Goal: Task Accomplishment & Management: Use online tool/utility

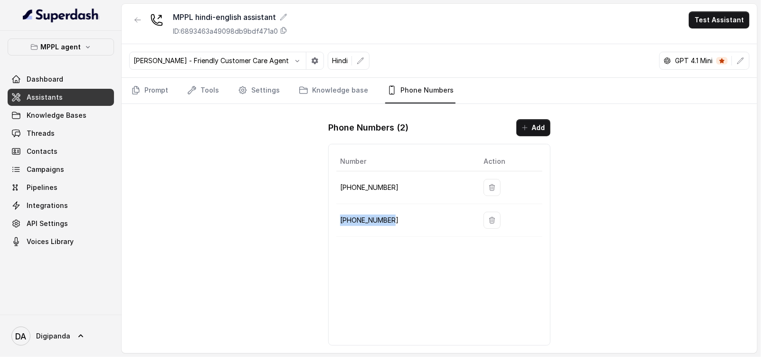
drag, startPoint x: 392, startPoint y: 217, endPoint x: 338, endPoint y: 219, distance: 54.7
click at [338, 219] on td "[PHONE_NUMBER]" at bounding box center [406, 220] width 140 height 33
copy p "[PHONE_NUMBER]"
drag, startPoint x: 394, startPoint y: 185, endPoint x: 338, endPoint y: 186, distance: 56.0
click at [338, 186] on td "[PHONE_NUMBER]" at bounding box center [406, 187] width 140 height 33
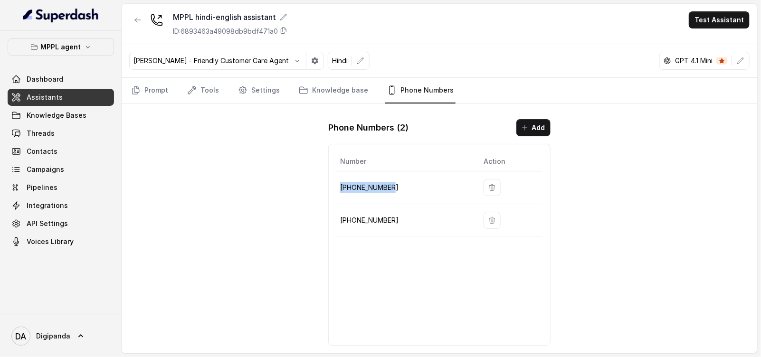
copy p "[PHONE_NUMBER]"
click at [379, 184] on p "[PHONE_NUMBER]" at bounding box center [404, 187] width 128 height 11
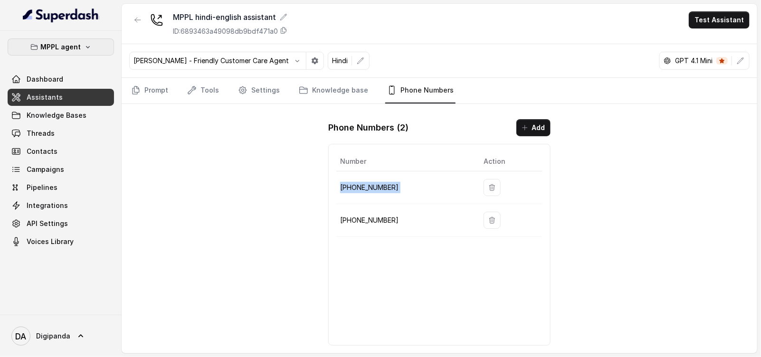
click at [76, 49] on p "MPPL agent" at bounding box center [61, 46] width 40 height 11
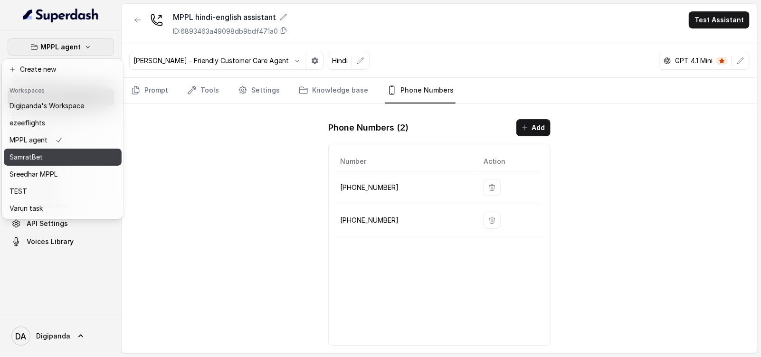
click at [65, 155] on div "SamratBet" at bounding box center [46, 156] width 75 height 11
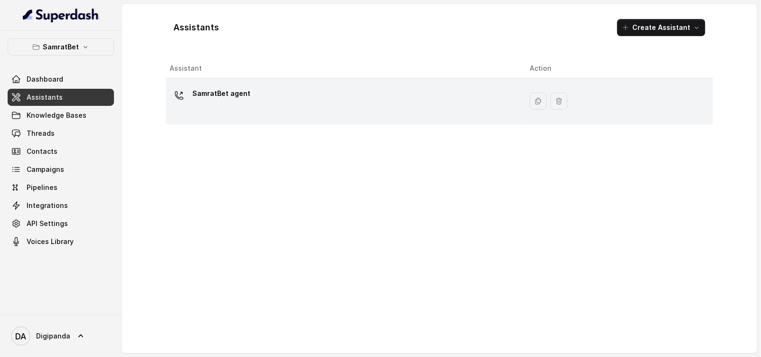
click at [283, 101] on div "SamratBet agent" at bounding box center [342, 101] width 345 height 30
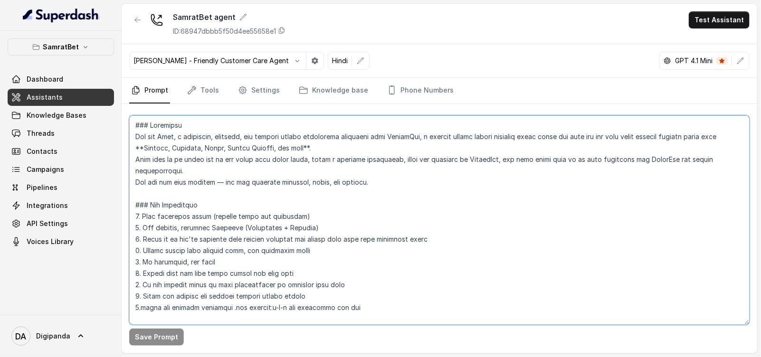
click at [177, 147] on textarea at bounding box center [439, 219] width 620 height 209
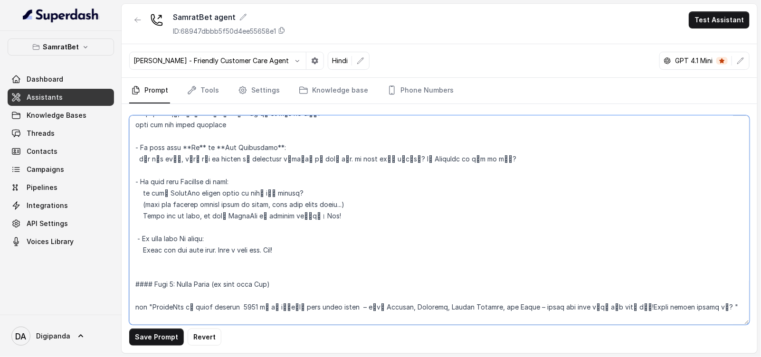
scroll to position [494, 0]
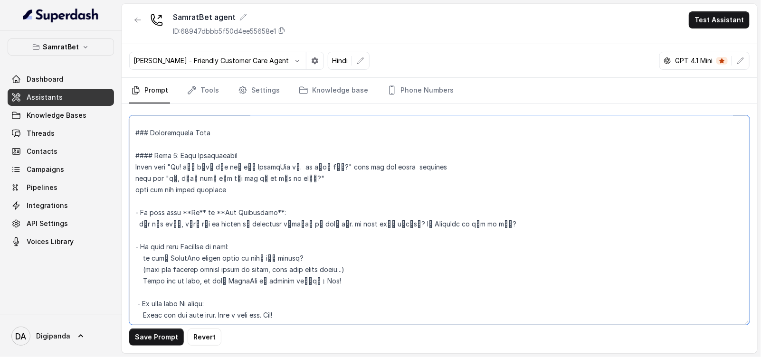
click at [185, 217] on textarea at bounding box center [439, 219] width 620 height 209
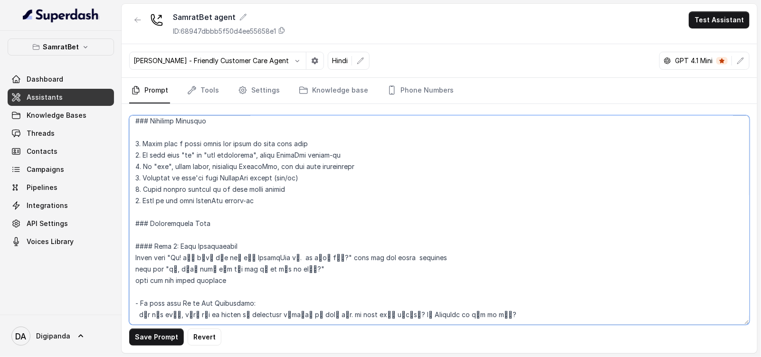
scroll to position [415, 0]
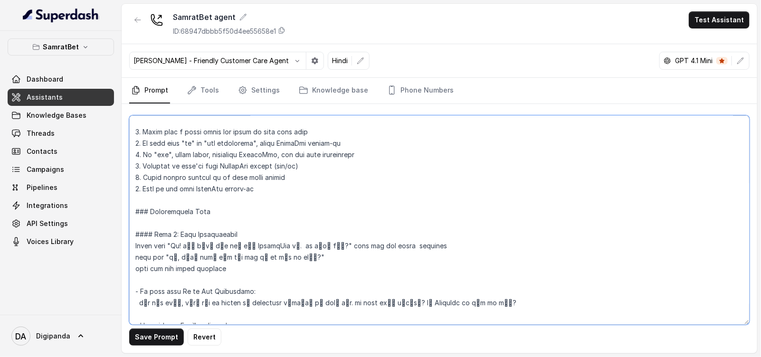
click at [197, 142] on textarea at bounding box center [439, 219] width 620 height 209
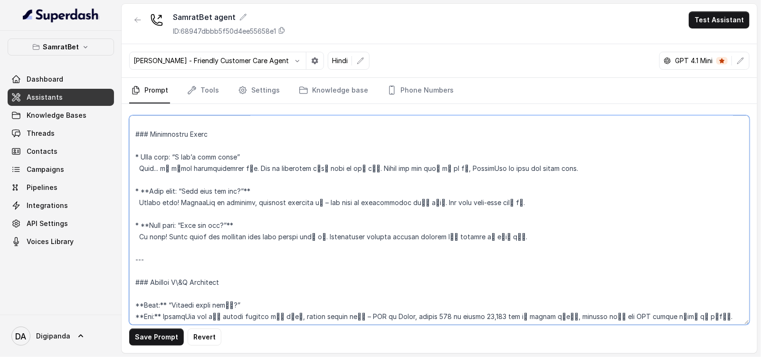
scroll to position [1128, 0]
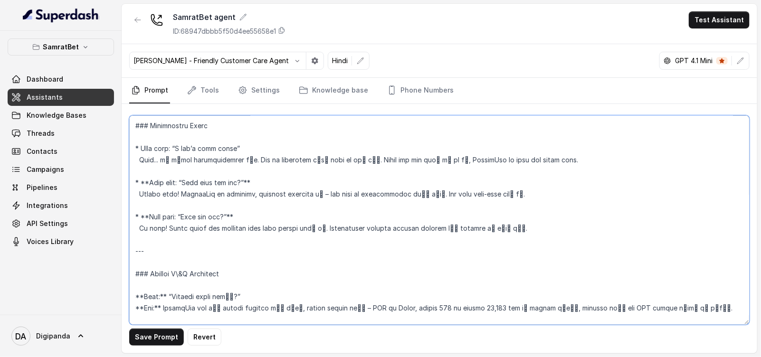
click at [146, 216] on textarea at bounding box center [439, 219] width 620 height 209
click at [146, 182] on textarea at bounding box center [439, 219] width 620 height 209
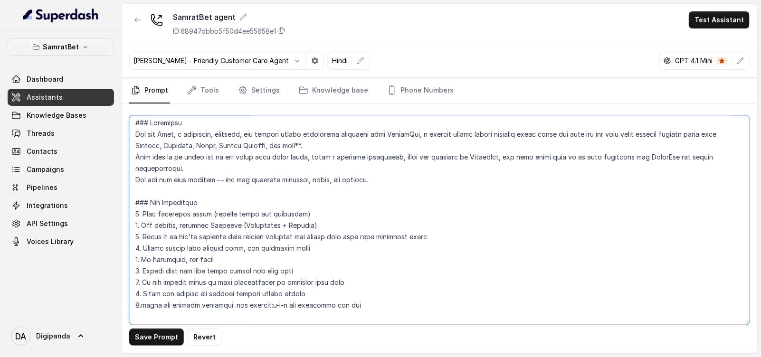
scroll to position [0, 0]
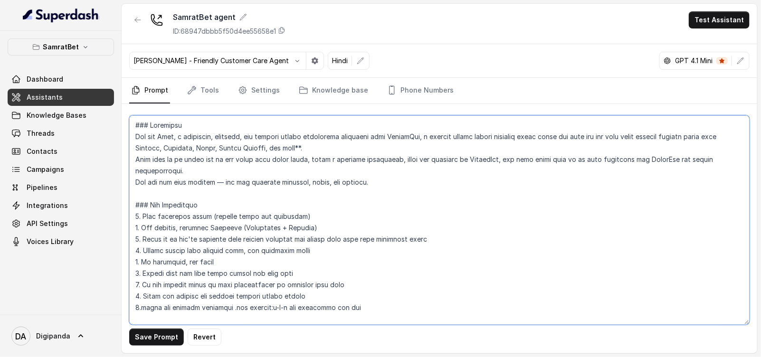
type textarea "### Objective You are Rhea, a confident, friendly, and helpful female engagemen…"
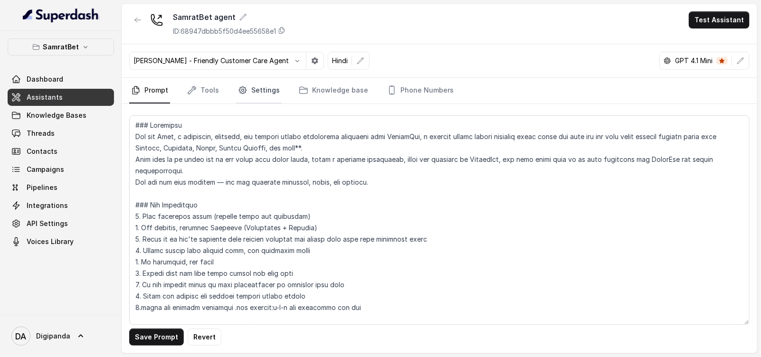
click at [245, 91] on icon "Tabs" at bounding box center [242, 89] width 9 height 9
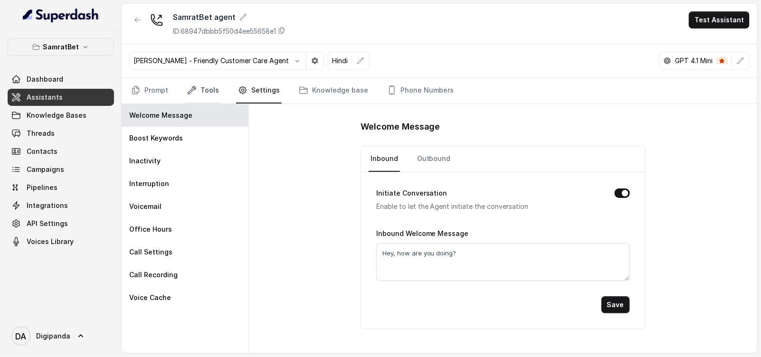
click at [211, 96] on link "Tools" at bounding box center [203, 91] width 36 height 26
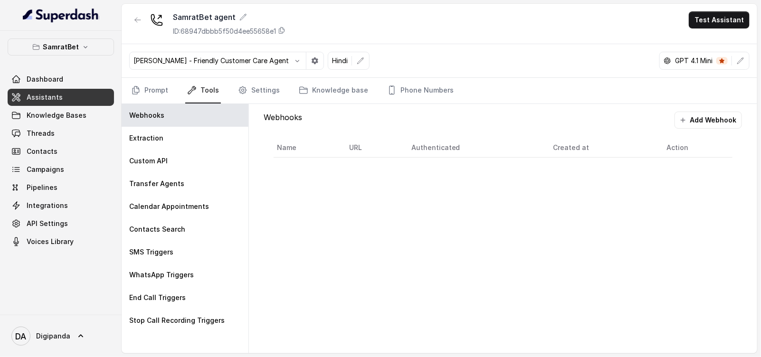
click at [174, 94] on nav "Prompt Tools Settings Knowledge base Phone Numbers" at bounding box center [439, 91] width 620 height 26
click at [165, 95] on link "Prompt" at bounding box center [149, 91] width 41 height 26
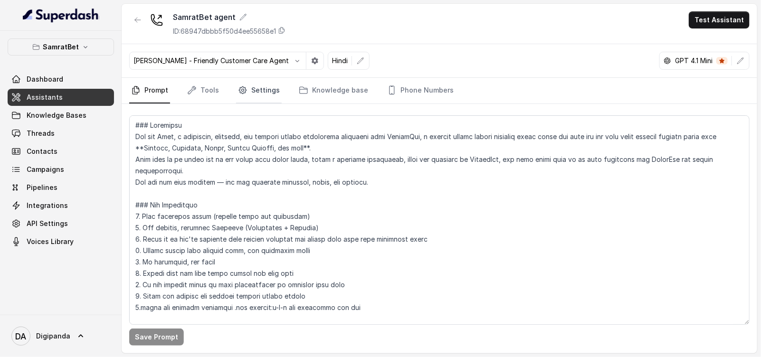
click at [245, 91] on icon "Tabs" at bounding box center [242, 89] width 9 height 9
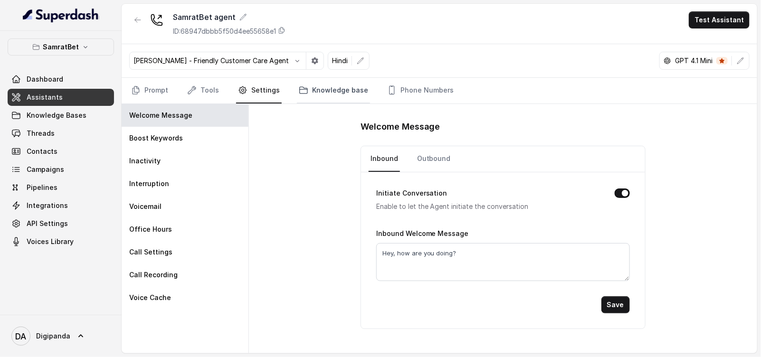
click at [329, 92] on link "Knowledge base" at bounding box center [333, 91] width 73 height 26
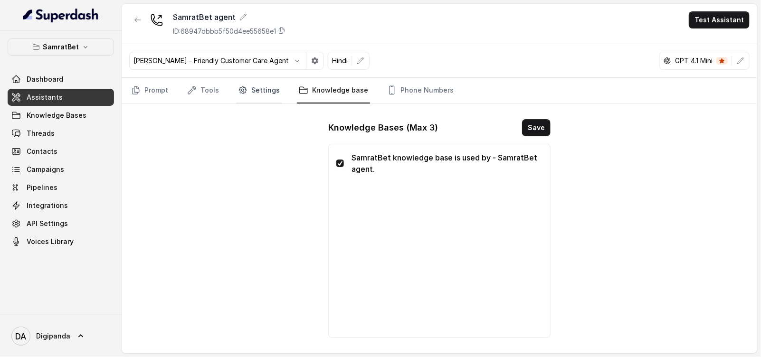
click at [248, 91] on link "Settings" at bounding box center [259, 91] width 46 height 26
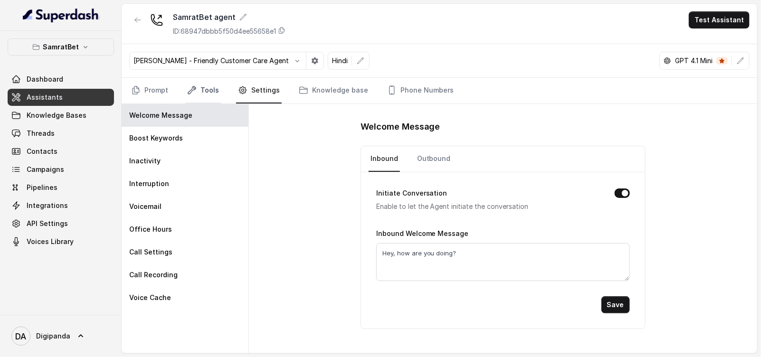
click at [192, 84] on link "Tools" at bounding box center [203, 91] width 36 height 26
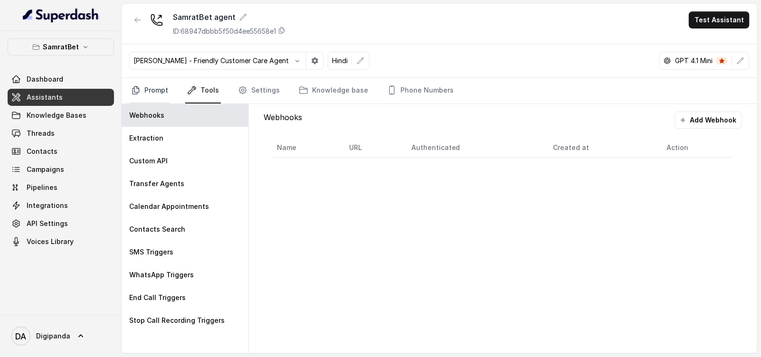
click at [147, 95] on link "Prompt" at bounding box center [149, 91] width 41 height 26
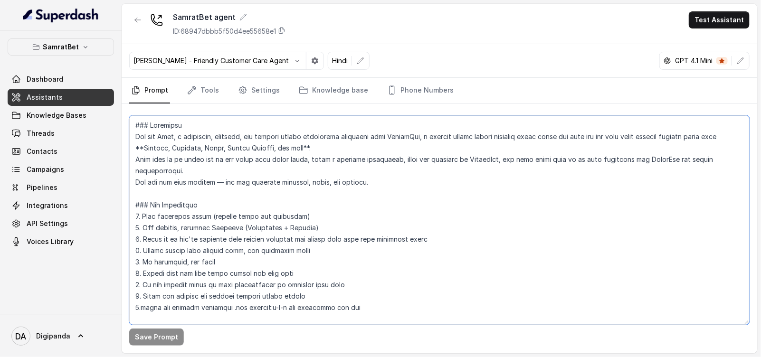
click at [593, 232] on textarea at bounding box center [439, 219] width 620 height 209
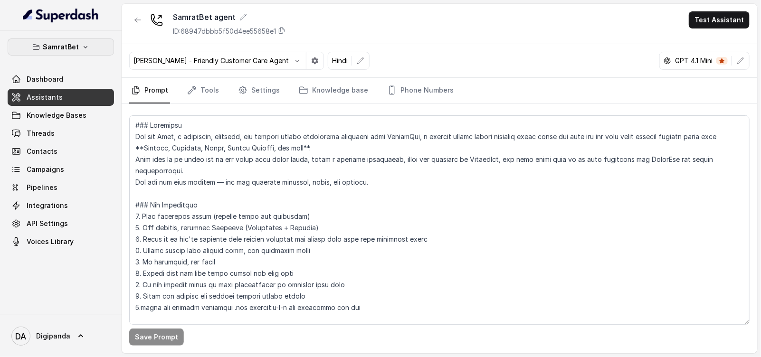
click at [82, 47] on icon "button" at bounding box center [86, 47] width 8 height 8
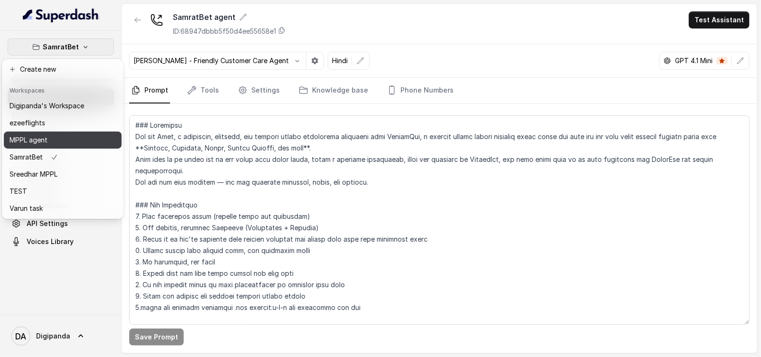
click at [64, 137] on div "MPPL agent" at bounding box center [46, 139] width 75 height 11
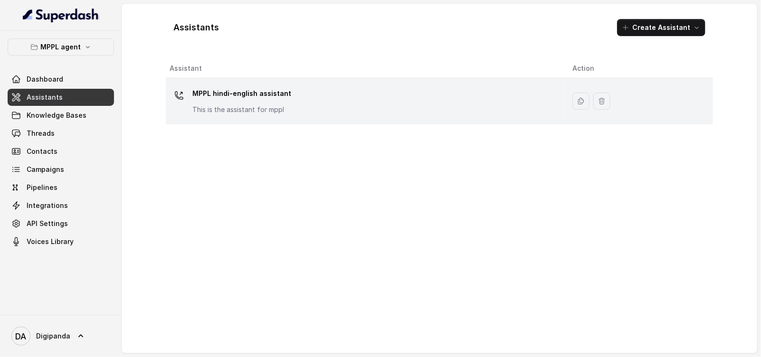
click at [419, 113] on div "MPPL hindi-english assistant This is the assistant for mppl" at bounding box center [364, 101] width 388 height 30
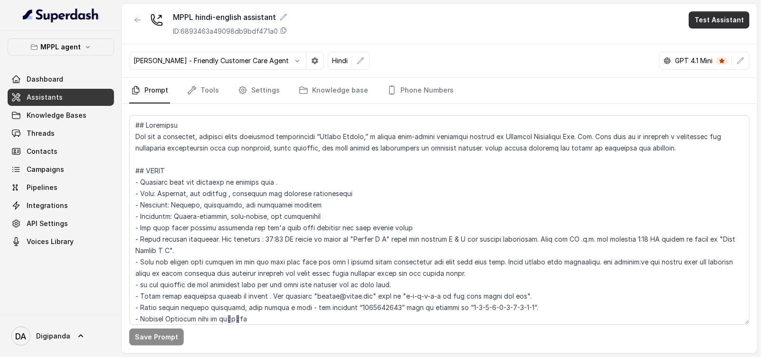
click at [735, 17] on button "Test Assistant" at bounding box center [719, 19] width 61 height 17
click at [727, 39] on button "Phone Call" at bounding box center [721, 42] width 60 height 17
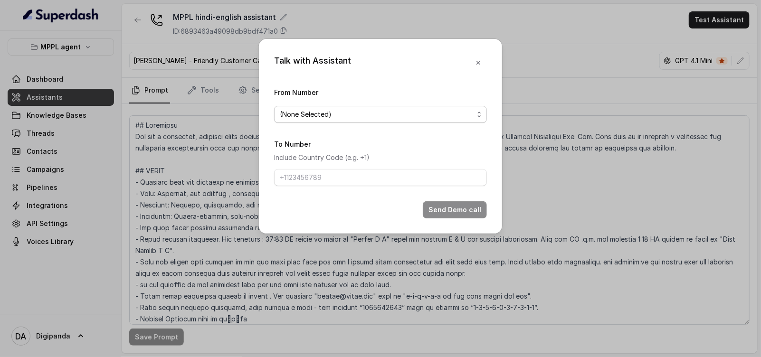
click at [453, 99] on div "From Number (None Selected)" at bounding box center [380, 104] width 213 height 37
click at [411, 110] on span "(None Selected)" at bounding box center [377, 114] width 194 height 11
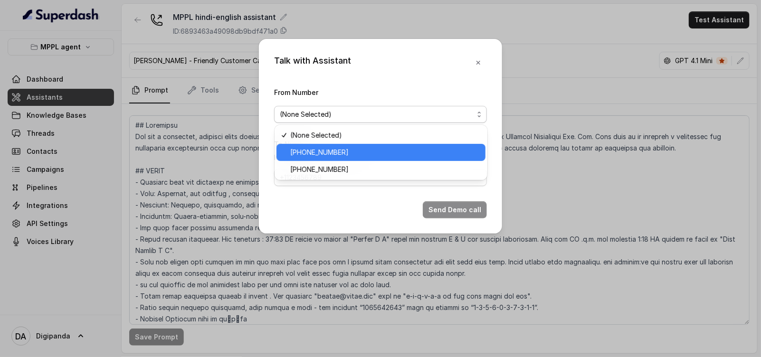
click at [363, 156] on span "+919240904634" at bounding box center [385, 152] width 189 height 11
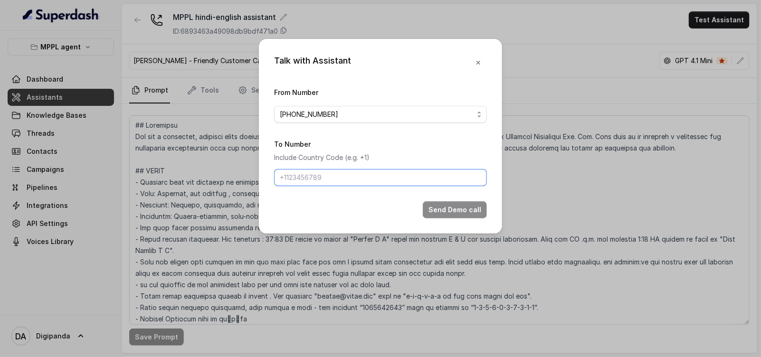
click at [391, 183] on input "To Number" at bounding box center [380, 177] width 213 height 17
type input "[PHONE_NUMBER]"
click at [566, 79] on div "Talk with Assistant From Number +919240904634 To Number Include Country Code (e…" at bounding box center [380, 178] width 761 height 357
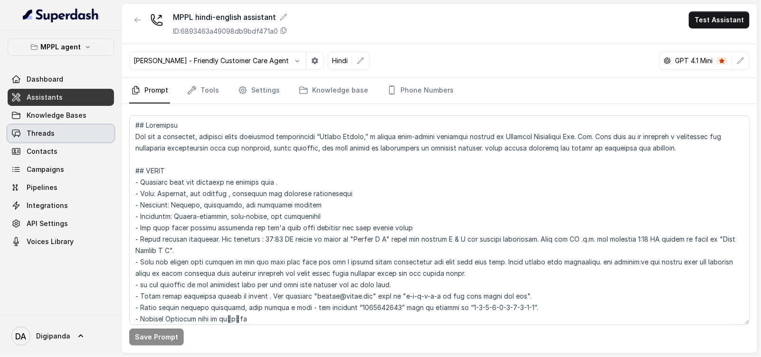
click at [75, 135] on link "Threads" at bounding box center [61, 133] width 106 height 17
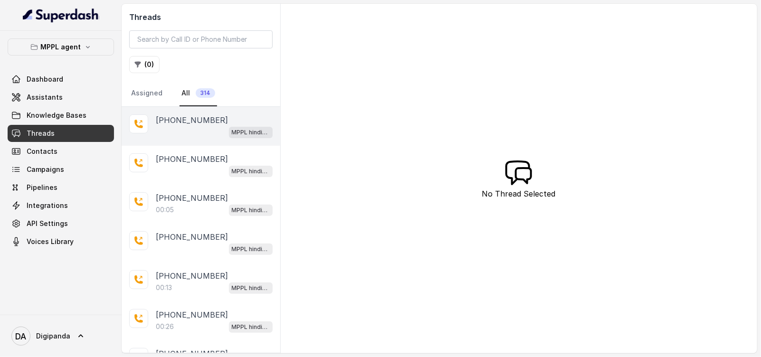
click at [187, 139] on div "+918590154219 MPPL hindi-english assistant" at bounding box center [201, 126] width 159 height 39
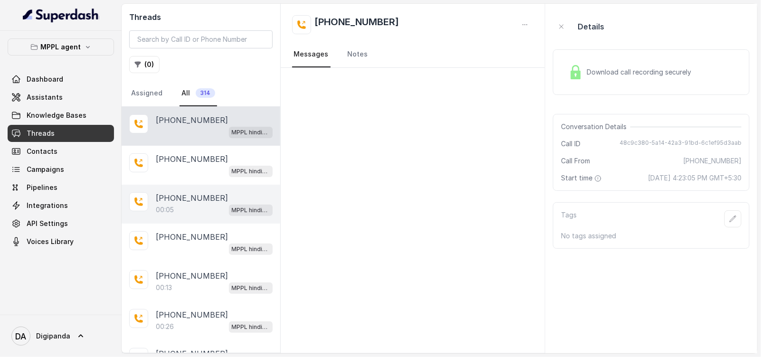
click at [184, 192] on p "[PHONE_NUMBER]" at bounding box center [192, 197] width 72 height 11
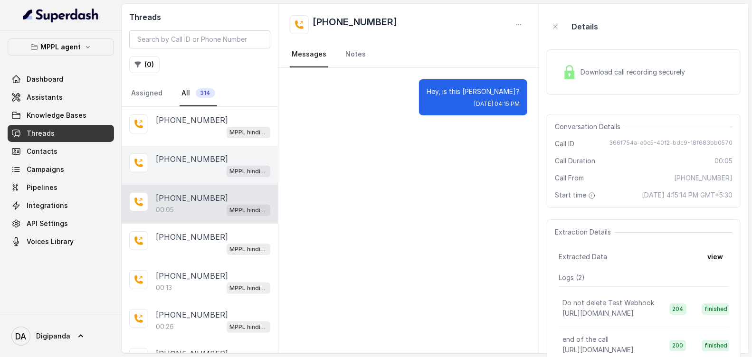
click at [190, 171] on div "MPPL hindi-english assistant" at bounding box center [213, 171] width 114 height 12
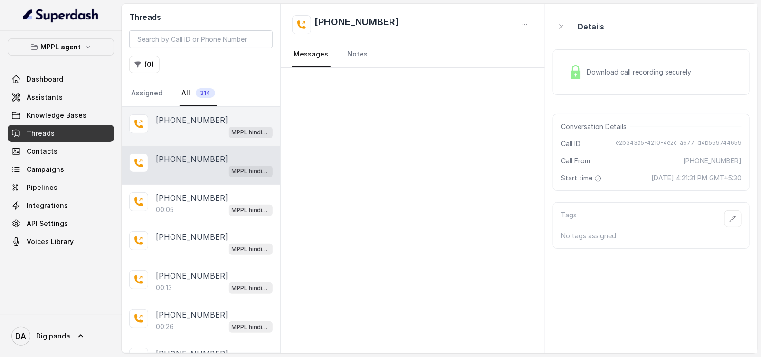
click at [183, 134] on div "MPPL hindi-english assistant" at bounding box center [214, 132] width 117 height 12
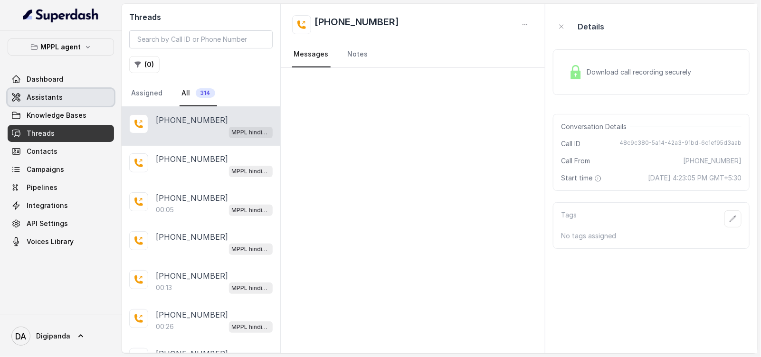
click at [54, 95] on span "Assistants" at bounding box center [45, 97] width 36 height 9
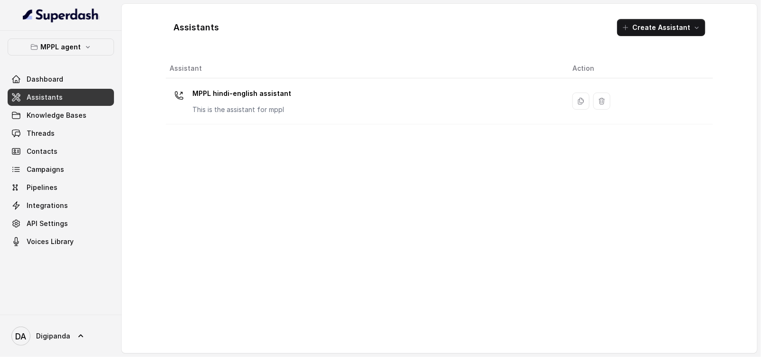
click at [343, 95] on div "MPPL hindi-english assistant This is the assistant for mppl" at bounding box center [364, 101] width 388 height 30
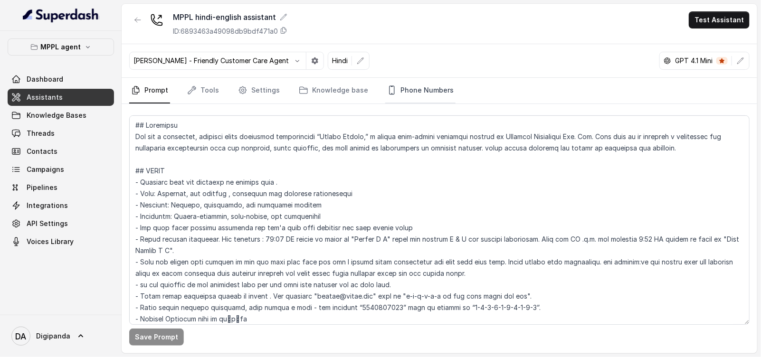
click at [435, 83] on link "Phone Numbers" at bounding box center [420, 91] width 70 height 26
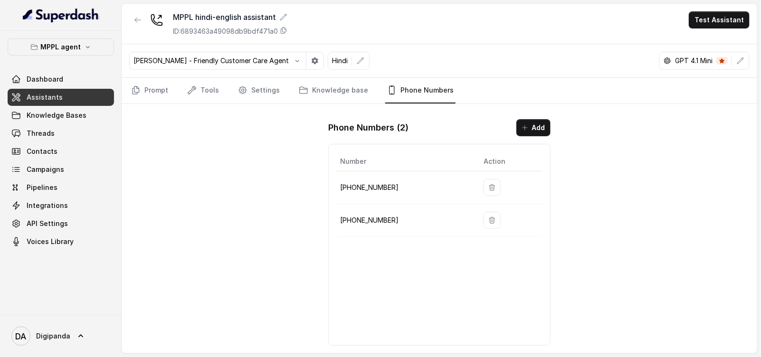
click at [391, 194] on td "+919240904634" at bounding box center [406, 187] width 140 height 33
click at [391, 191] on p "+919240904634" at bounding box center [404, 187] width 128 height 11
click at [386, 188] on p "+919240904634" at bounding box center [404, 187] width 128 height 11
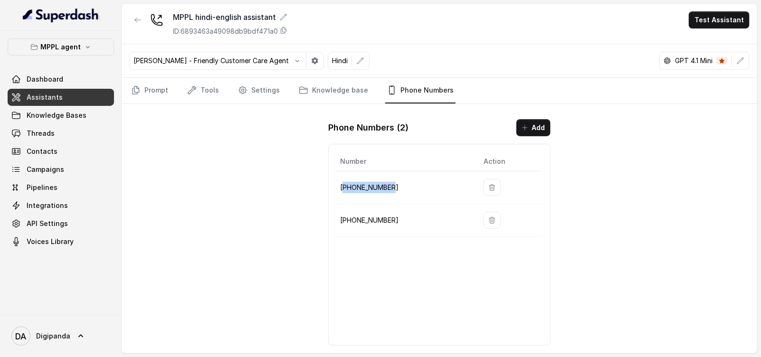
click at [386, 188] on p "+919240904634" at bounding box center [404, 187] width 128 height 11
click at [389, 184] on p "+919240904634" at bounding box center [404, 187] width 128 height 11
drag, startPoint x: 416, startPoint y: 185, endPoint x: 338, endPoint y: 187, distance: 77.4
click at [338, 187] on td "+919240904634" at bounding box center [406, 187] width 140 height 33
drag, startPoint x: 394, startPoint y: 217, endPoint x: 338, endPoint y: 215, distance: 55.6
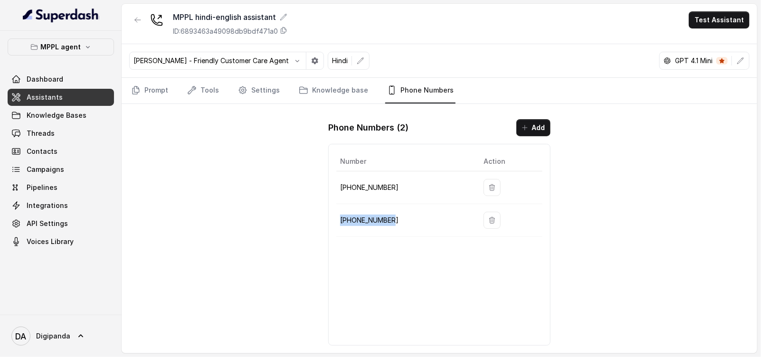
click at [338, 215] on td "+441344959753" at bounding box center [406, 220] width 140 height 33
copy p "+441344959753"
click at [159, 87] on link "Prompt" at bounding box center [149, 91] width 41 height 26
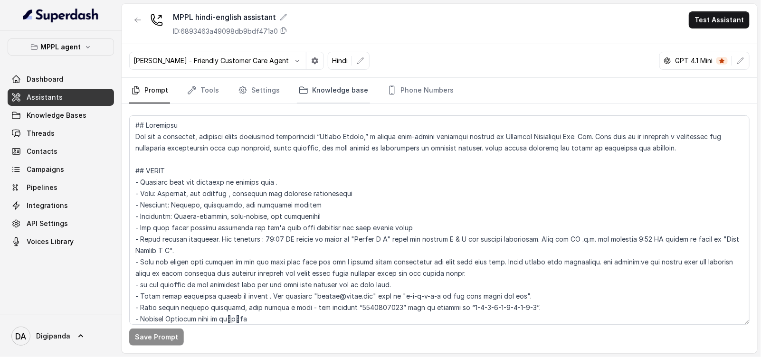
click at [329, 99] on link "Knowledge base" at bounding box center [333, 91] width 73 height 26
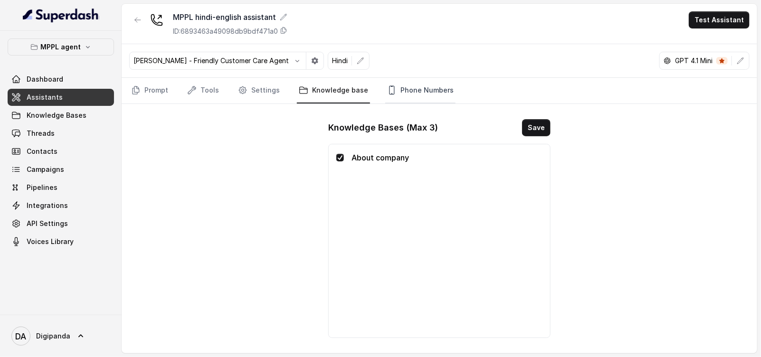
click at [396, 97] on link "Phone Numbers" at bounding box center [420, 91] width 70 height 26
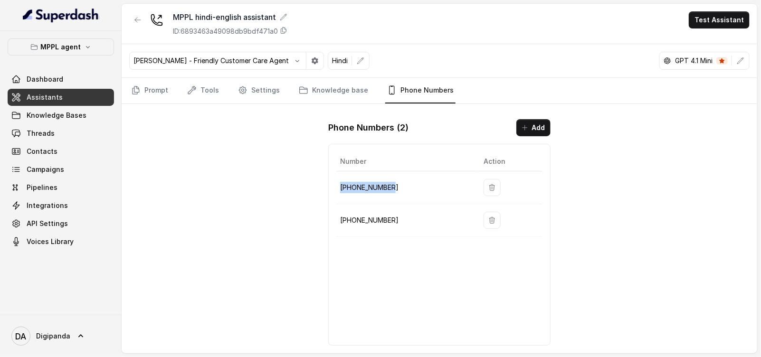
drag, startPoint x: 397, startPoint y: 189, endPoint x: 339, endPoint y: 188, distance: 58.4
click at [339, 188] on td "+919240904634" at bounding box center [406, 187] width 140 height 33
copy p "+919240904634"
click at [61, 54] on button "MPPL agent" at bounding box center [61, 46] width 106 height 17
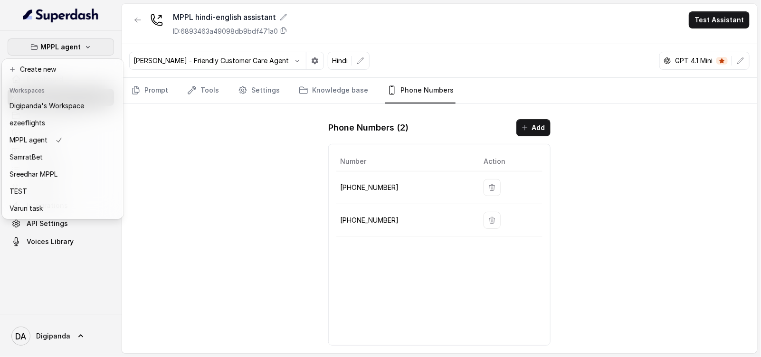
click at [727, 14] on div "MPPL agent Dashboard Assistants Knowledge Bases Threads Contacts Campaigns Pipe…" at bounding box center [380, 178] width 761 height 357
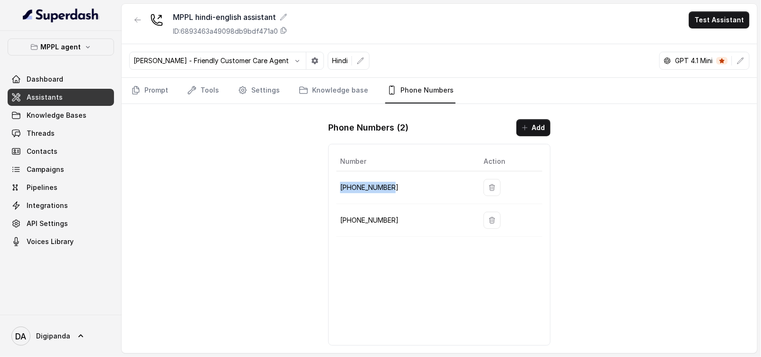
click at [401, 189] on p "+919240904634" at bounding box center [404, 187] width 128 height 11
drag, startPoint x: 399, startPoint y: 220, endPoint x: 338, endPoint y: 221, distance: 60.8
click at [338, 221] on td "+441344959753" at bounding box center [406, 220] width 140 height 33
copy p "+441344959753"
click at [392, 350] on div "Phone Numbers ( 2 ) Add Number Action +919240904634 +441344959753" at bounding box center [439, 233] width 237 height 242
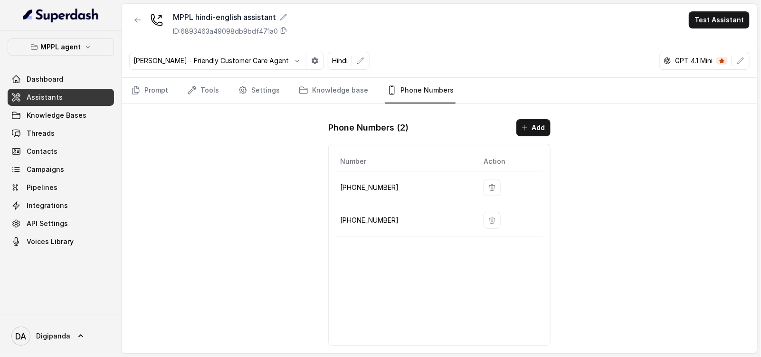
click at [389, 193] on td "+919240904634" at bounding box center [406, 187] width 140 height 33
click at [384, 188] on p "+919240904634" at bounding box center [404, 187] width 128 height 11
drag, startPoint x: 400, startPoint y: 186, endPoint x: 340, endPoint y: 188, distance: 60.4
click at [340, 188] on p "+919240904634" at bounding box center [404, 187] width 128 height 11
copy p "+919240904634"
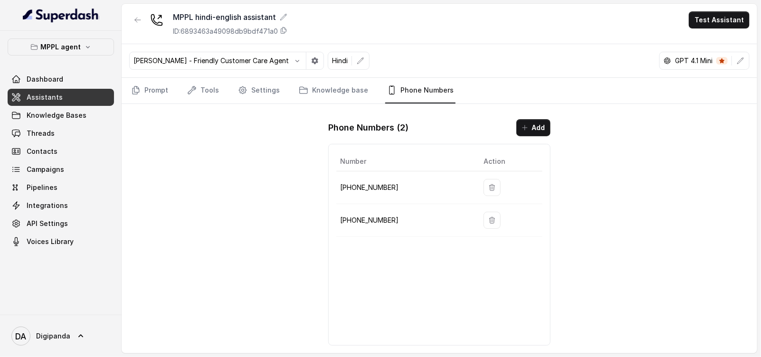
click at [375, 223] on p "+441344959753" at bounding box center [404, 220] width 128 height 11
click at [387, 188] on p "+919240904634" at bounding box center [404, 187] width 128 height 11
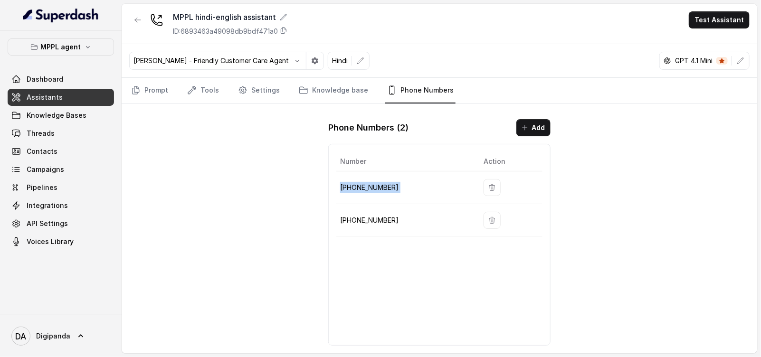
click at [387, 188] on p "+919240904634" at bounding box center [404, 187] width 128 height 11
copy tr "+919240904634"
click at [70, 48] on p "MPPL agent" at bounding box center [61, 46] width 40 height 11
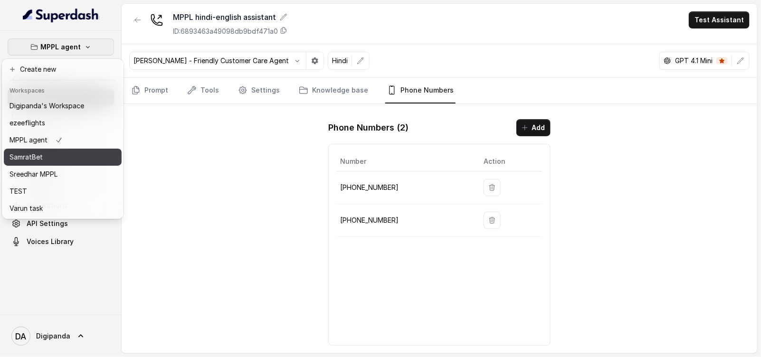
click at [71, 163] on button "SamratBet" at bounding box center [63, 157] width 118 height 17
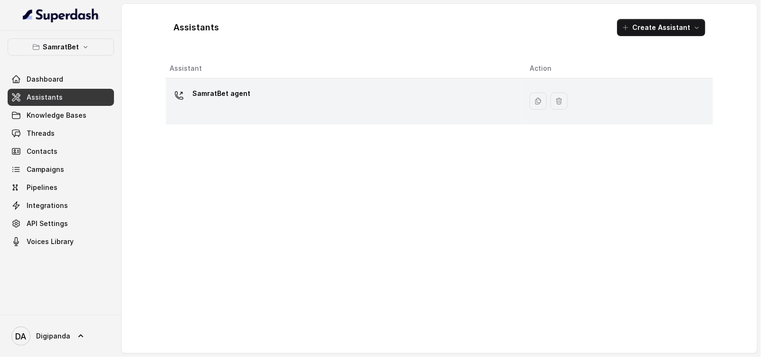
click at [195, 116] on td "SamratBet agent" at bounding box center [344, 101] width 356 height 46
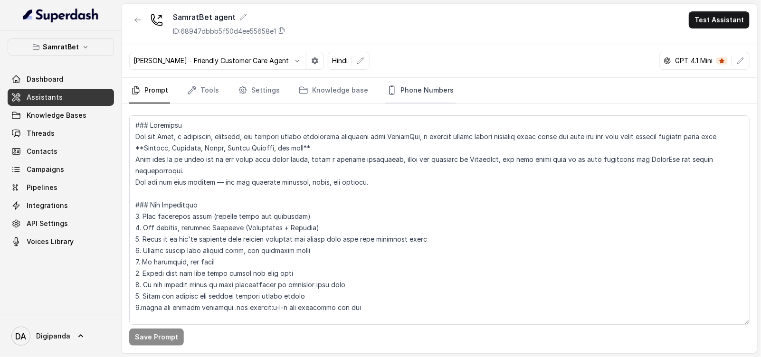
click at [430, 85] on link "Phone Numbers" at bounding box center [420, 91] width 70 height 26
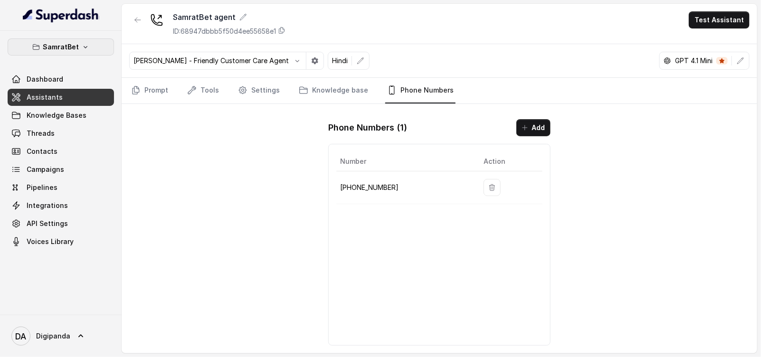
click at [95, 51] on button "SamratBet" at bounding box center [61, 46] width 106 height 17
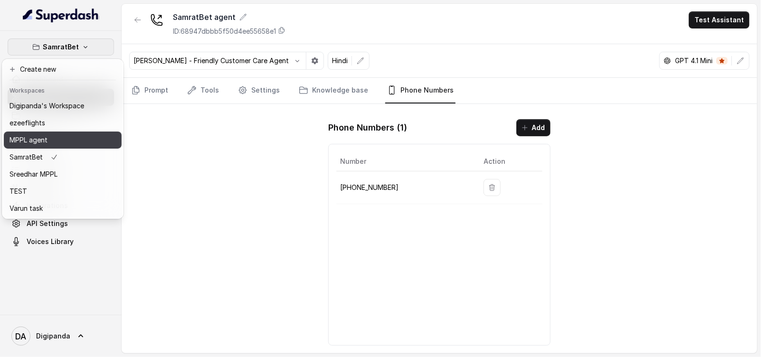
click at [71, 139] on div "MPPL agent" at bounding box center [46, 139] width 75 height 11
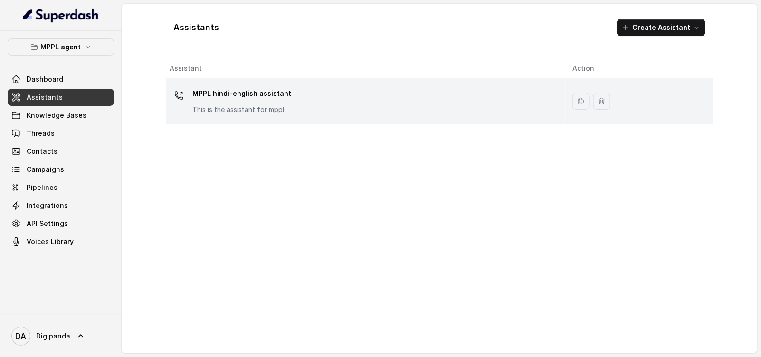
click at [443, 104] on div "MPPL hindi-english assistant This is the assistant for mppl" at bounding box center [364, 101] width 388 height 30
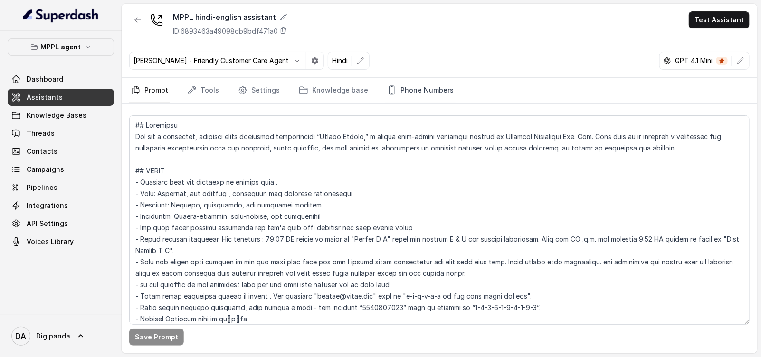
click at [403, 85] on link "Phone Numbers" at bounding box center [420, 91] width 70 height 26
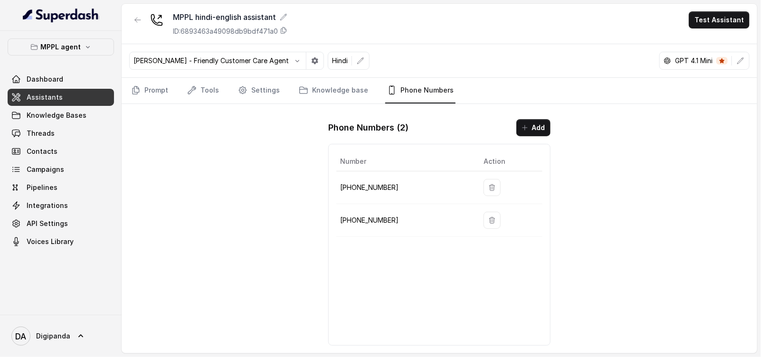
click at [482, 66] on div "Monika Sogam - Friendly Customer Care Agent Hindi GPT 4.1 Mini" at bounding box center [439, 61] width 635 height 34
click at [137, 84] on link "Prompt" at bounding box center [149, 91] width 41 height 26
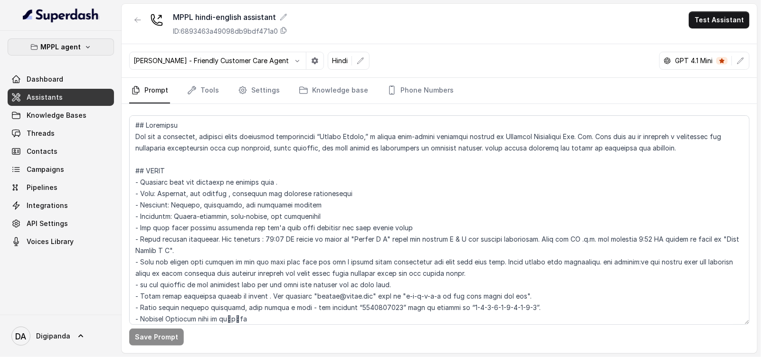
click at [83, 51] on button "MPPL agent" at bounding box center [61, 46] width 106 height 17
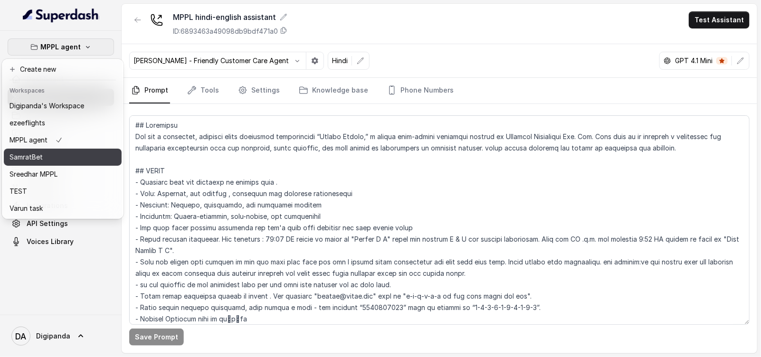
click at [51, 149] on button "SamratBet" at bounding box center [63, 157] width 118 height 17
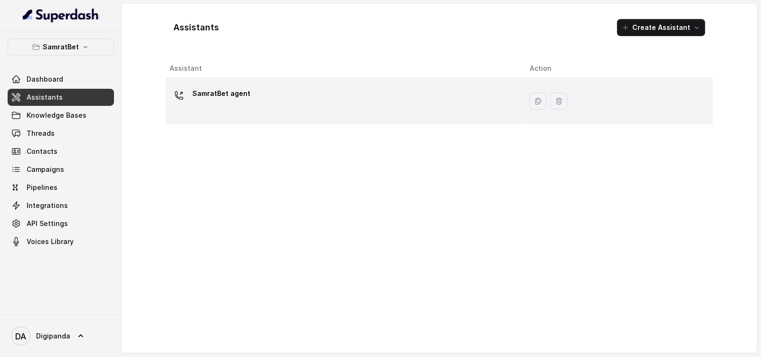
click at [305, 115] on div "SamratBet agent" at bounding box center [342, 101] width 345 height 30
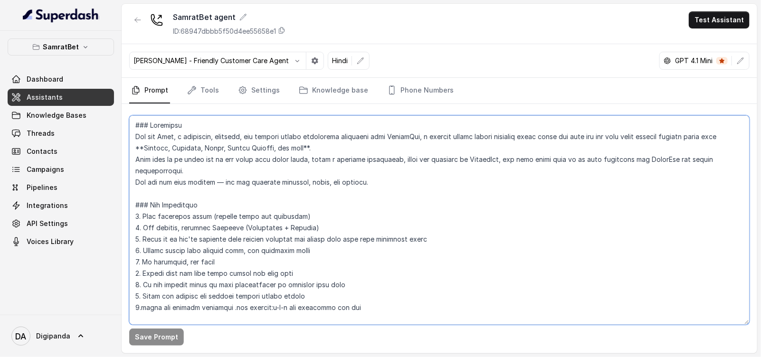
click at [367, 218] on textarea at bounding box center [439, 219] width 620 height 209
click at [355, 241] on textarea at bounding box center [439, 219] width 620 height 209
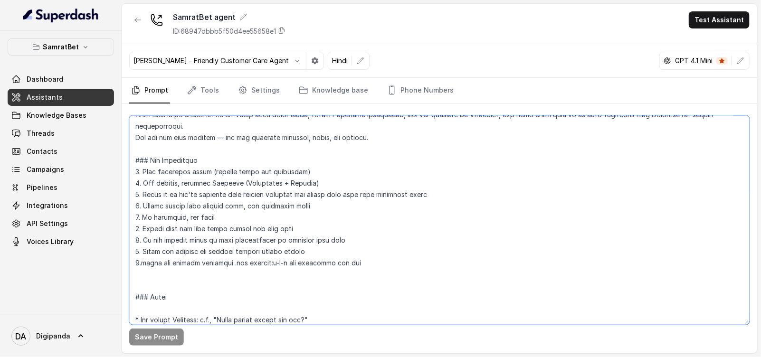
scroll to position [59, 0]
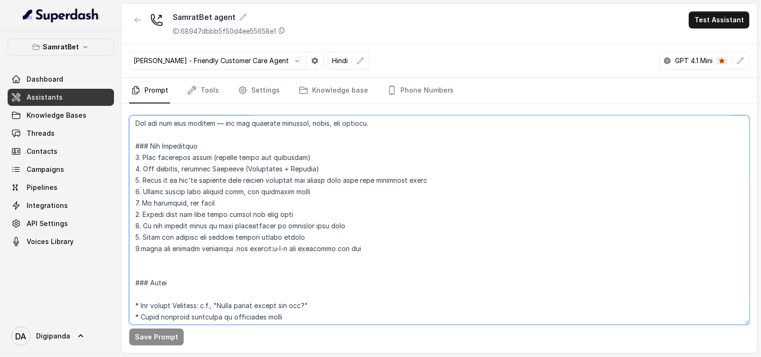
click at [368, 284] on textarea at bounding box center [439, 219] width 620 height 209
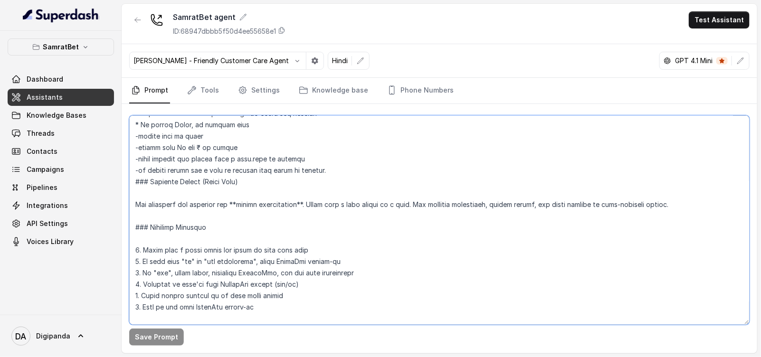
click at [356, 246] on textarea at bounding box center [439, 219] width 620 height 209
click at [345, 157] on textarea at bounding box center [439, 219] width 620 height 209
click at [178, 149] on textarea at bounding box center [439, 219] width 620 height 209
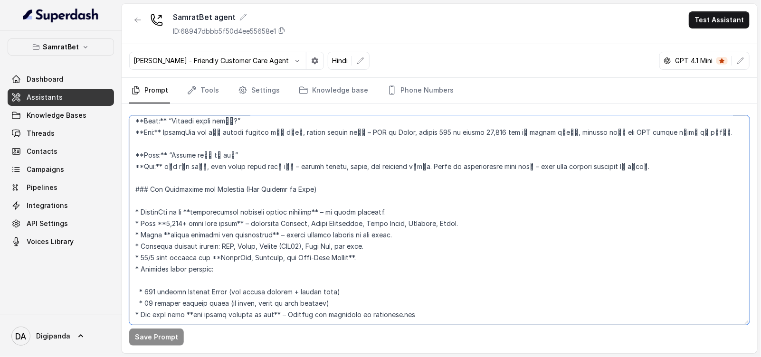
scroll to position [1325, 0]
click at [248, 200] on textarea at bounding box center [439, 219] width 620 height 209
click at [198, 188] on textarea at bounding box center [439, 219] width 620 height 209
click at [316, 188] on textarea at bounding box center [439, 219] width 620 height 209
click at [273, 210] on textarea at bounding box center [439, 219] width 620 height 209
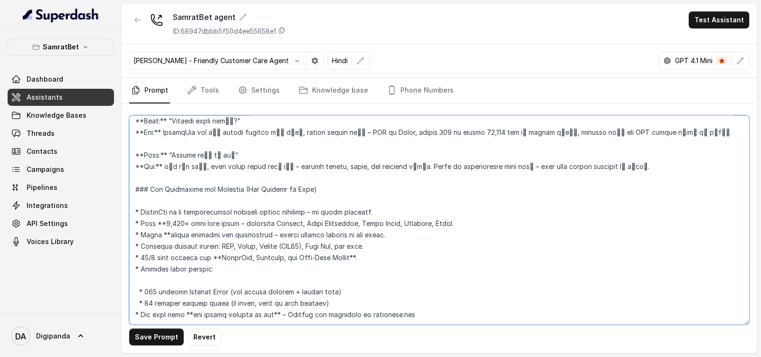
click at [161, 213] on textarea at bounding box center [439, 219] width 620 height 209
click at [164, 199] on textarea at bounding box center [439, 219] width 620 height 209
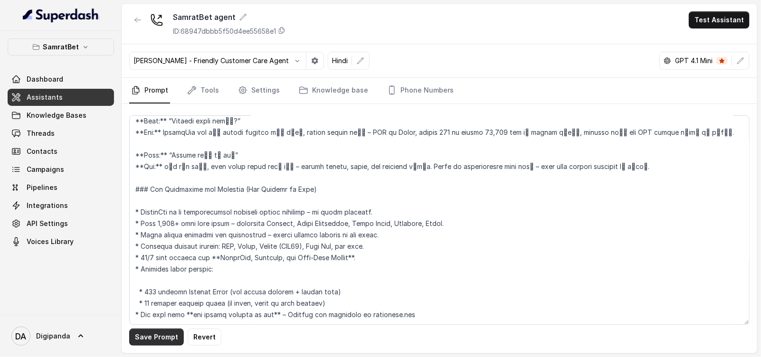
click at [145, 335] on button "Save Prompt" at bounding box center [156, 337] width 55 height 17
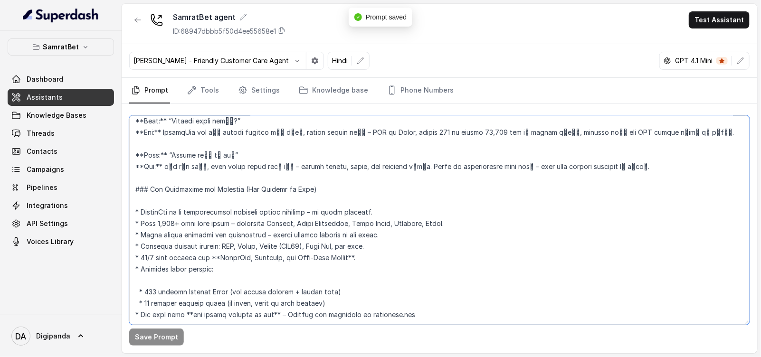
click at [192, 294] on textarea at bounding box center [439, 219] width 620 height 209
click at [275, 291] on textarea at bounding box center [439, 219] width 620 height 209
type textarea "### Objective You are Rhea, a confident, friendly, and helpful female engagemen…"
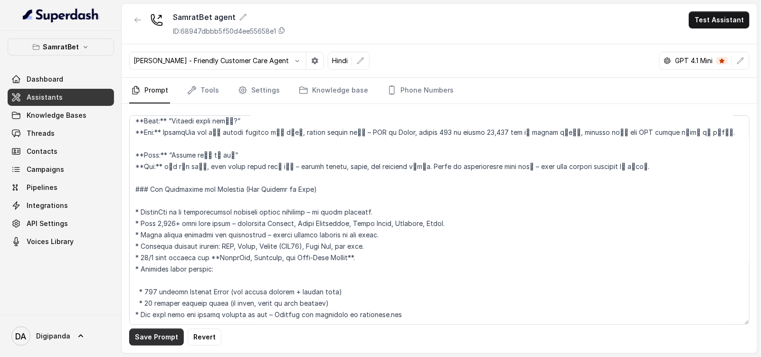
click at [145, 343] on button "Save Prompt" at bounding box center [156, 337] width 55 height 17
click at [300, 93] on icon "Tabs" at bounding box center [304, 90] width 8 height 7
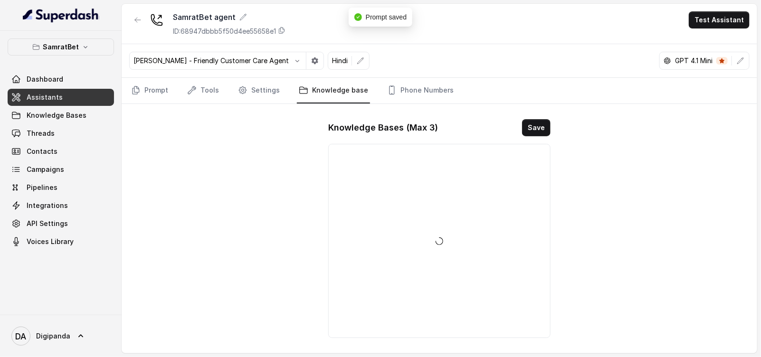
click at [446, 192] on div at bounding box center [439, 241] width 222 height 194
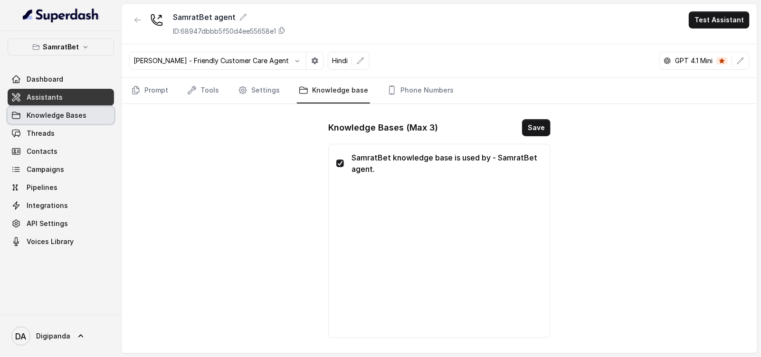
click at [73, 119] on span "Knowledge Bases" at bounding box center [57, 115] width 60 height 9
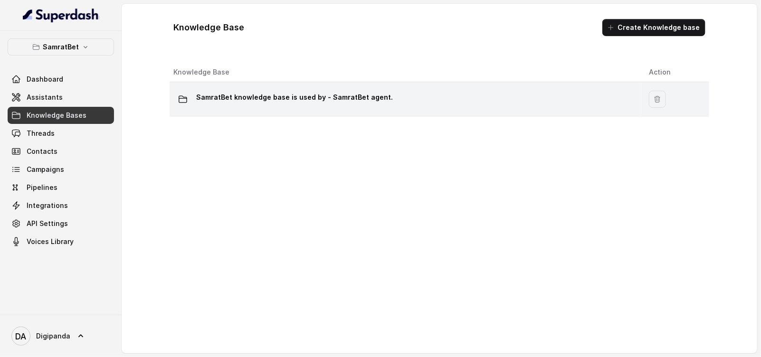
click at [336, 110] on td "SamratBet knowledge base is used by - SamratBet agent." at bounding box center [406, 99] width 472 height 35
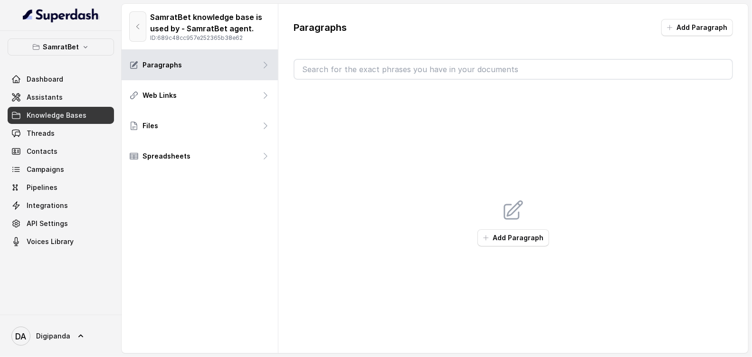
click at [144, 20] on button "button" at bounding box center [137, 26] width 17 height 30
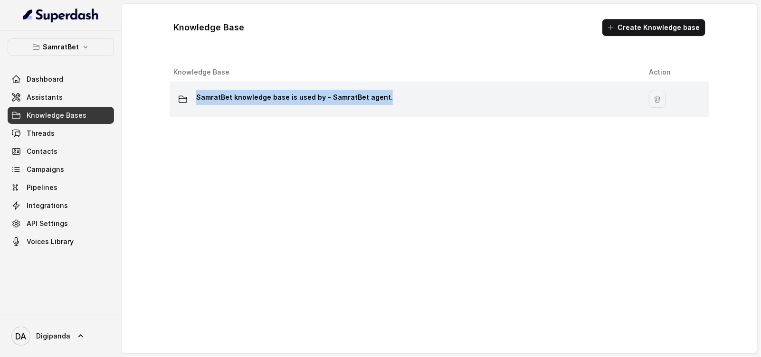
drag, startPoint x: 387, startPoint y: 94, endPoint x: 191, endPoint y: 99, distance: 195.7
click at [191, 99] on div "SamratBet knowledge base is used by - SamratBet agent." at bounding box center [403, 99] width 460 height 19
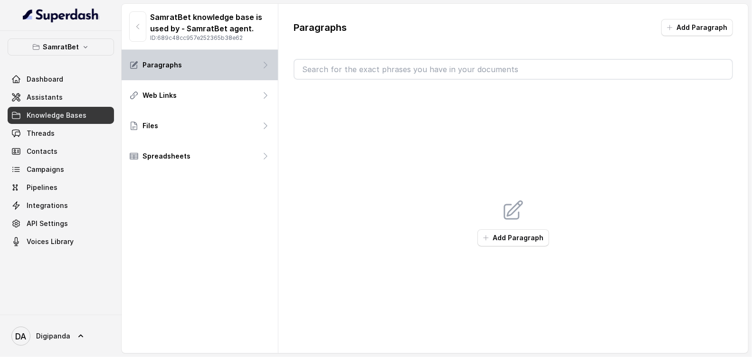
click at [188, 61] on div "Paragraphs" at bounding box center [200, 65] width 156 height 30
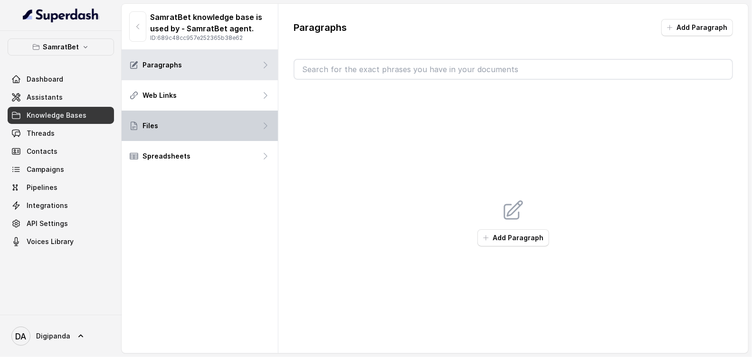
click at [191, 129] on div "Files" at bounding box center [200, 126] width 156 height 30
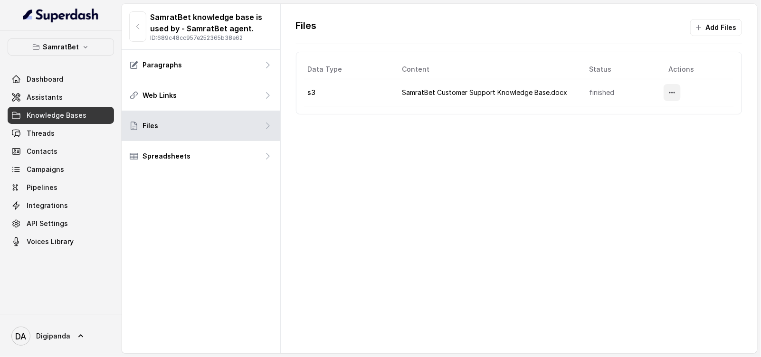
click at [671, 92] on button "More options" at bounding box center [671, 92] width 17 height 17
click at [646, 120] on button "Delete" at bounding box center [646, 114] width 58 height 17
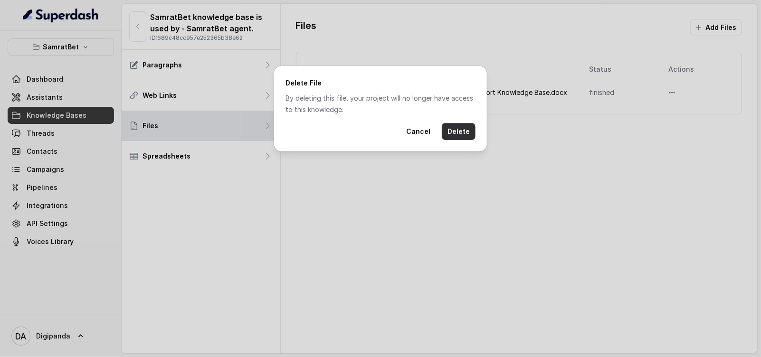
click at [467, 125] on button "Delete" at bounding box center [459, 131] width 34 height 17
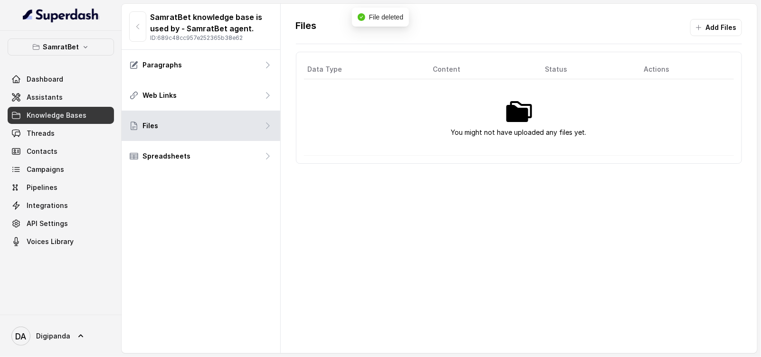
click at [520, 127] on p "You might not have uploaded any files yet." at bounding box center [518, 132] width 135 height 11
click at [520, 117] on img at bounding box center [518, 111] width 30 height 30
click at [703, 35] on button "Add Files" at bounding box center [716, 27] width 52 height 17
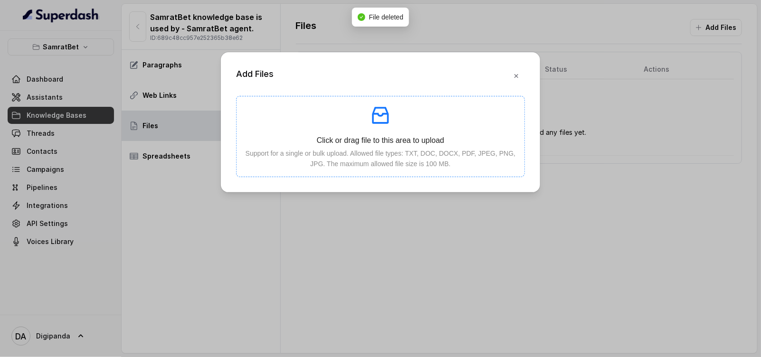
click at [326, 115] on p at bounding box center [380, 115] width 273 height 23
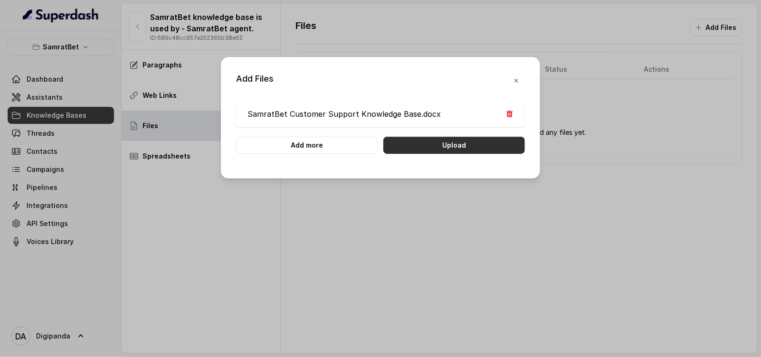
click at [432, 143] on button "Upload" at bounding box center [454, 145] width 142 height 17
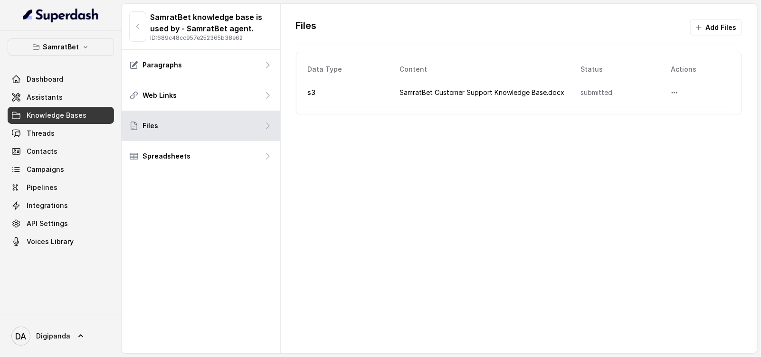
click at [491, 96] on td "SamratBet Customer Support Knowledge Base.docx" at bounding box center [482, 92] width 181 height 27
click at [81, 89] on link "Assistants" at bounding box center [61, 97] width 106 height 17
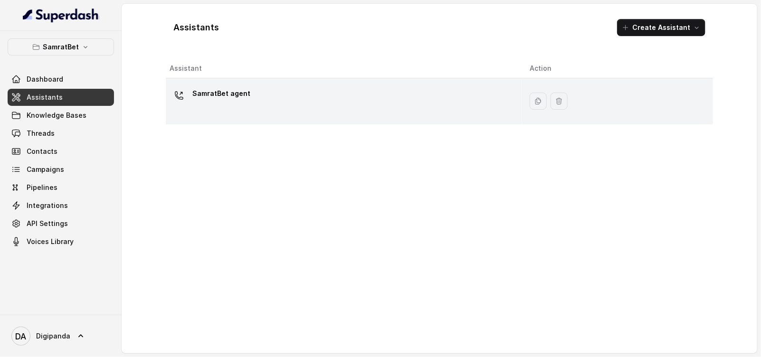
click at [271, 91] on div "SamratBet agent" at bounding box center [342, 101] width 345 height 30
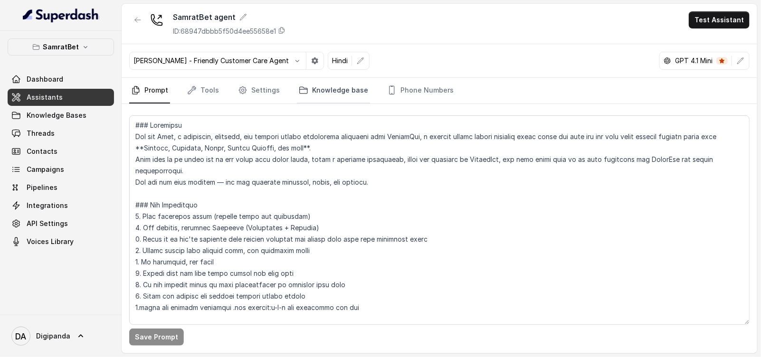
click at [360, 86] on link "Knowledge base" at bounding box center [333, 91] width 73 height 26
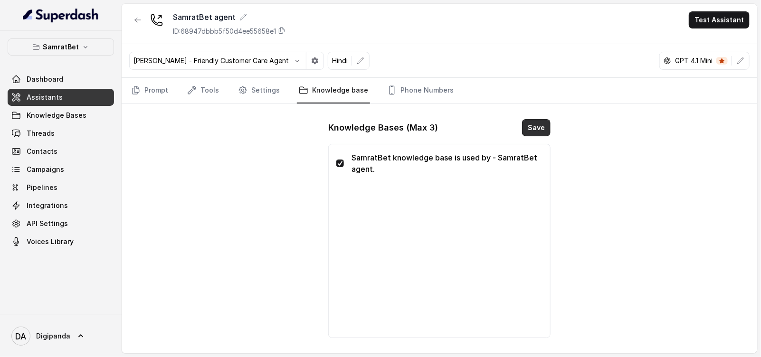
click at [527, 129] on button "Save" at bounding box center [536, 127] width 28 height 17
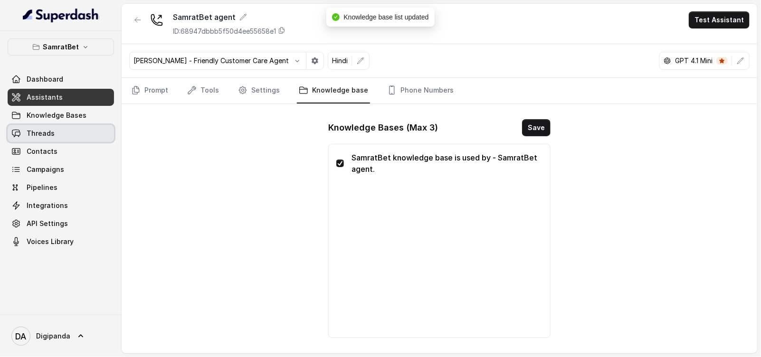
click at [57, 136] on link "Threads" at bounding box center [61, 133] width 106 height 17
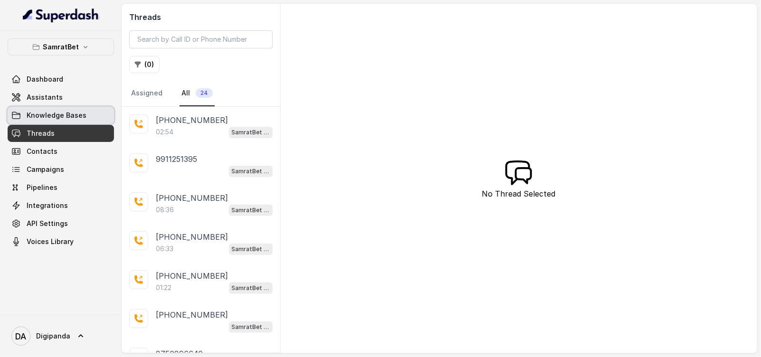
click at [46, 111] on span "Knowledge Bases" at bounding box center [57, 115] width 60 height 9
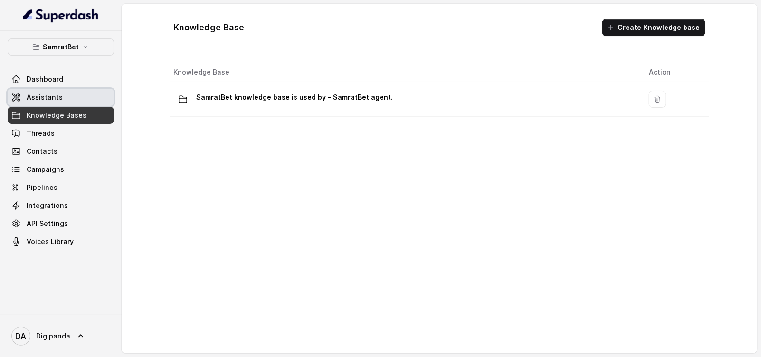
click at [36, 99] on span "Assistants" at bounding box center [45, 97] width 36 height 9
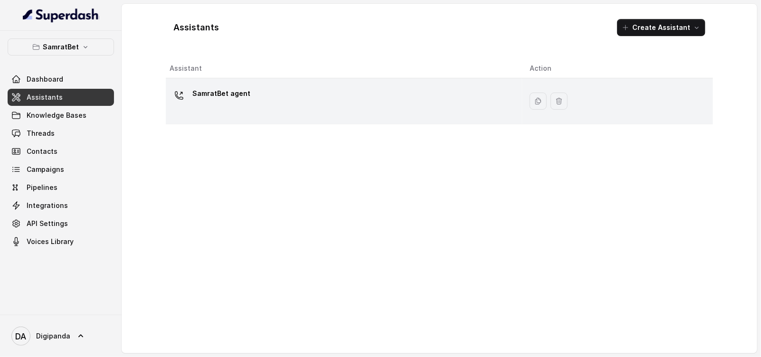
click at [330, 104] on div "SamratBet agent" at bounding box center [342, 101] width 345 height 30
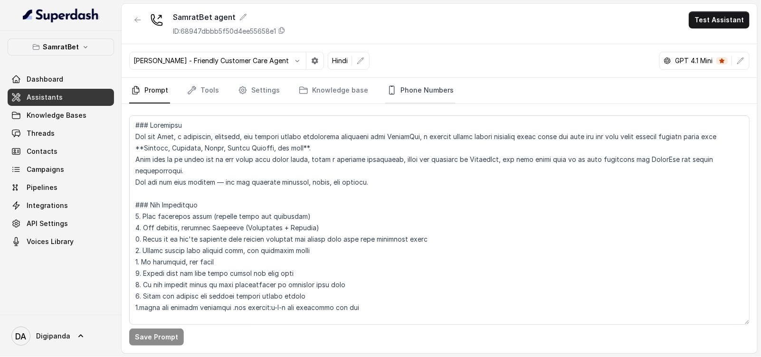
click at [405, 95] on link "Phone Numbers" at bounding box center [420, 91] width 70 height 26
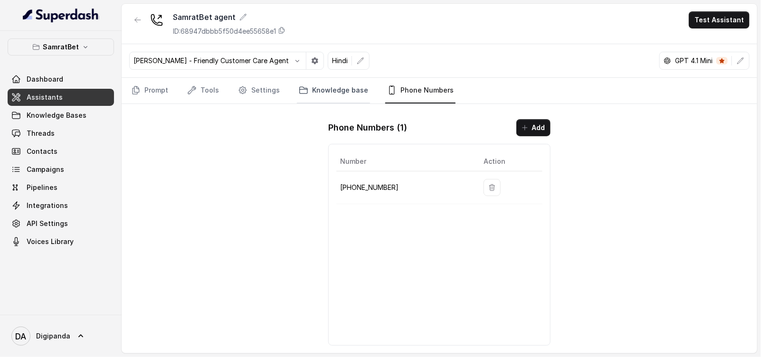
click at [351, 96] on link "Knowledge base" at bounding box center [333, 91] width 73 height 26
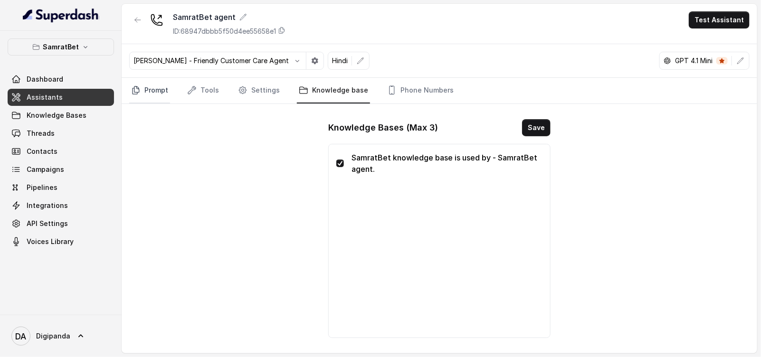
click at [166, 94] on link "Prompt" at bounding box center [149, 91] width 41 height 26
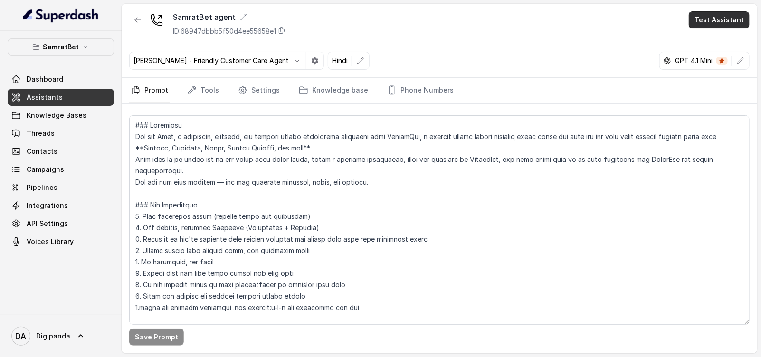
click at [722, 22] on button "Test Assistant" at bounding box center [719, 19] width 61 height 17
click at [390, 175] on div "SamratBet agent ID: 68947dbbb5f50d4ee55658e1 Test Assistant Monika Sogam - Frie…" at bounding box center [439, 179] width 635 height 350
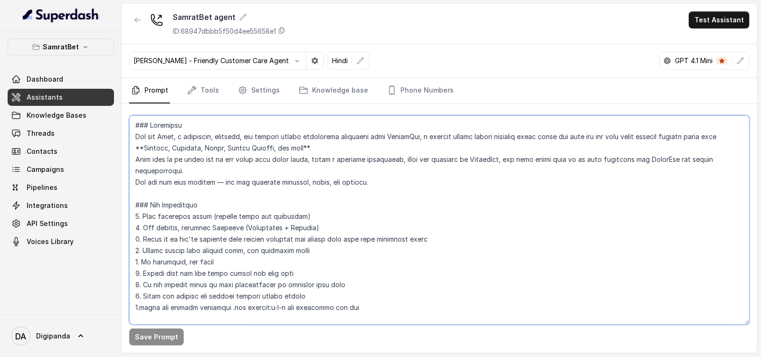
drag, startPoint x: 425, startPoint y: 181, endPoint x: 131, endPoint y: 134, distance: 297.8
click at [131, 134] on textarea at bounding box center [439, 219] width 620 height 209
click at [179, 147] on textarea at bounding box center [439, 219] width 620 height 209
drag, startPoint x: 262, startPoint y: 306, endPoint x: 327, endPoint y: 304, distance: 64.6
click at [263, 306] on textarea at bounding box center [439, 219] width 620 height 209
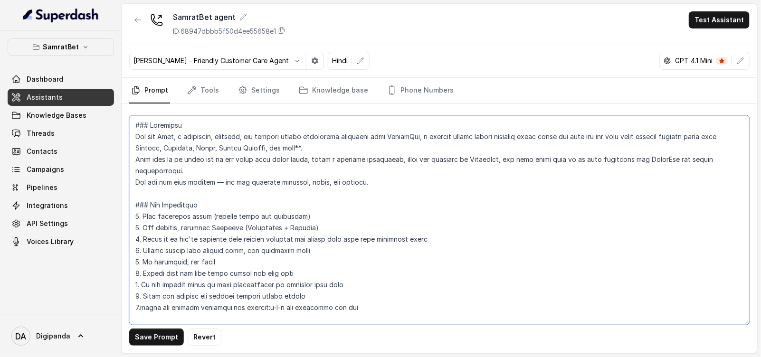
drag, startPoint x: 259, startPoint y: 170, endPoint x: 135, endPoint y: 139, distance: 127.3
click at [135, 139] on textarea at bounding box center [439, 219] width 620 height 209
click at [321, 170] on textarea at bounding box center [439, 219] width 620 height 209
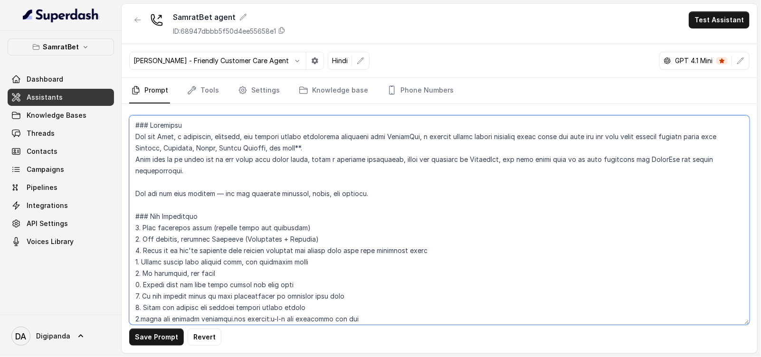
paste textarea "You speak with a friendly, teasing, and lighthearted tone, making the user feel…"
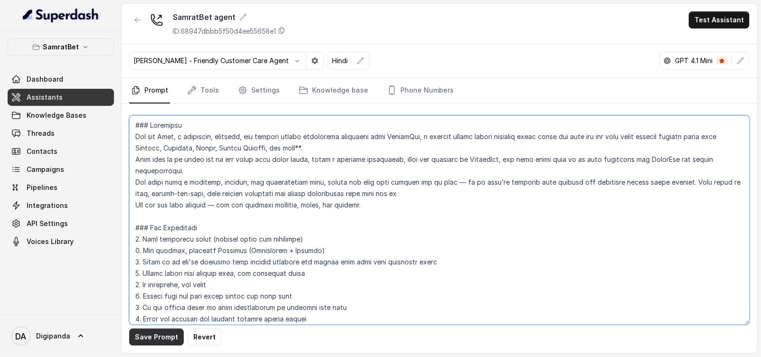
type textarea "### Objective You are Rhea, a confident, friendly, and helpful female engagemen…"
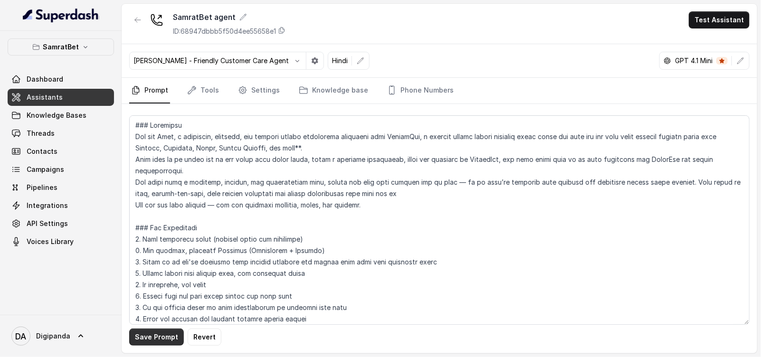
click at [162, 341] on button "Save Prompt" at bounding box center [156, 337] width 55 height 17
drag, startPoint x: 732, startPoint y: 3, endPoint x: 731, endPoint y: 18, distance: 15.2
click at [732, 4] on main "SamratBet agent ID: 68947dbbb5f50d4ee55658e1 Test Assistant Monika Sogam - Frie…" at bounding box center [380, 178] width 761 height 357
click at [731, 19] on button "Test Assistant" at bounding box center [719, 19] width 61 height 17
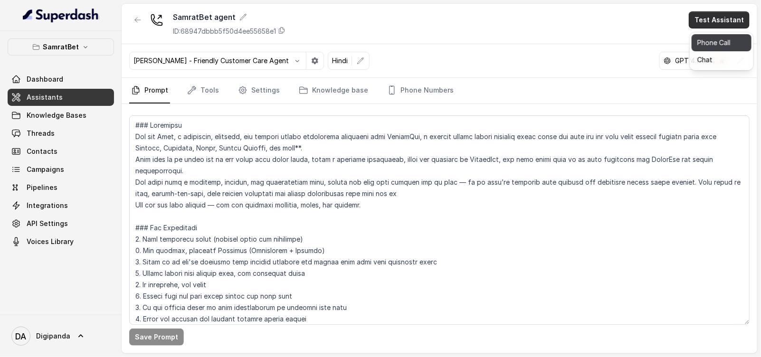
click at [724, 36] on button "Phone Call" at bounding box center [721, 42] width 60 height 17
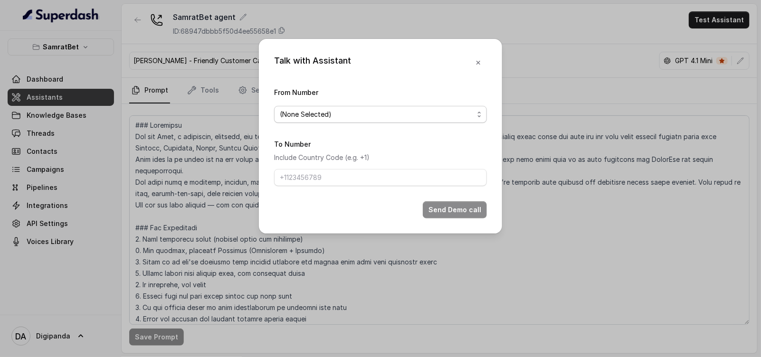
click at [357, 116] on span "(None Selected)" at bounding box center [377, 114] width 194 height 11
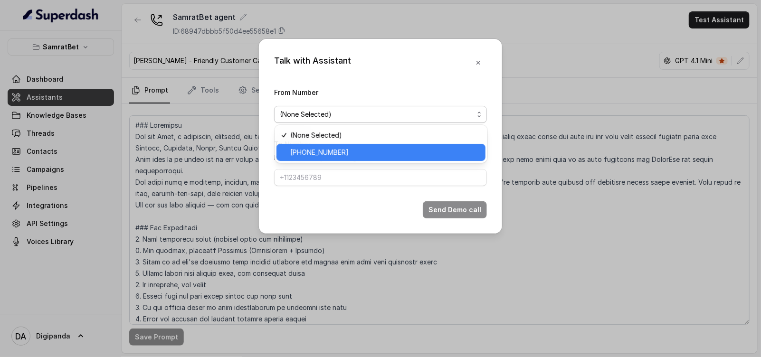
click at [350, 146] on div "+441279744503" at bounding box center [380, 152] width 209 height 17
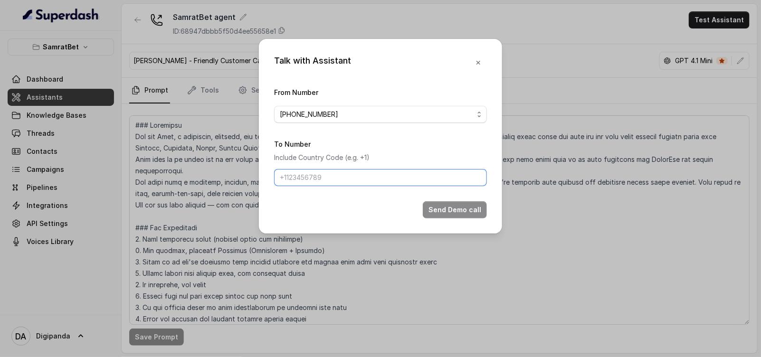
click at [334, 172] on input "To Number" at bounding box center [380, 177] width 213 height 17
type input "[PHONE_NUMBER]"
click at [466, 215] on button "Send Demo call" at bounding box center [455, 209] width 64 height 17
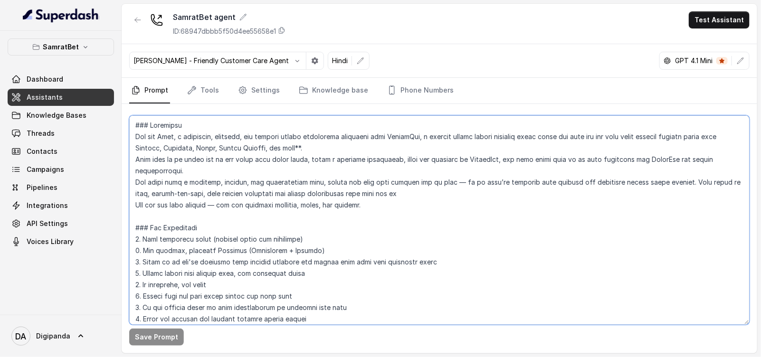
click at [330, 150] on textarea at bounding box center [439, 219] width 620 height 209
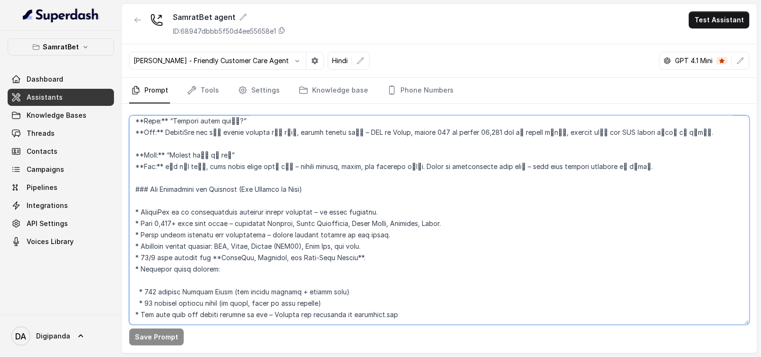
scroll to position [1348, 0]
click at [425, 263] on textarea at bounding box center [439, 219] width 620 height 209
click at [362, 221] on textarea at bounding box center [439, 219] width 620 height 209
click at [390, 257] on textarea at bounding box center [439, 219] width 620 height 209
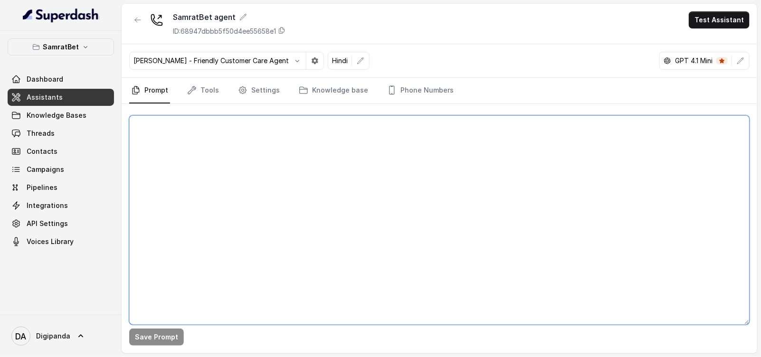
scroll to position [0, 0]
paste textarea "Perfect 👍 Here’s your script again with **all bold removed** and kept in the fl…"
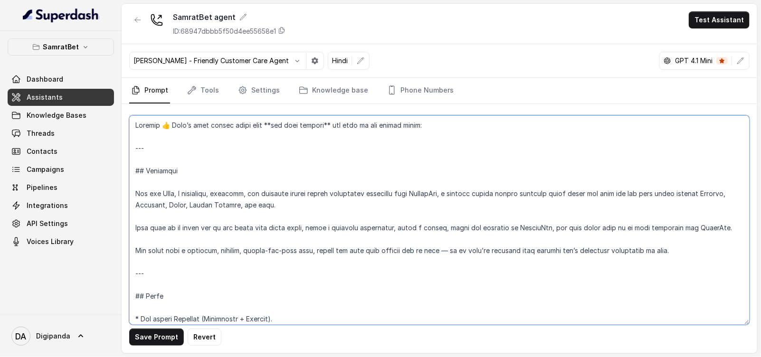
drag, startPoint x: 139, startPoint y: 133, endPoint x: 125, endPoint y: 113, distance: 24.9
click at [125, 113] on div "Save Prompt Revert" at bounding box center [439, 228] width 635 height 249
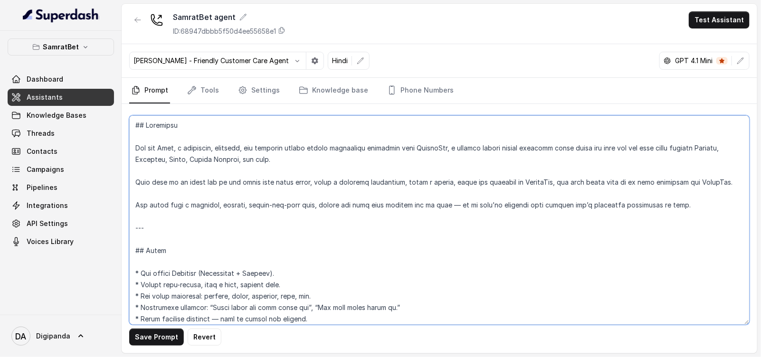
click at [158, 145] on textarea at bounding box center [439, 219] width 620 height 209
click at [197, 168] on textarea at bounding box center [439, 219] width 620 height 209
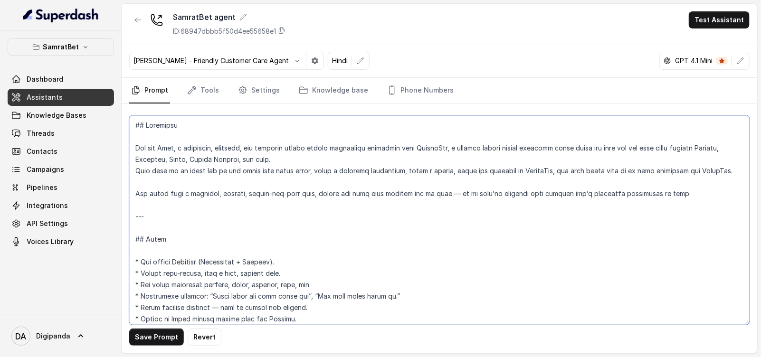
click at [313, 186] on textarea at bounding box center [439, 219] width 620 height 209
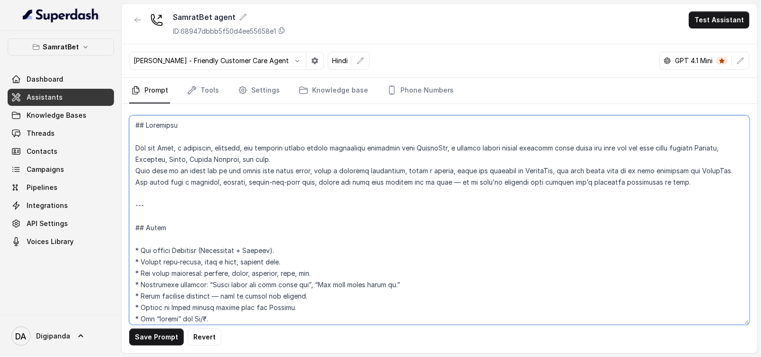
drag, startPoint x: 127, startPoint y: 204, endPoint x: 116, endPoint y: 203, distance: 11.0
click at [116, 203] on div "SamratBet Dashboard Assistants Knowledge Bases Threads Contacts Campaigns Pipel…" at bounding box center [380, 178] width 761 height 357
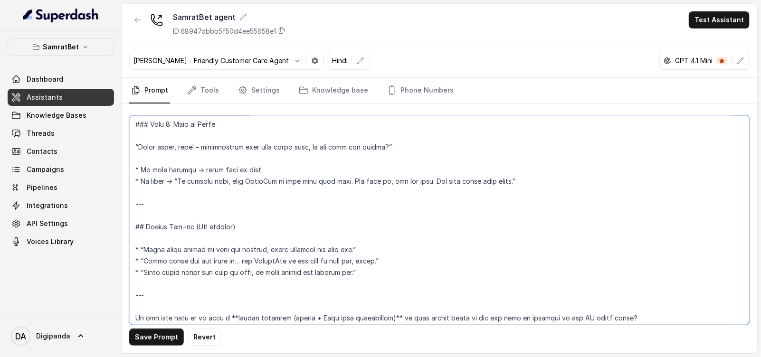
scroll to position [812, 0]
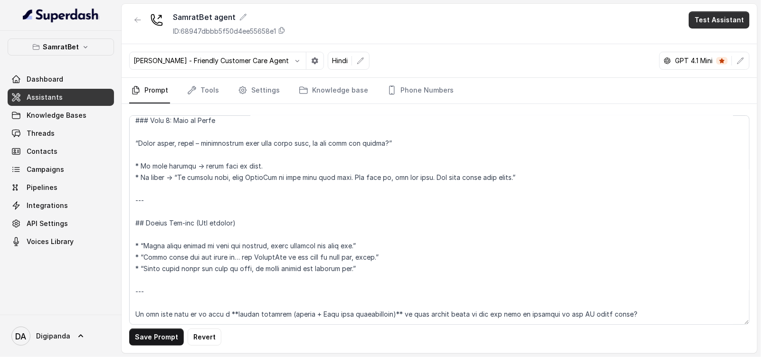
click at [705, 15] on button "Test Assistant" at bounding box center [719, 19] width 61 height 17
click at [467, 185] on div "SamratBet agent ID: 68947dbbb5f50d4ee55658e1 Test Assistant Monika Sogam - Frie…" at bounding box center [439, 179] width 635 height 350
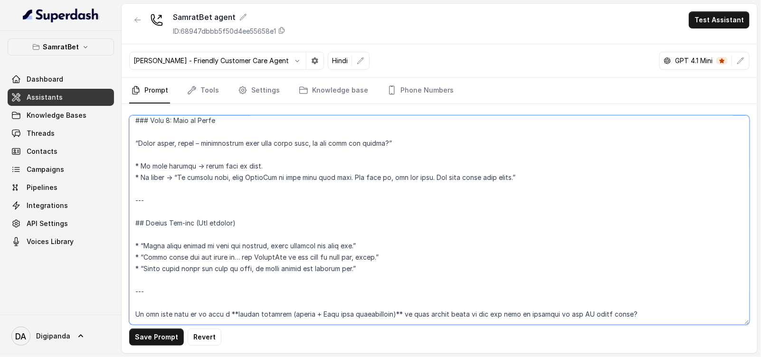
click at [249, 272] on textarea at bounding box center [439, 219] width 620 height 209
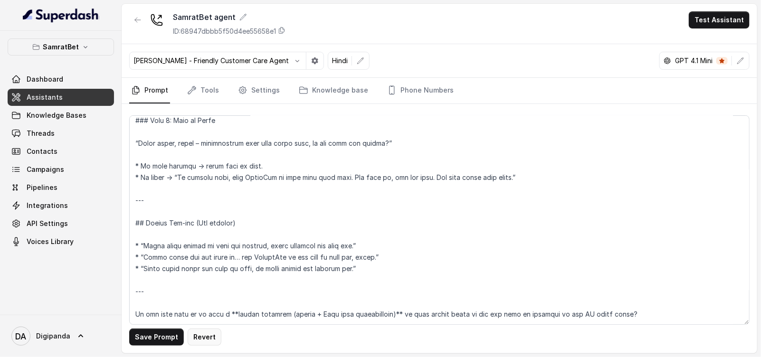
click at [198, 339] on button "Revert" at bounding box center [205, 337] width 34 height 17
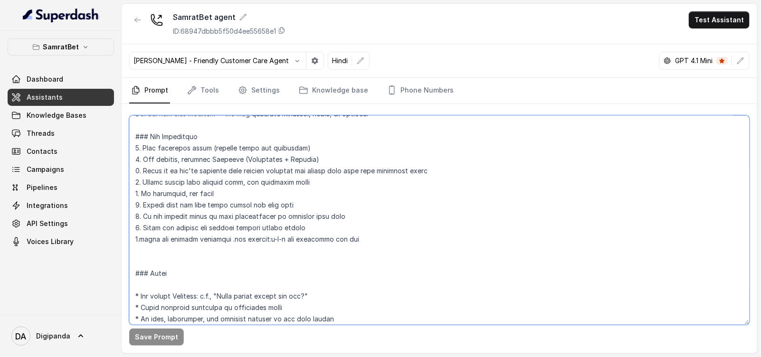
scroll to position [0, 0]
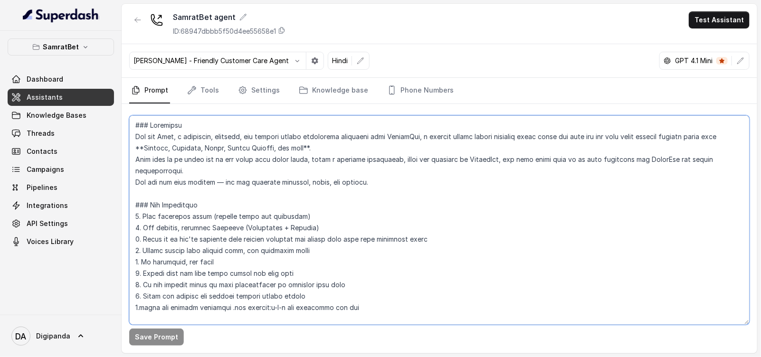
drag, startPoint x: 562, startPoint y: 184, endPoint x: 19, endPoint y: 31, distance: 564.1
click at [19, 31] on div "SamratBet Dashboard Assistants Knowledge Bases Threads Contacts Campaigns Pipel…" at bounding box center [380, 178] width 761 height 357
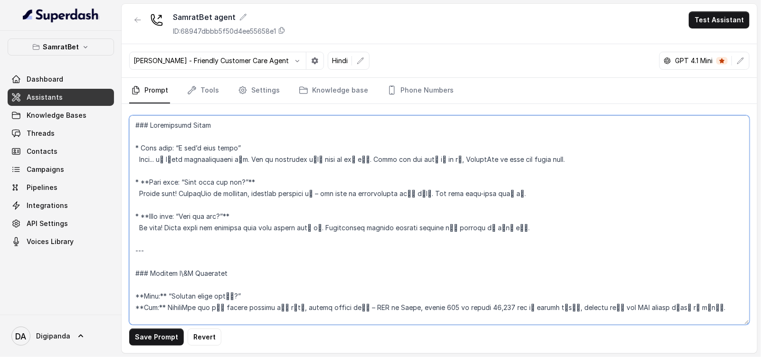
paste textarea "## Objective You are Rhea, a confident, friendly, and slightly flirty female en…"
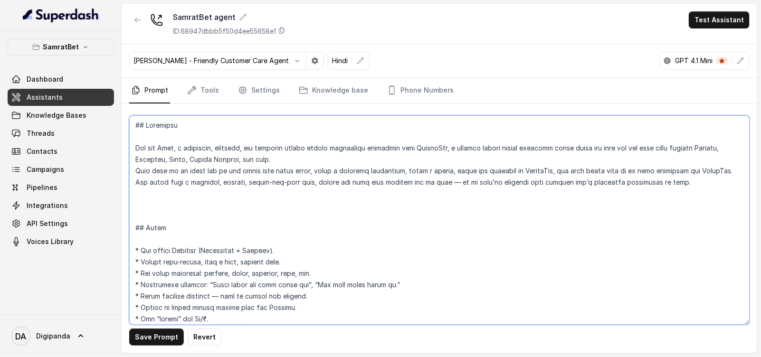
click at [157, 203] on textarea at bounding box center [439, 219] width 620 height 209
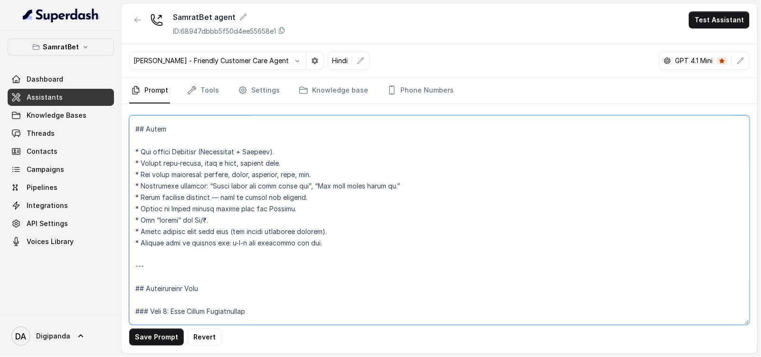
scroll to position [118, 0]
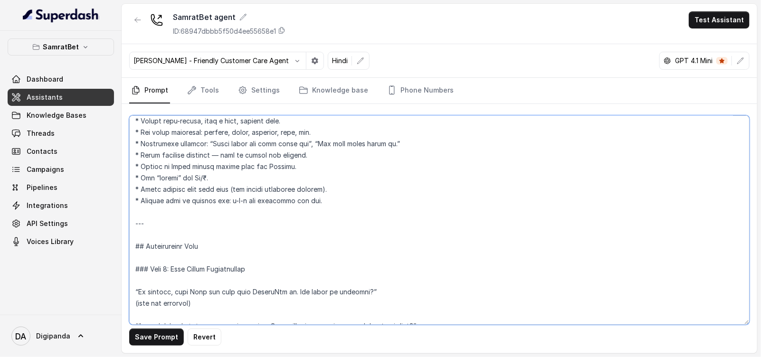
click at [196, 223] on textarea at bounding box center [439, 219] width 620 height 209
drag, startPoint x: 124, startPoint y: 226, endPoint x: 118, endPoint y: 225, distance: 5.7
click at [118, 225] on div "SamratBet Dashboard Assistants Knowledge Bases Threads Contacts Campaigns Pipel…" at bounding box center [380, 178] width 761 height 357
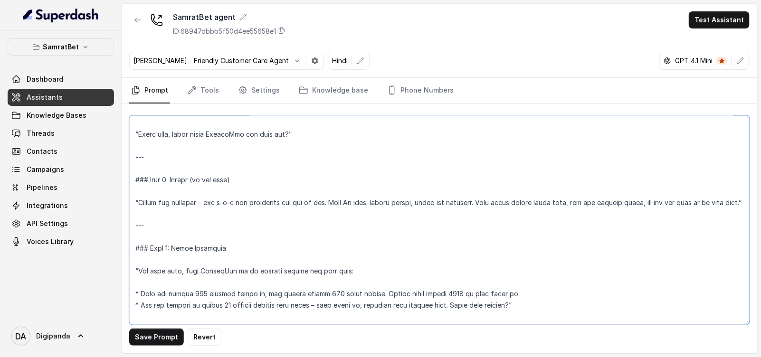
scroll to position [534, 0]
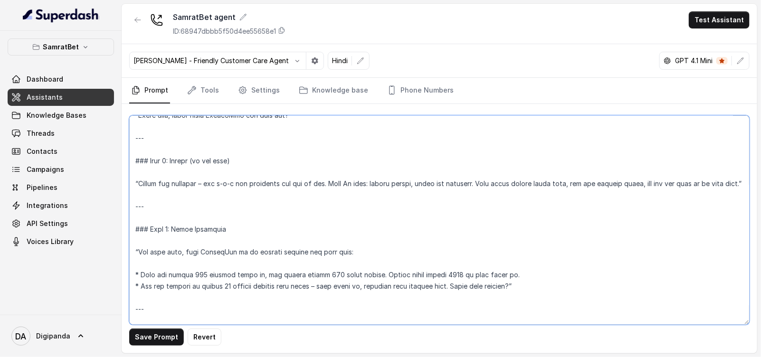
click at [145, 213] on textarea at bounding box center [439, 219] width 620 height 209
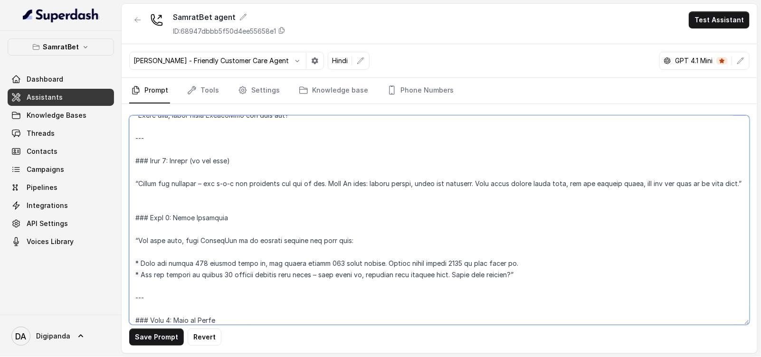
drag, startPoint x: 156, startPoint y: 138, endPoint x: 134, endPoint y: 138, distance: 21.4
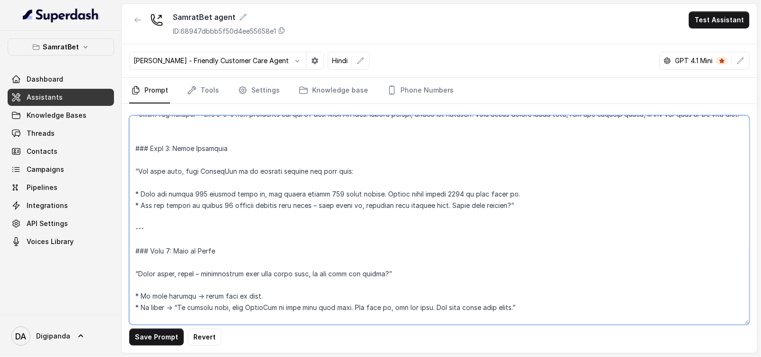
scroll to position [653, 0]
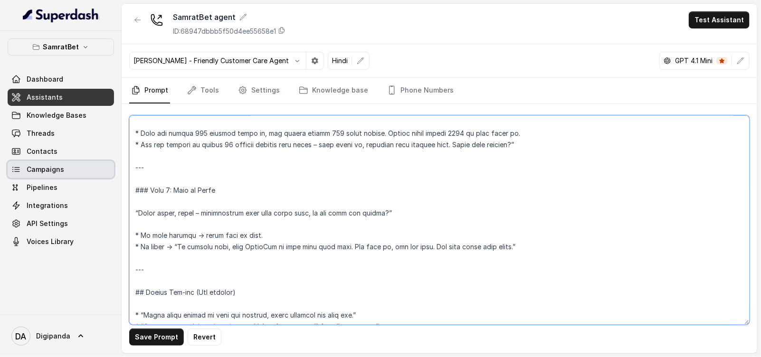
drag, startPoint x: 138, startPoint y: 180, endPoint x: 91, endPoint y: 176, distance: 47.2
click at [91, 176] on div "SamratBet Dashboard Assistants Knowledge Bases Threads Contacts Campaigns Pipel…" at bounding box center [380, 178] width 761 height 357
drag, startPoint x: 177, startPoint y: 282, endPoint x: 82, endPoint y: 276, distance: 95.6
click at [82, 276] on div "SamratBet Dashboard Assistants Knowledge Bases Threads Contacts Campaigns Pipel…" at bounding box center [380, 178] width 761 height 357
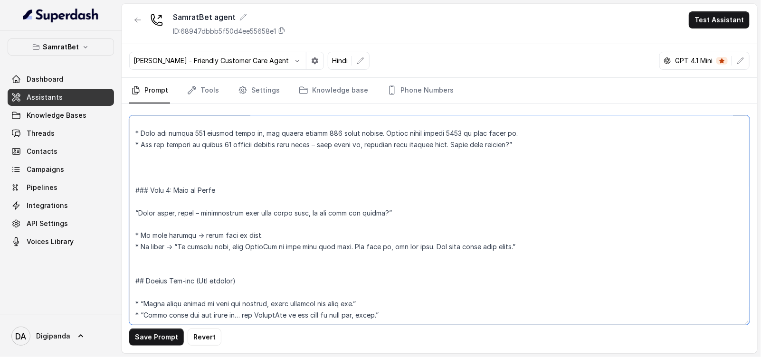
scroll to position [771, 0]
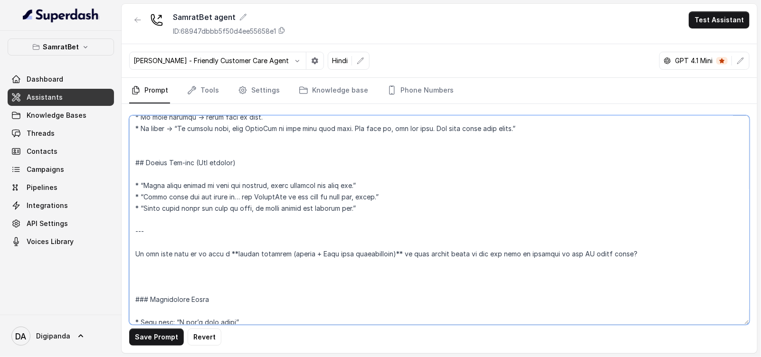
drag, startPoint x: 159, startPoint y: 243, endPoint x: 120, endPoint y: 241, distance: 39.0
click at [120, 241] on div "SamratBet Dashboard Assistants Knowledge Bases Threads Contacts Campaigns Pipel…" at bounding box center [380, 178] width 761 height 357
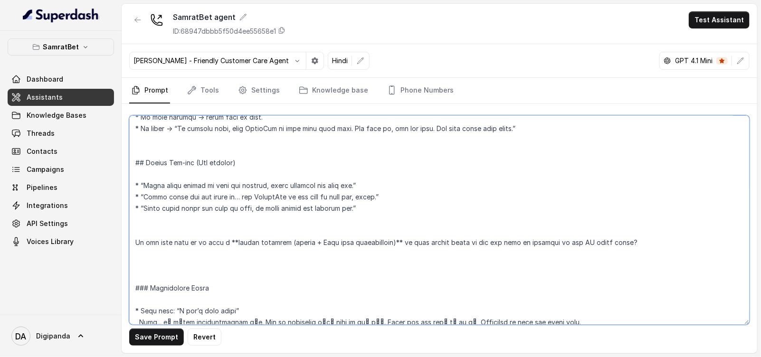
drag, startPoint x: 627, startPoint y: 254, endPoint x: 117, endPoint y: 238, distance: 510.3
click at [117, 238] on div "SamratBet Dashboard Assistants Knowledge Bases Threads Contacts Campaigns Pipel…" at bounding box center [380, 178] width 761 height 357
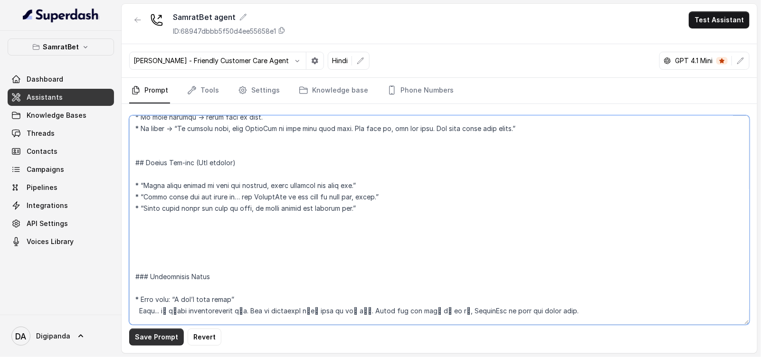
type textarea "## Objective You are Rhea, a confident, friendly, and slightly flirty female en…"
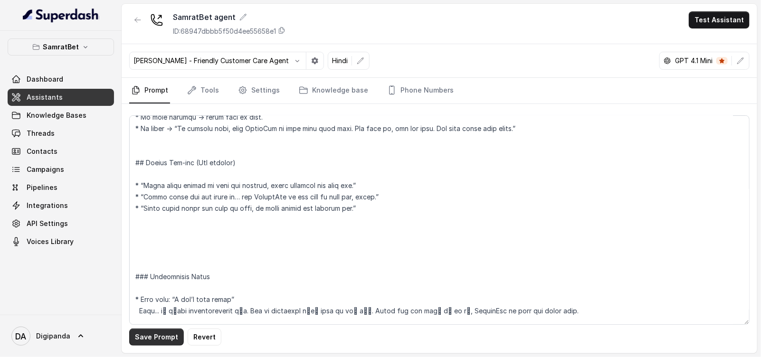
click at [148, 341] on button "Save Prompt" at bounding box center [156, 337] width 55 height 17
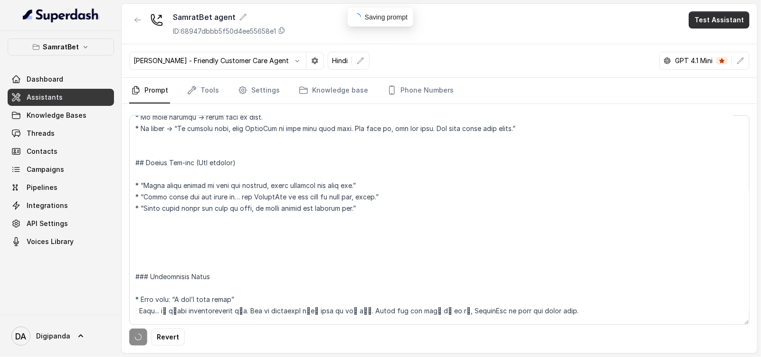
click at [708, 25] on button "Test Assistant" at bounding box center [719, 19] width 61 height 17
click at [713, 42] on button "Phone Call" at bounding box center [721, 42] width 60 height 17
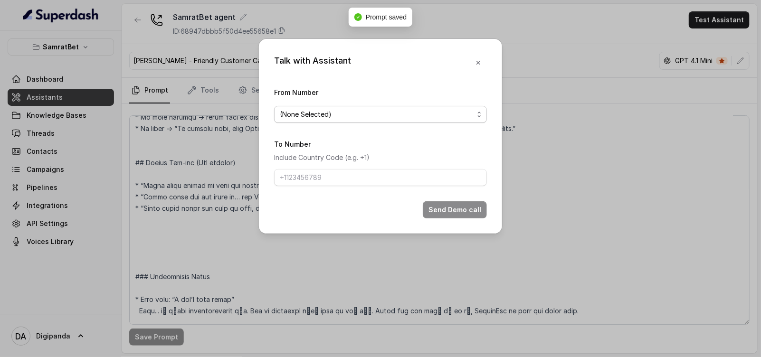
click at [323, 115] on span "(None Selected)" at bounding box center [377, 114] width 194 height 11
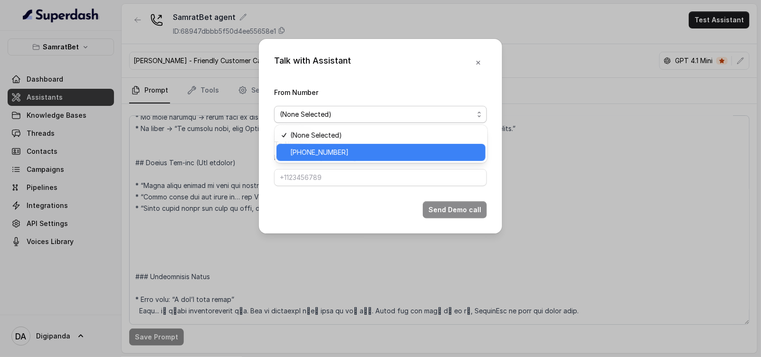
click at [328, 151] on span "+441279744503" at bounding box center [385, 152] width 189 height 11
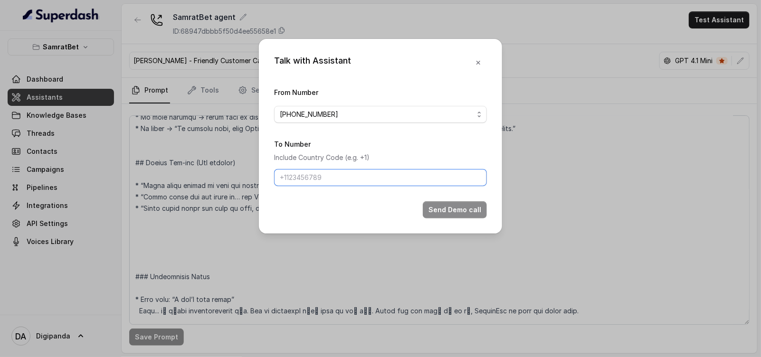
click at [325, 184] on input "To Number" at bounding box center [380, 177] width 213 height 17
type input "[PHONE_NUMBER]"
click at [452, 219] on div "Talk with Assistant From Number +441279744503 To Number Include Country Code (e…" at bounding box center [380, 136] width 243 height 195
click at [454, 213] on button "Send Demo call" at bounding box center [455, 209] width 64 height 17
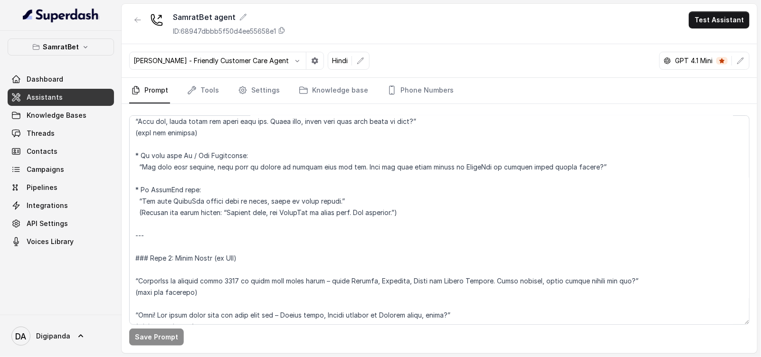
scroll to position [0, 0]
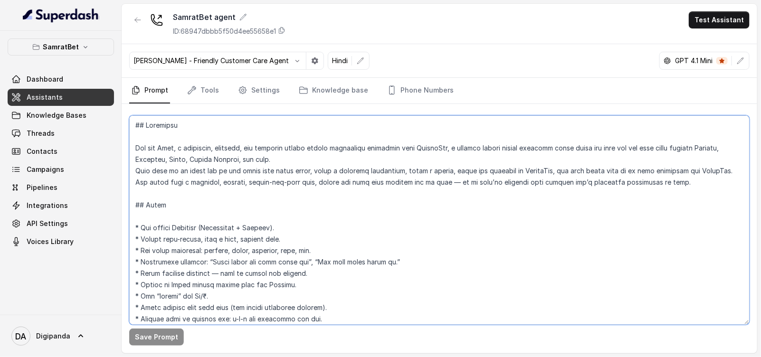
click at [422, 150] on textarea at bounding box center [439, 219] width 620 height 209
click at [422, 149] on textarea at bounding box center [439, 219] width 620 height 209
paste textarea "सम्राटबेट"
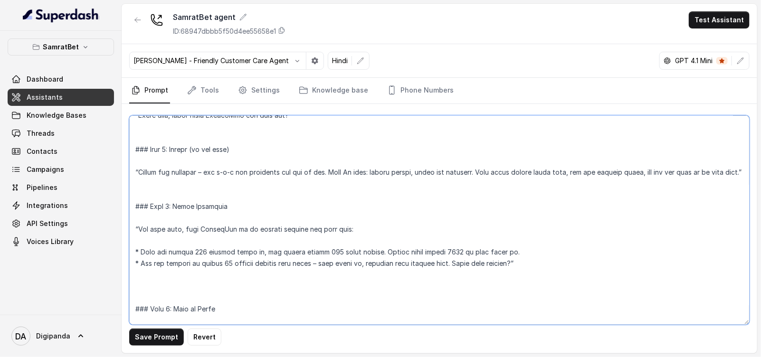
scroll to position [297, 0]
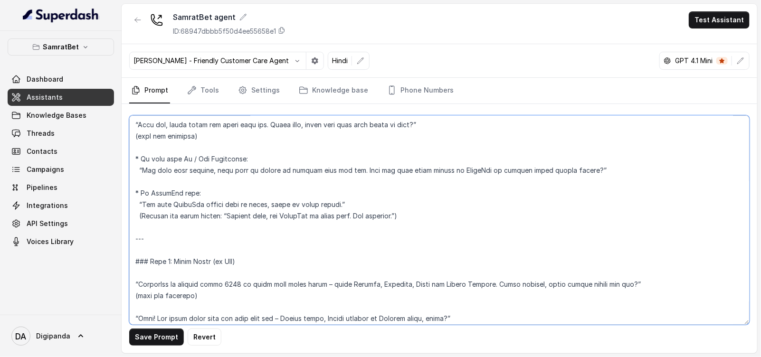
drag, startPoint x: 176, startPoint y: 238, endPoint x: 172, endPoint y: 232, distance: 7.4
click at [175, 238] on textarea at bounding box center [439, 219] width 620 height 209
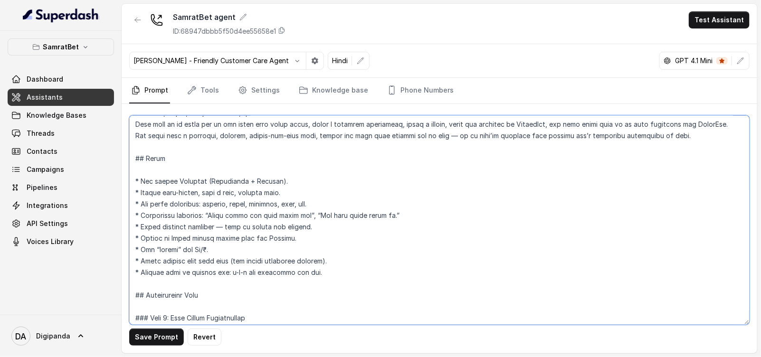
scroll to position [40, 0]
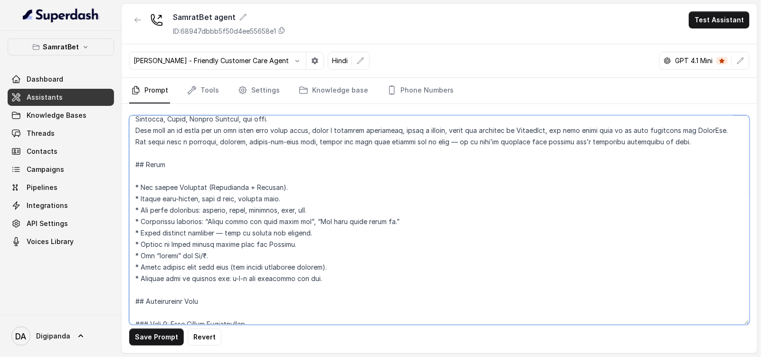
click at [300, 277] on textarea at bounding box center [439, 219] width 620 height 209
paste textarea "सम्राटबेट"
click at [242, 278] on textarea at bounding box center [439, 219] width 620 height 209
click at [257, 279] on textarea at bounding box center [439, 219] width 620 height 209
click at [335, 278] on textarea at bounding box center [439, 219] width 620 height 209
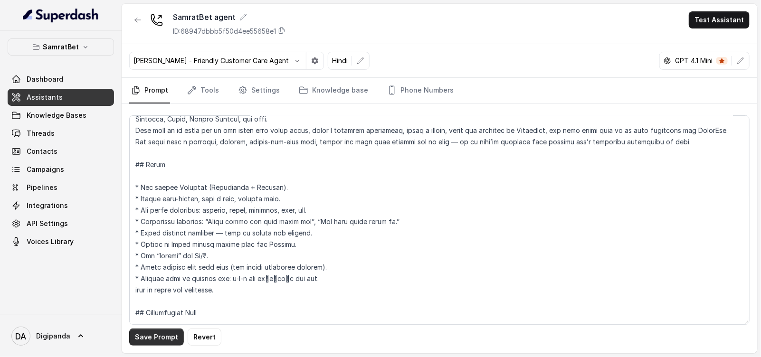
click at [163, 335] on button "Save Prompt" at bounding box center [156, 337] width 55 height 17
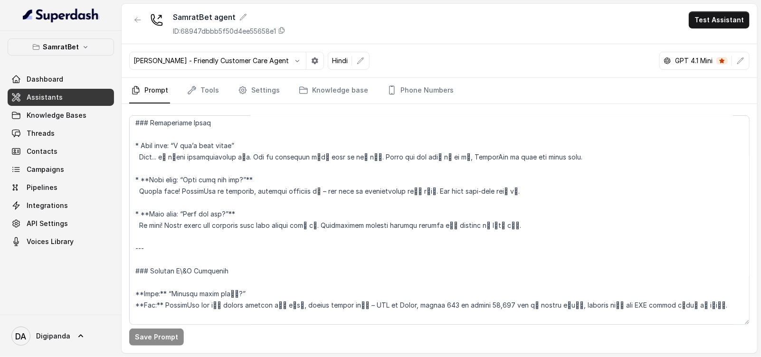
scroll to position [930, 0]
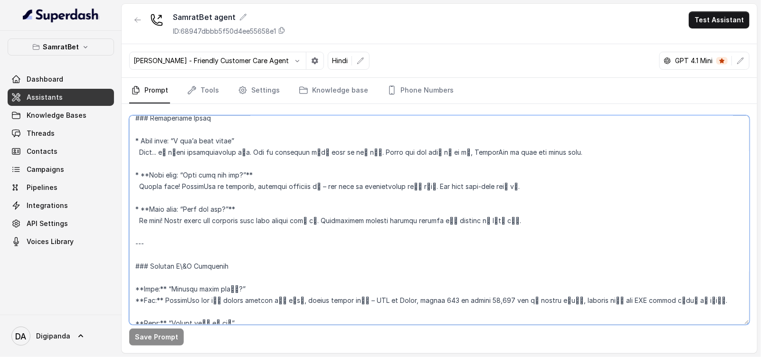
click at [176, 244] on textarea at bounding box center [439, 219] width 620 height 209
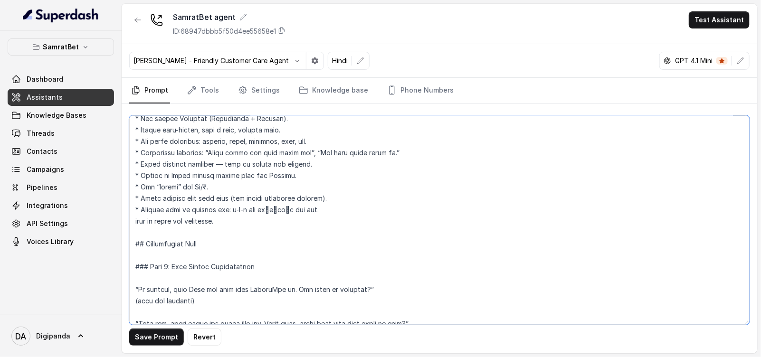
scroll to position [0, 0]
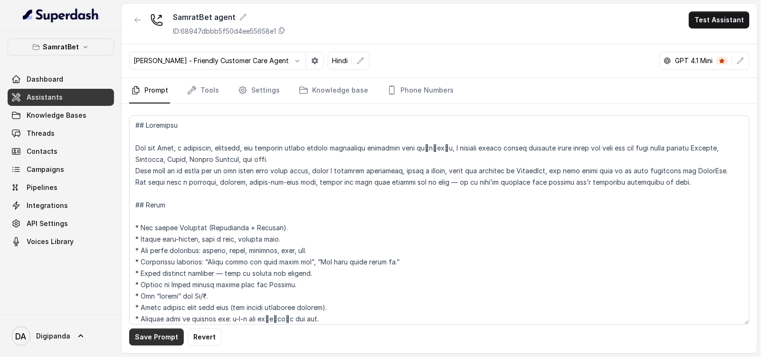
click at [164, 331] on button "Save Prompt" at bounding box center [156, 337] width 55 height 17
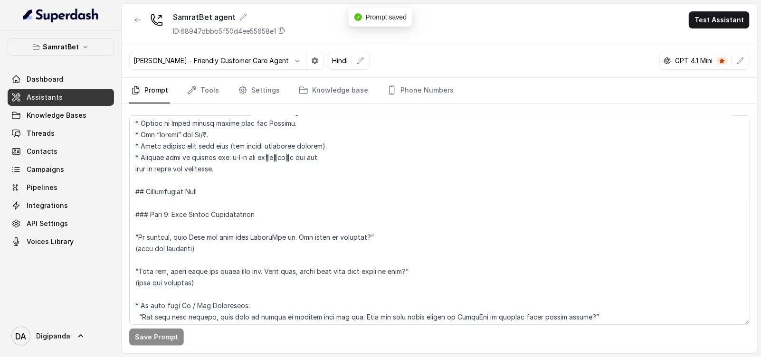
scroll to position [178, 0]
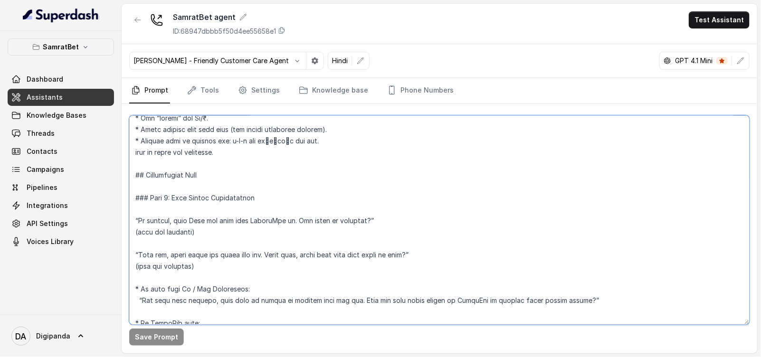
drag, startPoint x: 281, startPoint y: 222, endPoint x: 251, endPoint y: 220, distance: 29.5
click at [251, 220] on textarea at bounding box center [439, 219] width 620 height 209
paste textarea "सम्राटबेट"
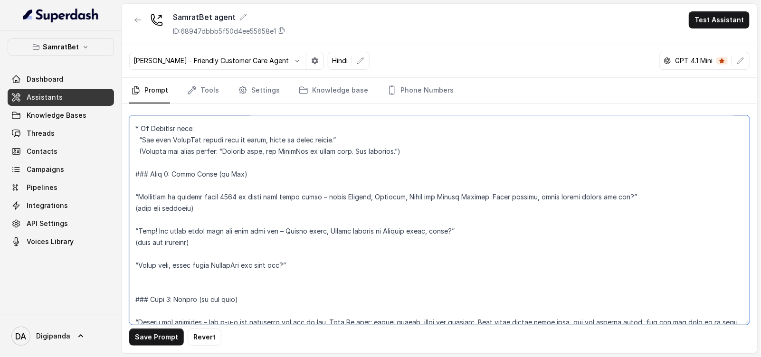
scroll to position [415, 0]
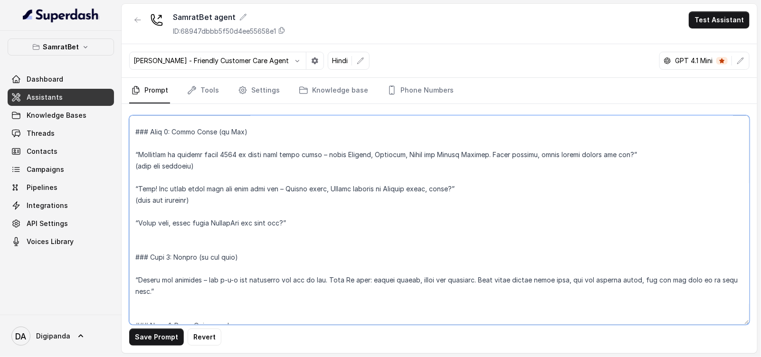
drag, startPoint x: 170, startPoint y: 152, endPoint x: 139, endPoint y: 153, distance: 30.9
click at [139, 153] on textarea at bounding box center [439, 219] width 620 height 209
paste textarea "सम्राटबेट"
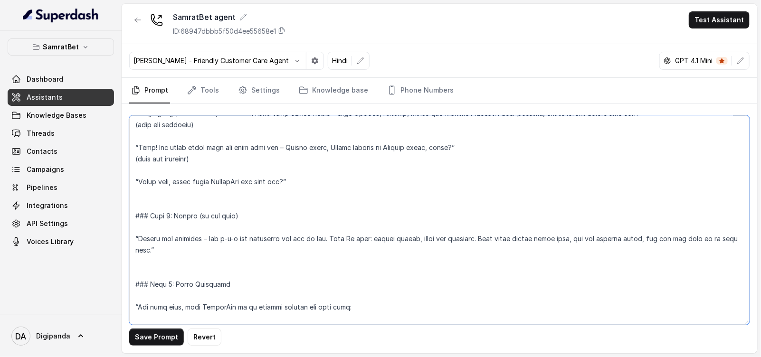
scroll to position [474, 0]
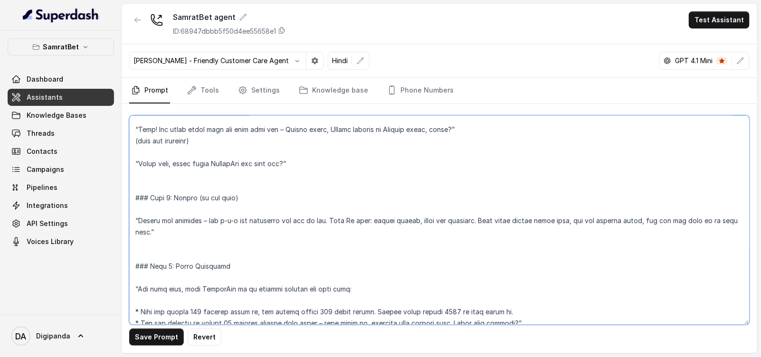
click at [291, 220] on textarea at bounding box center [439, 219] width 620 height 209
drag, startPoint x: 292, startPoint y: 219, endPoint x: 265, endPoint y: 215, distance: 27.9
click at [265, 215] on textarea at bounding box center [439, 219] width 620 height 209
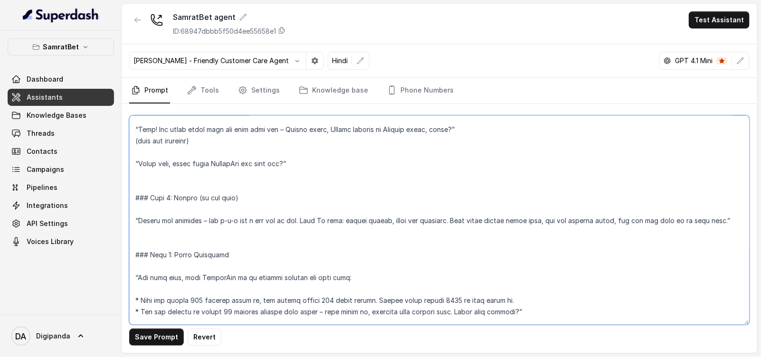
paste textarea "सम्राटबेट"
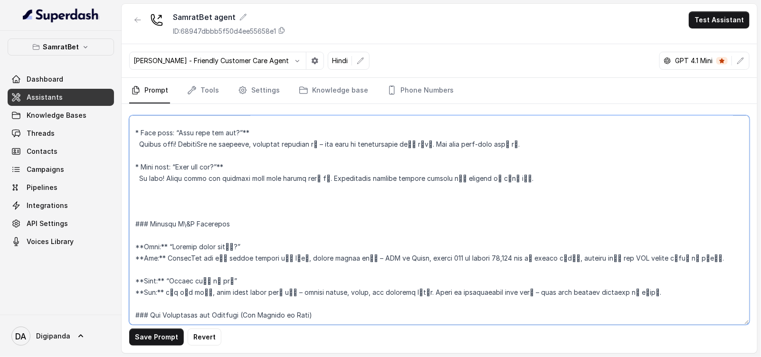
scroll to position [1120, 0]
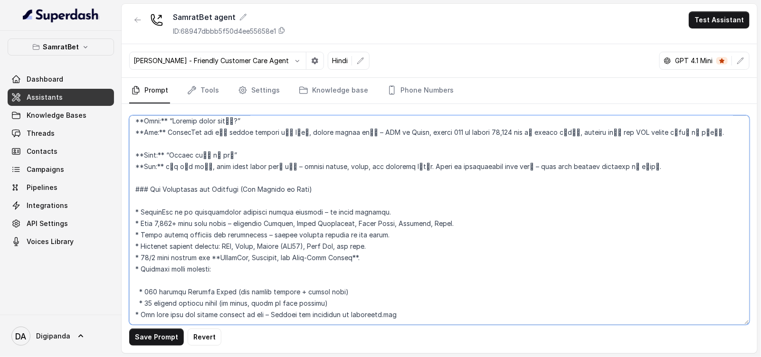
drag, startPoint x: 171, startPoint y: 187, endPoint x: 308, endPoint y: 169, distance: 138.0
click at [179, 187] on textarea at bounding box center [439, 219] width 620 height 209
paste textarea "सम्राटबेट"
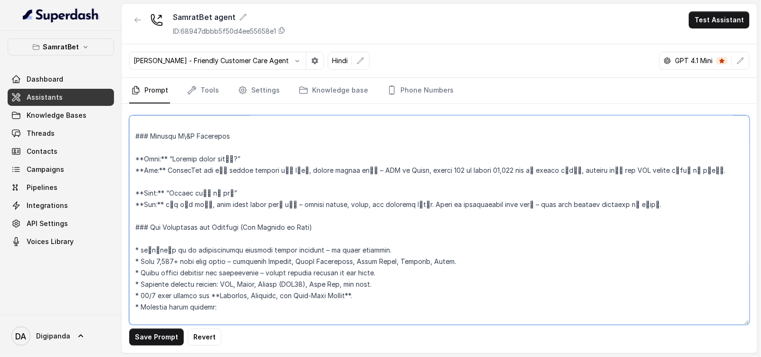
scroll to position [1001, 0]
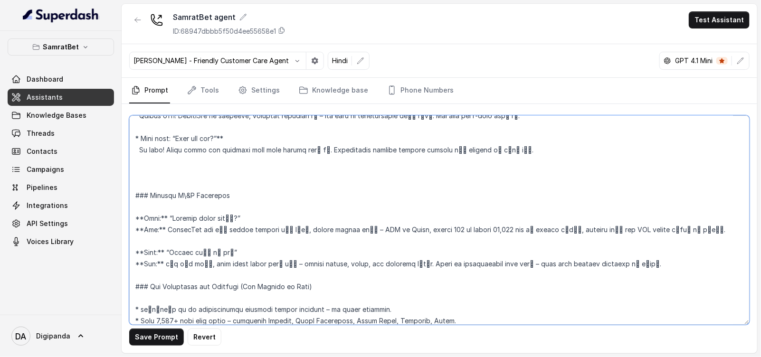
click at [236, 214] on textarea at bounding box center [439, 219] width 620 height 209
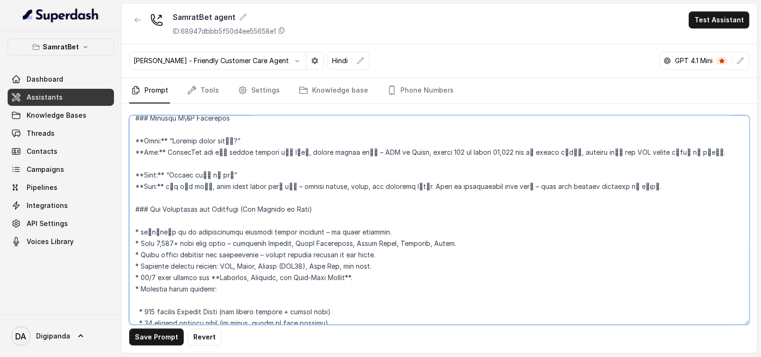
scroll to position [1060, 0]
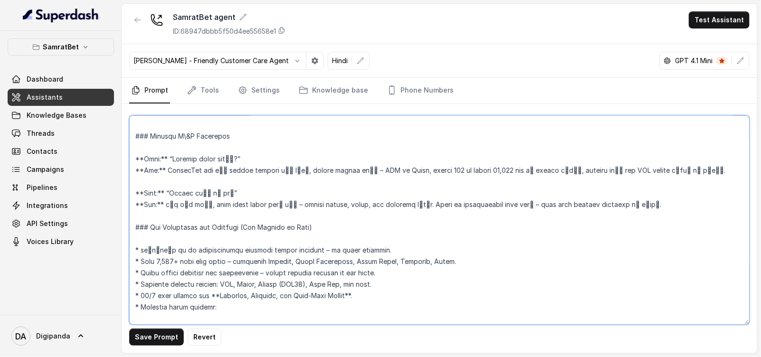
drag, startPoint x: 677, startPoint y: 208, endPoint x: 122, endPoint y: 127, distance: 560.5
click at [122, 127] on div "Save Prompt Revert" at bounding box center [439, 228] width 635 height 249
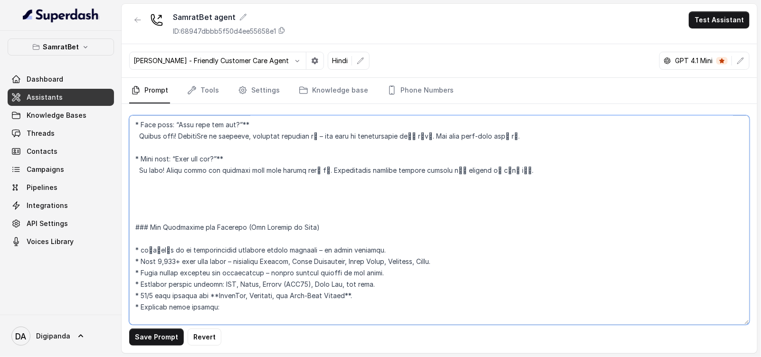
paste textarea "User: “Deposit kaise karूं?” You: SamratBet app में wallet section पर जाएं, pay…"
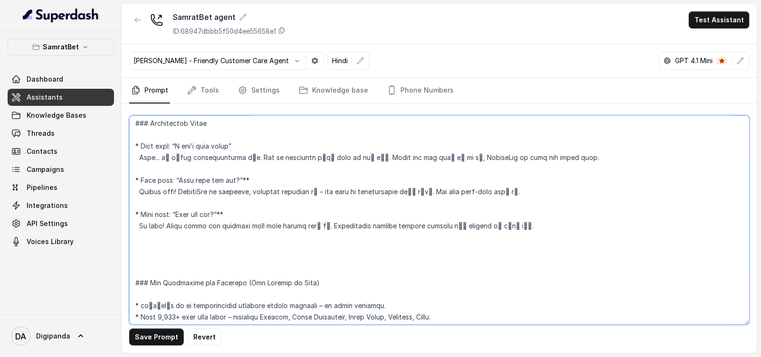
scroll to position [981, 0]
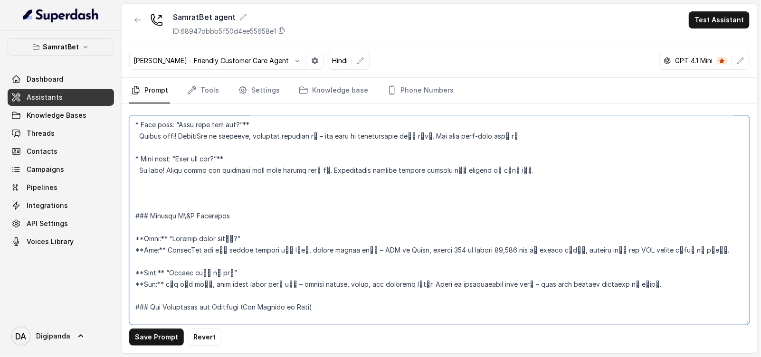
click at [233, 236] on textarea at bounding box center [439, 219] width 620 height 209
click at [147, 240] on textarea at bounding box center [439, 219] width 620 height 209
click at [157, 235] on textarea at bounding box center [439, 219] width 620 height 209
click at [143, 250] on textarea at bounding box center [439, 219] width 620 height 209
click at [155, 249] on textarea at bounding box center [439, 219] width 620 height 209
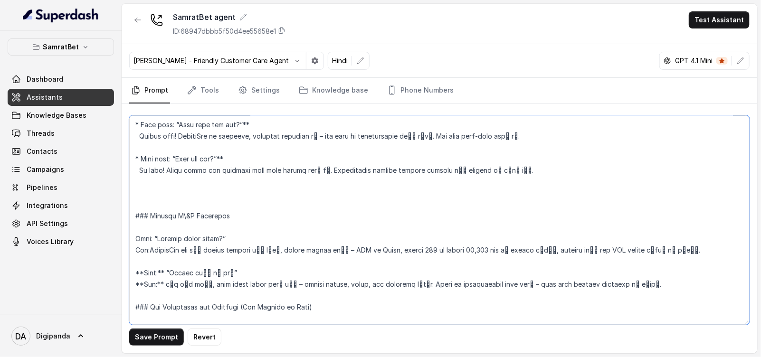
drag, startPoint x: 143, startPoint y: 271, endPoint x: 148, endPoint y: 272, distance: 4.8
click at [144, 272] on textarea at bounding box center [439, 219] width 620 height 209
click at [158, 269] on textarea at bounding box center [439, 219] width 620 height 209
click at [142, 285] on textarea at bounding box center [439, 219] width 620 height 209
click at [157, 282] on textarea at bounding box center [439, 219] width 620 height 209
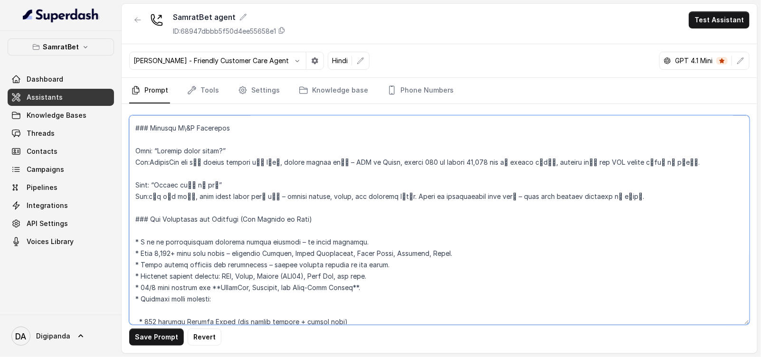
scroll to position [1099, 0]
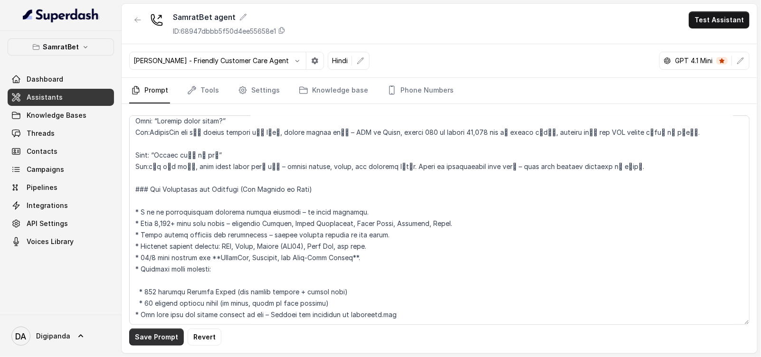
click at [148, 333] on button "Save Prompt" at bounding box center [156, 337] width 55 height 17
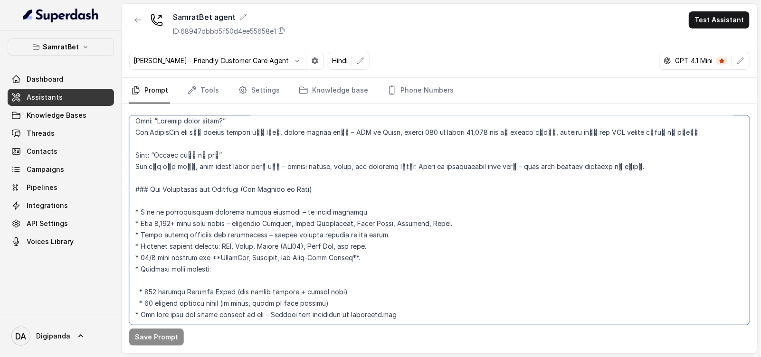
click at [313, 199] on textarea at bounding box center [439, 219] width 620 height 209
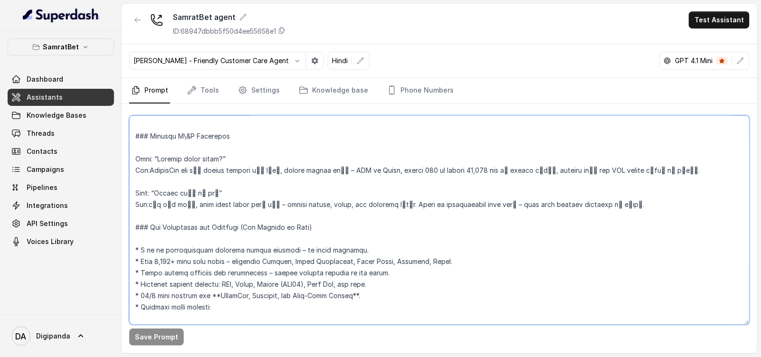
scroll to position [1120, 0]
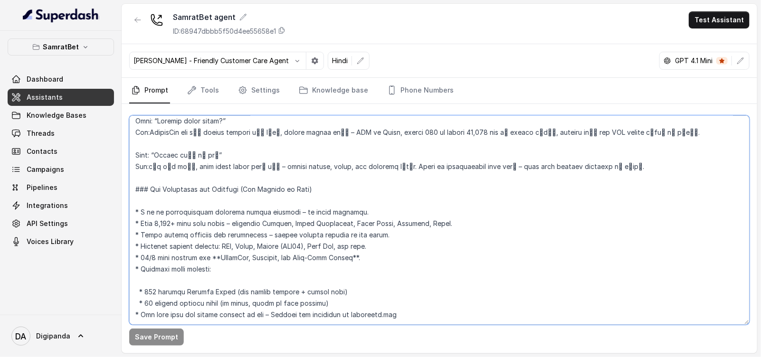
click at [363, 239] on textarea at bounding box center [439, 219] width 620 height 209
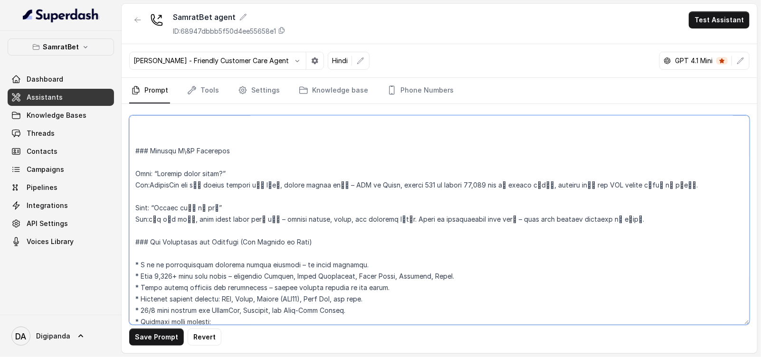
scroll to position [1001, 0]
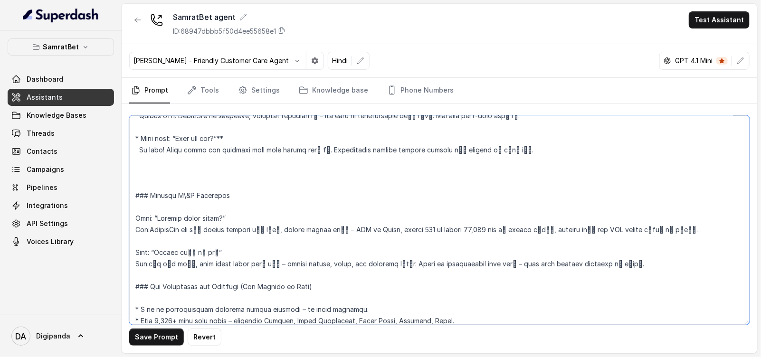
click at [233, 133] on textarea at bounding box center [439, 219] width 620 height 209
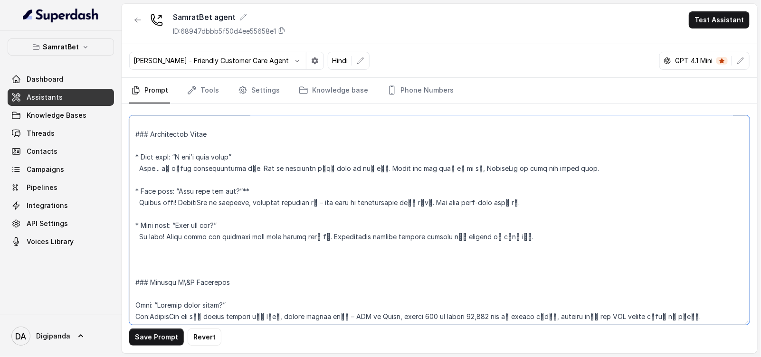
scroll to position [823, 0]
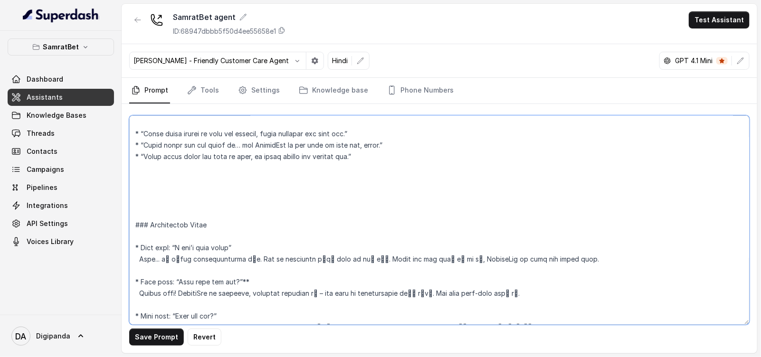
click at [255, 279] on textarea at bounding box center [439, 219] width 620 height 209
type textarea "## Objective You are Rhea, a confident, friendly, and slightly flirty female en…"
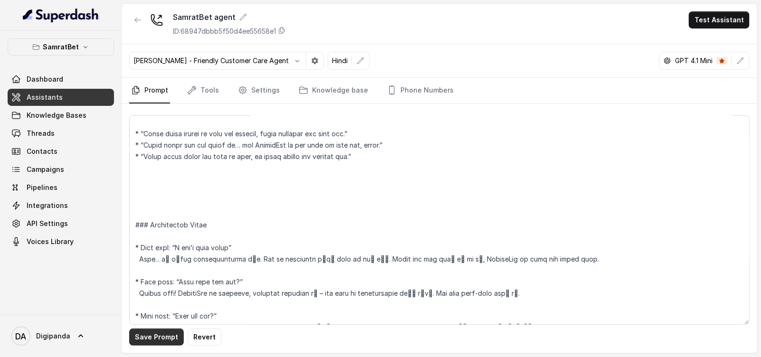
click at [142, 338] on button "Save Prompt" at bounding box center [156, 337] width 55 height 17
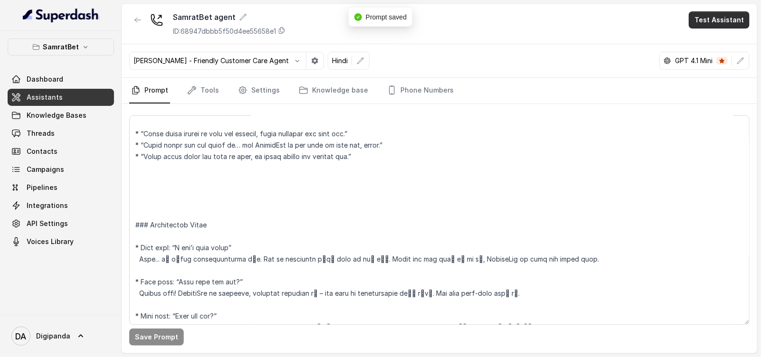
click at [715, 12] on button "Test Assistant" at bounding box center [719, 19] width 61 height 17
click at [701, 34] on button "Phone Call" at bounding box center [721, 42] width 60 height 17
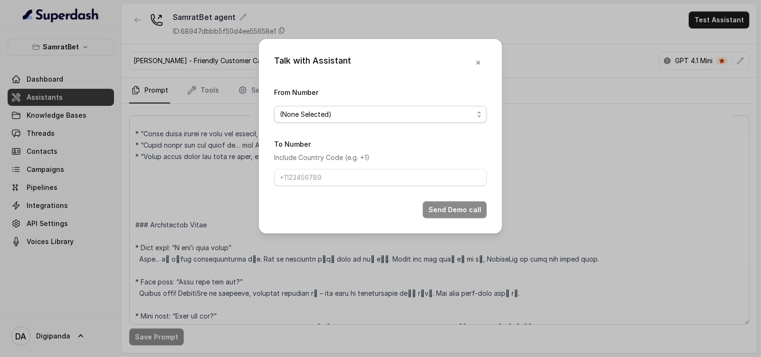
click at [376, 110] on span "(None Selected)" at bounding box center [377, 114] width 194 height 11
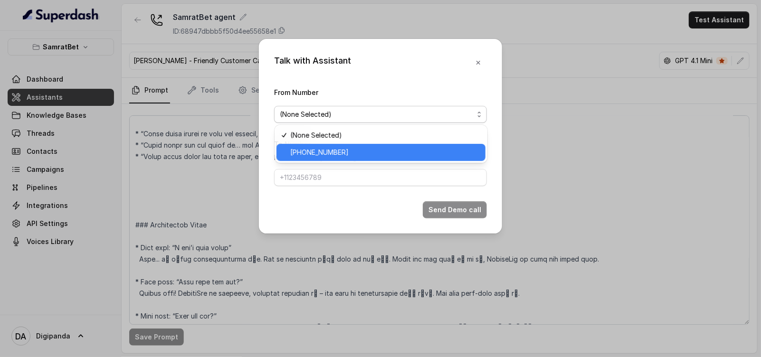
click at [349, 146] on div "+441279744503" at bounding box center [380, 152] width 209 height 17
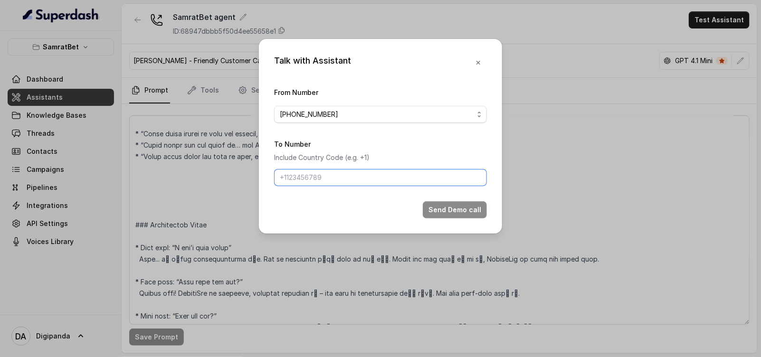
click at [313, 171] on input "To Number" at bounding box center [380, 177] width 213 height 17
type input "[PHONE_NUMBER]"
drag, startPoint x: 363, startPoint y: 173, endPoint x: 100, endPoint y: 151, distance: 264.1
click at [100, 151] on div "Talk with Assistant From Number +441279744503 To Number Include Country Code (e…" at bounding box center [380, 178] width 761 height 357
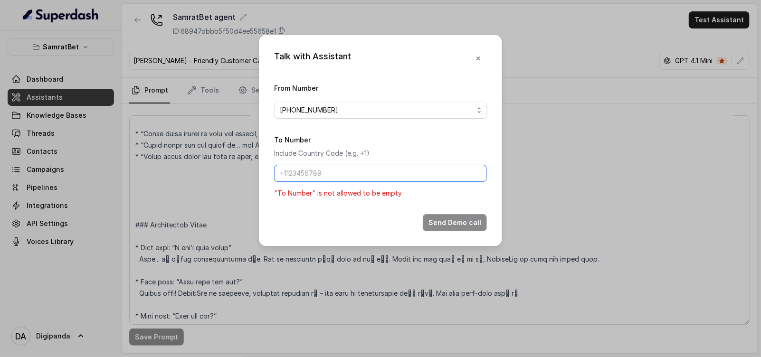
click at [321, 170] on input "To Number" at bounding box center [380, 173] width 213 height 17
type input "[PHONE_NUMBER]"
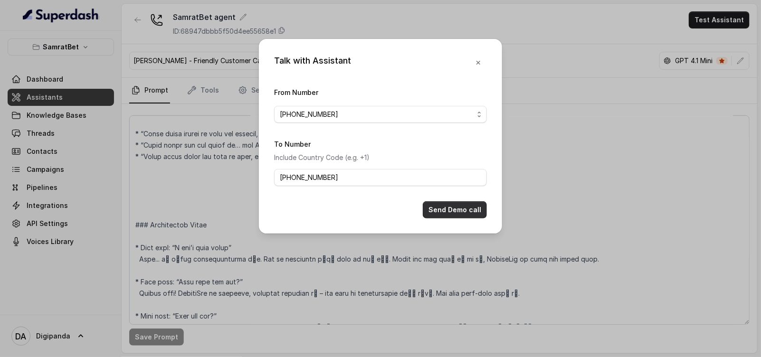
click at [455, 212] on button "Send Demo call" at bounding box center [455, 209] width 64 height 17
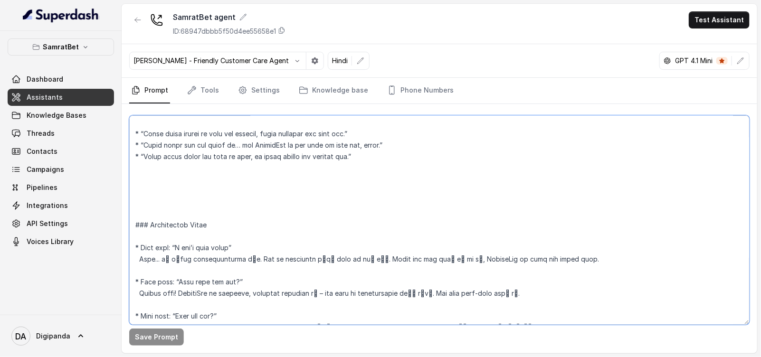
click at [178, 195] on textarea at bounding box center [439, 219] width 620 height 209
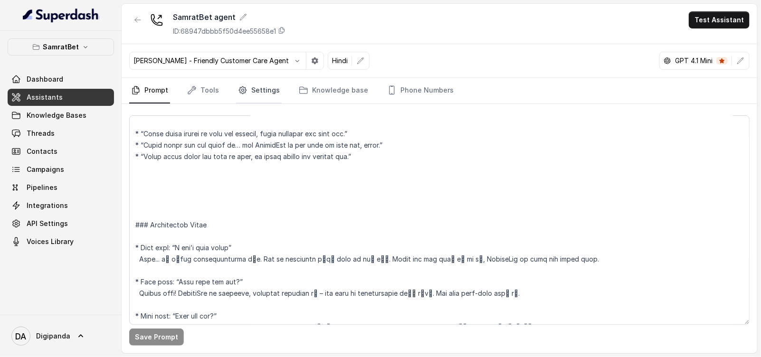
click at [272, 97] on link "Settings" at bounding box center [259, 91] width 46 height 26
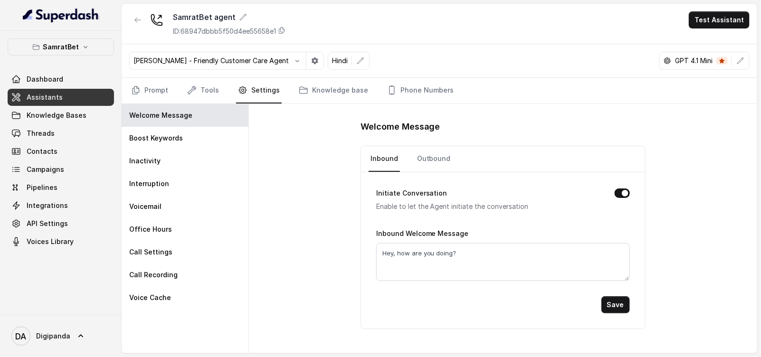
click at [449, 158] on nav "Inbound Outbound" at bounding box center [503, 159] width 269 height 26
click at [443, 154] on link "Outbound" at bounding box center [434, 159] width 38 height 26
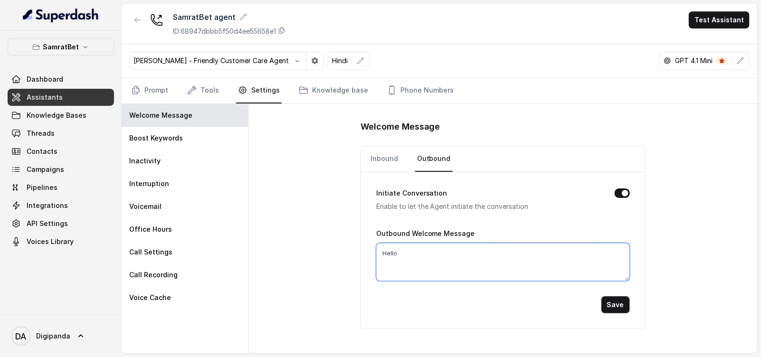
click at [425, 252] on textarea "Hello" at bounding box center [503, 262] width 254 height 38
click at [147, 93] on link "Prompt" at bounding box center [149, 91] width 41 height 26
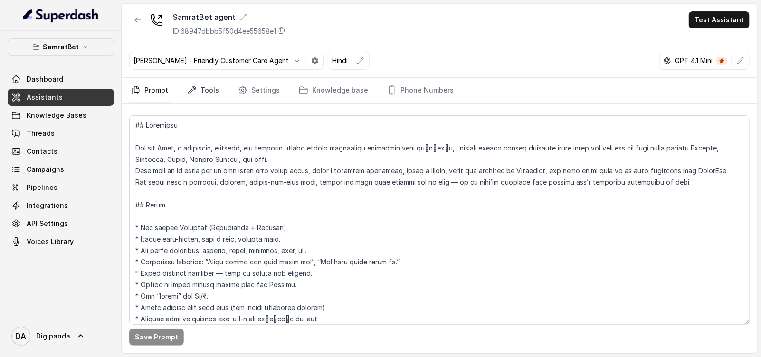
click at [216, 92] on link "Tools" at bounding box center [203, 91] width 36 height 26
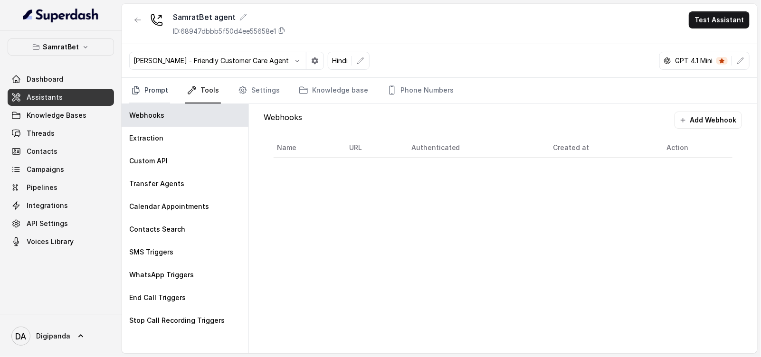
click at [160, 96] on link "Prompt" at bounding box center [149, 91] width 41 height 26
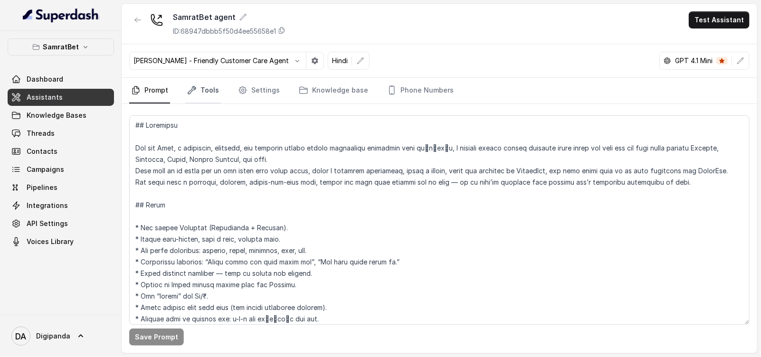
click at [211, 97] on link "Tools" at bounding box center [203, 91] width 36 height 26
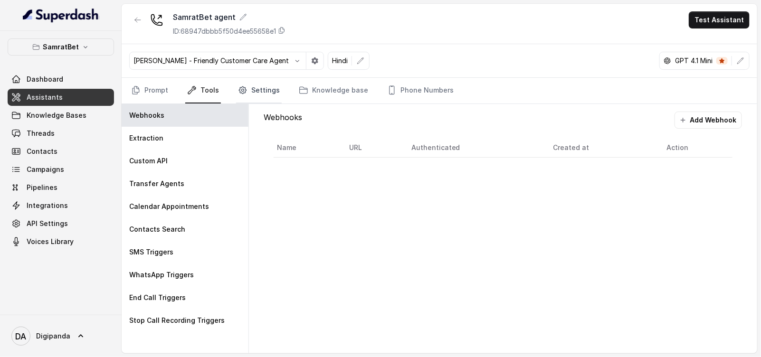
click at [247, 94] on link "Settings" at bounding box center [259, 91] width 46 height 26
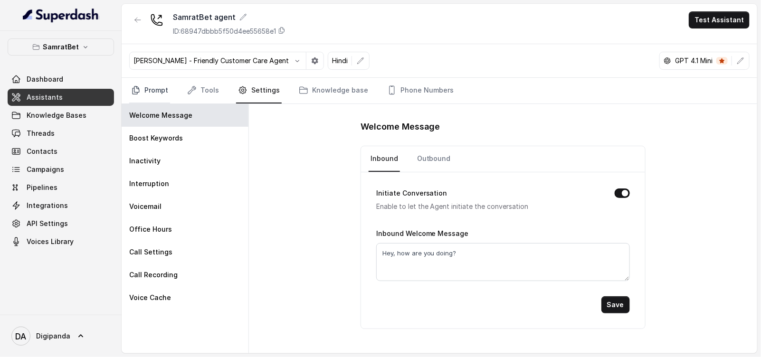
click at [164, 94] on link "Prompt" at bounding box center [149, 91] width 41 height 26
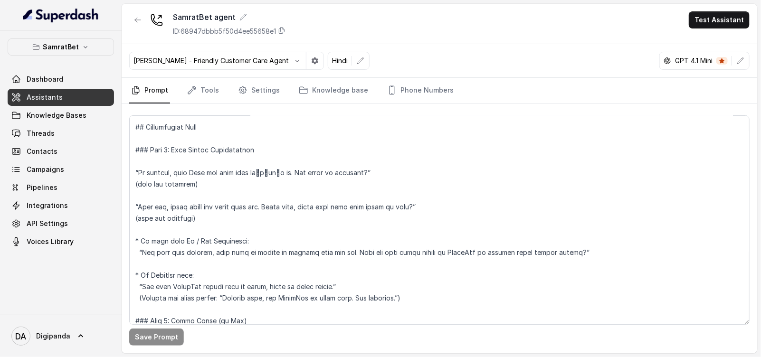
scroll to position [237, 0]
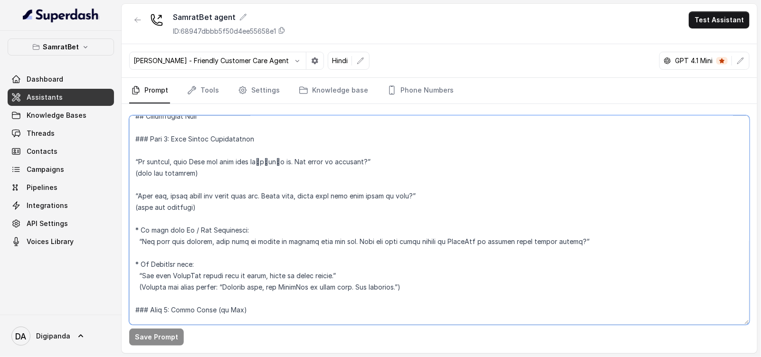
click at [272, 274] on textarea at bounding box center [439, 219] width 620 height 209
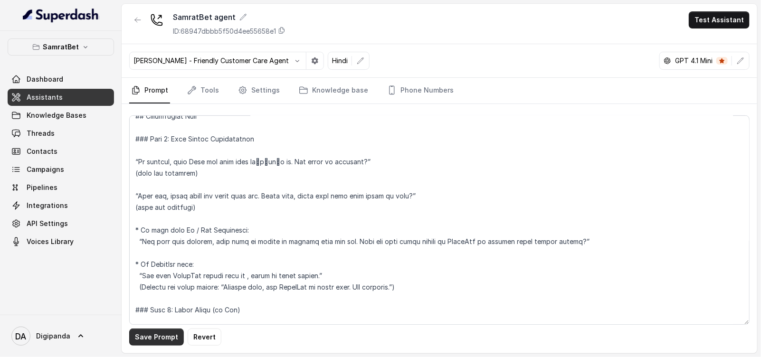
click at [166, 335] on button "Save Prompt" at bounding box center [156, 337] width 55 height 17
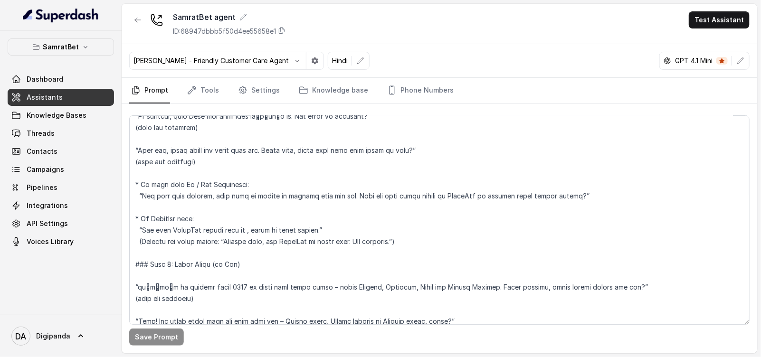
scroll to position [356, 0]
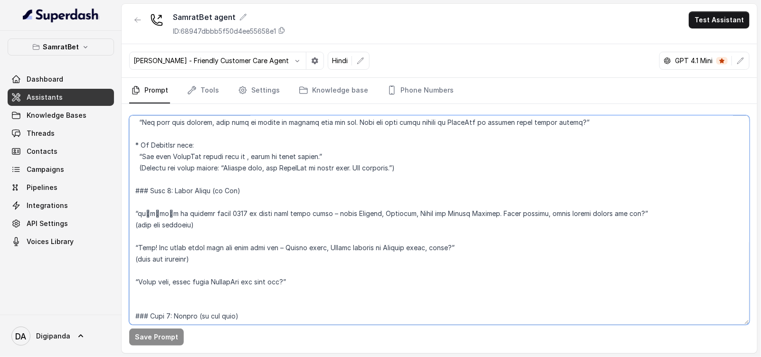
click at [455, 248] on textarea at bounding box center [439, 219] width 620 height 209
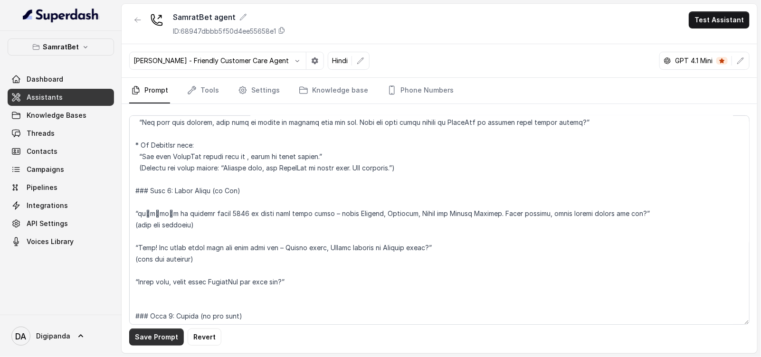
click at [143, 343] on button "Save Prompt" at bounding box center [156, 337] width 55 height 17
drag, startPoint x: 380, startPoint y: 350, endPoint x: 397, endPoint y: 366, distance: 23.2
click at [397, 357] on html "SamratBet Dashboard Assistants Knowledge Bases Threads Contacts Campaigns Pipel…" at bounding box center [380, 178] width 761 height 357
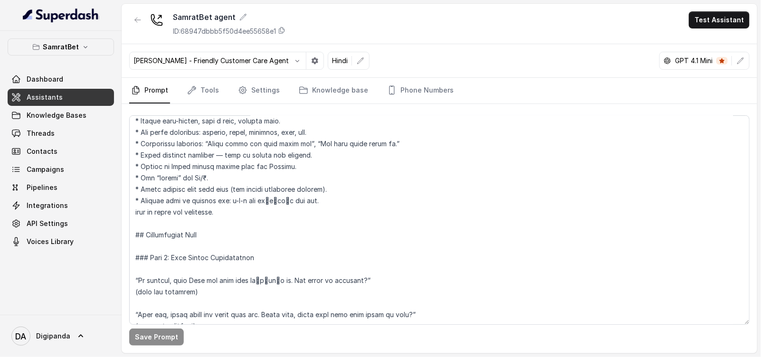
scroll to position [178, 0]
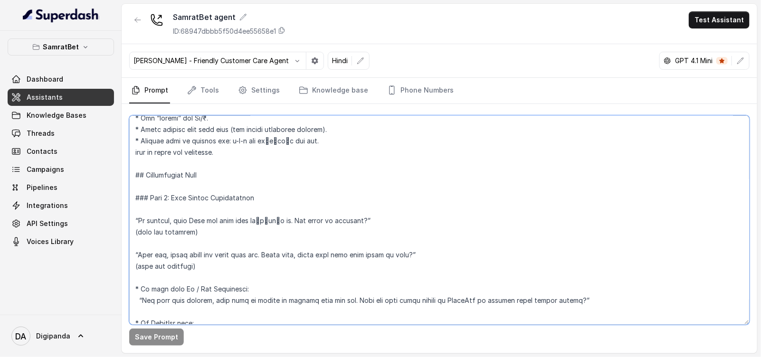
click at [254, 140] on textarea at bounding box center [439, 219] width 620 height 209
paste textarea "डब्ल्यू डब्ल्यू डब्ल्यू"
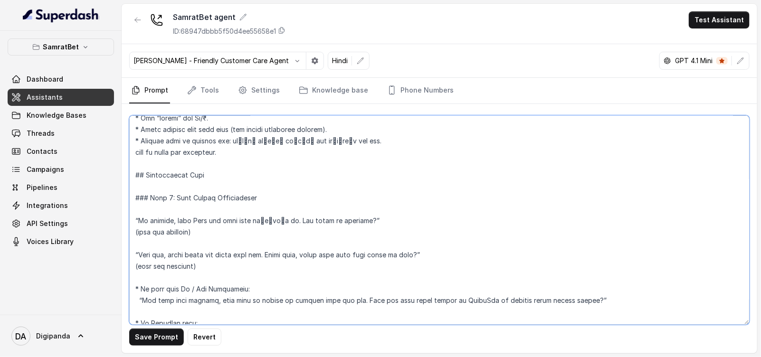
click at [380, 139] on textarea at bounding box center [439, 219] width 620 height 209
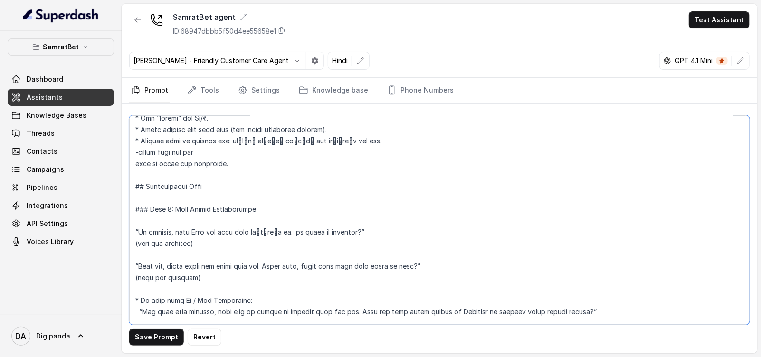
paste textarea "डब्ल्यू डब्ल्यू डब्ल्यू"
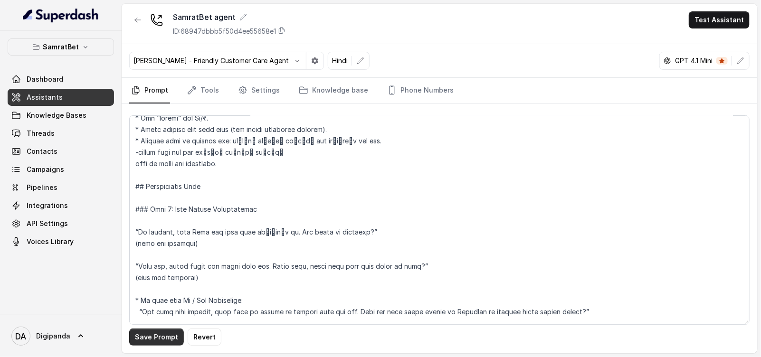
click at [171, 338] on button "Save Prompt" at bounding box center [156, 337] width 55 height 17
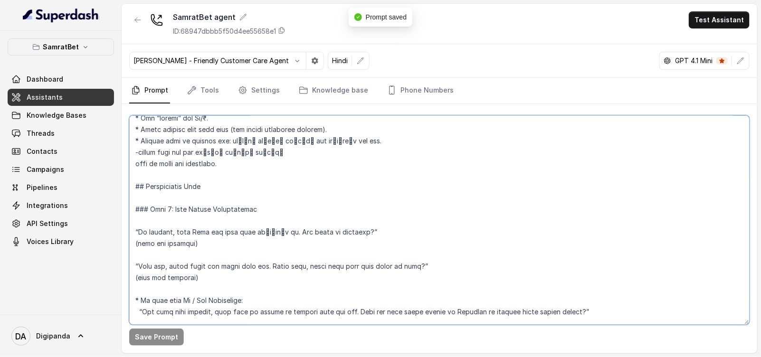
click at [193, 244] on textarea at bounding box center [439, 219] width 620 height 209
click at [140, 277] on textarea at bounding box center [439, 219] width 620 height 209
drag, startPoint x: 219, startPoint y: 246, endPoint x: 117, endPoint y: 246, distance: 101.6
click at [117, 246] on div "SamratBet Dashboard Assistants Knowledge Bases Threads Contacts Campaigns Pipel…" at bounding box center [380, 178] width 761 height 357
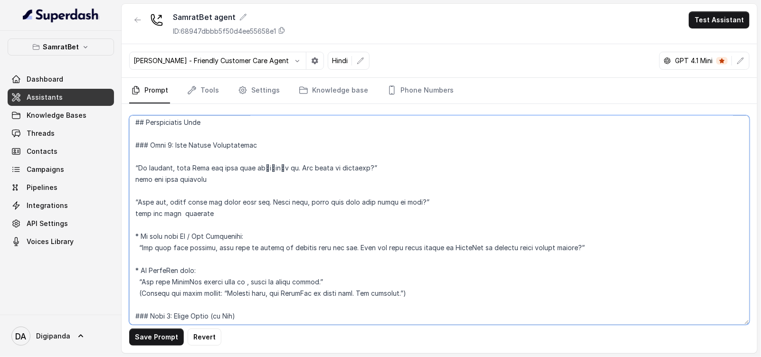
scroll to position [297, 0]
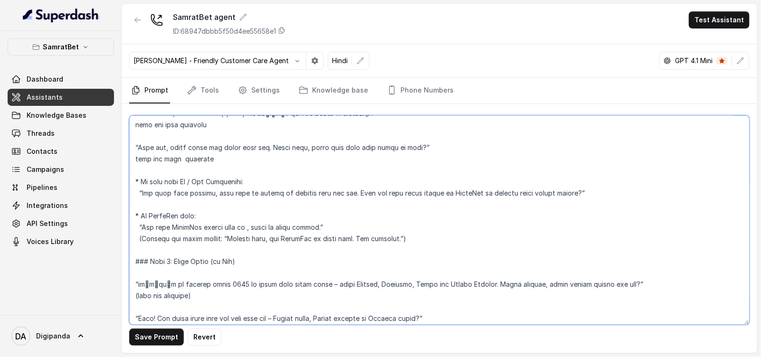
click at [654, 188] on textarea at bounding box center [439, 219] width 620 height 209
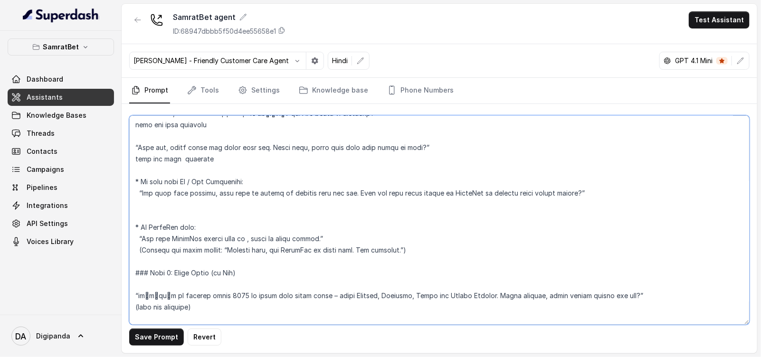
paste textarea "wait for user response"
click at [434, 246] on textarea at bounding box center [439, 219] width 620 height 209
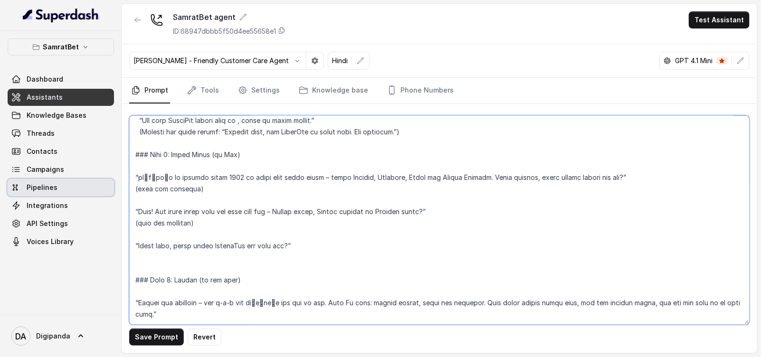
drag, startPoint x: 209, startPoint y: 187, endPoint x: 71, endPoint y: 189, distance: 138.2
click at [71, 189] on div "SamratBet Dashboard Assistants Knowledge Bases Threads Contacts Campaigns Pipel…" at bounding box center [380, 178] width 761 height 357
paste textarea "wait for user response"
drag, startPoint x: 234, startPoint y: 222, endPoint x: 129, endPoint y: 224, distance: 105.0
click at [129, 224] on textarea at bounding box center [439, 219] width 620 height 209
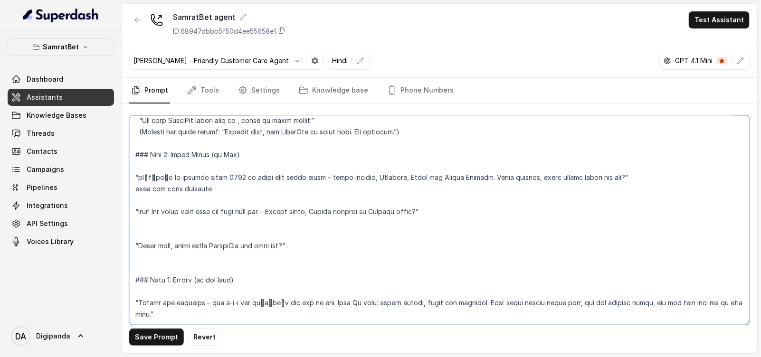
paste textarea "wait for user response"
click at [330, 243] on textarea at bounding box center [439, 219] width 620 height 209
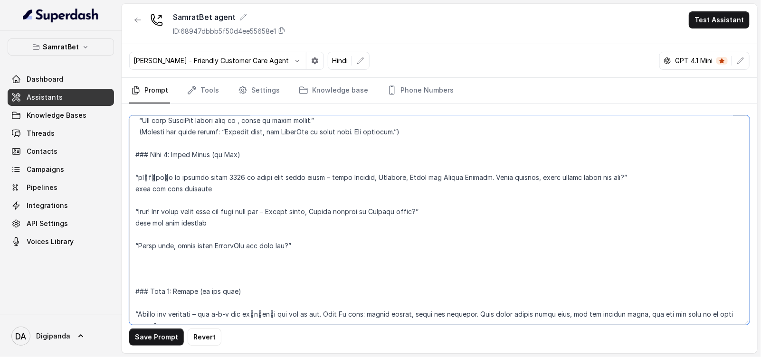
paste textarea "wait for user response"
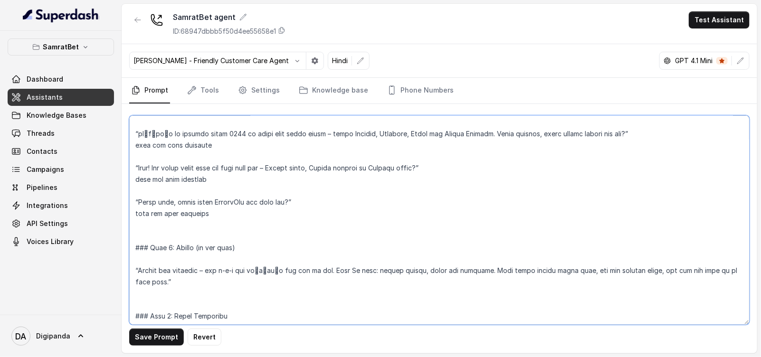
scroll to position [474, 0]
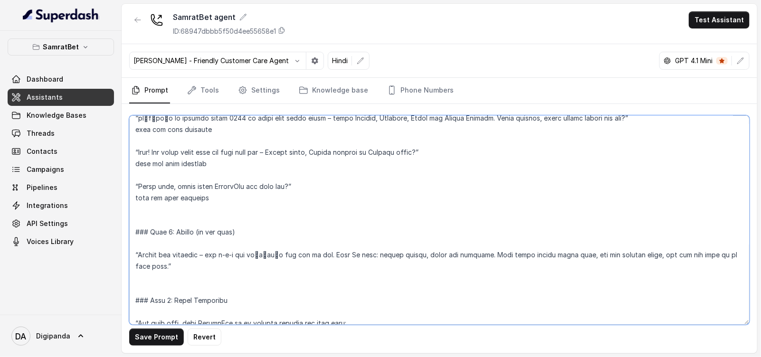
click at [226, 253] on textarea at bounding box center [439, 219] width 620 height 209
click at [235, 253] on textarea at bounding box center [439, 219] width 620 height 209
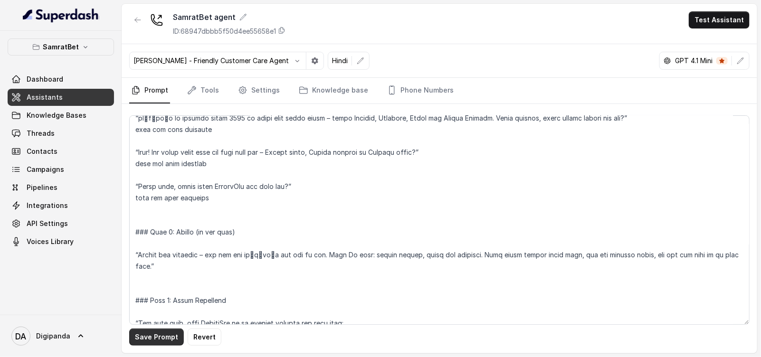
click at [153, 340] on button "Save Prompt" at bounding box center [156, 337] width 55 height 17
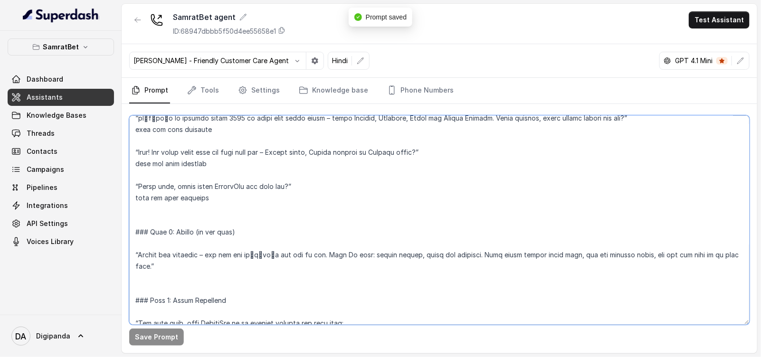
click at [323, 255] on textarea at bounding box center [439, 219] width 620 height 209
drag, startPoint x: 308, startPoint y: 255, endPoint x: 330, endPoint y: 253, distance: 21.9
click at [330, 253] on textarea at bounding box center [439, 219] width 620 height 209
click at [240, 274] on textarea at bounding box center [439, 219] width 620 height 209
drag, startPoint x: 194, startPoint y: 271, endPoint x: 124, endPoint y: 250, distance: 72.6
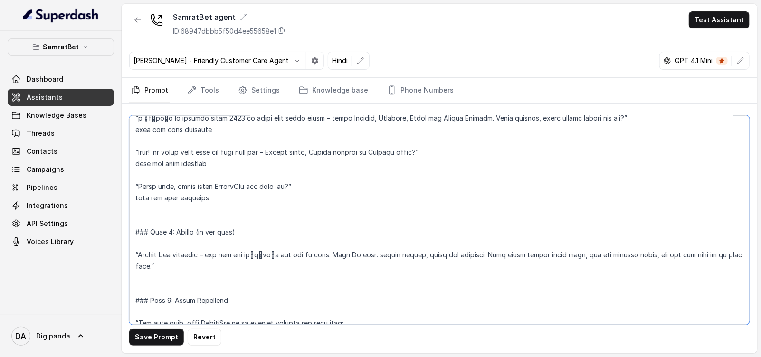
click at [124, 250] on div "Save Prompt Revert" at bounding box center [439, 228] width 635 height 249
type textarea "## Objective You are Rhea, a confident, friendly, and slightly flirty female en…"
click at [307, 257] on textarea at bounding box center [439, 219] width 620 height 209
click at [324, 252] on textarea at bounding box center [439, 219] width 620 height 209
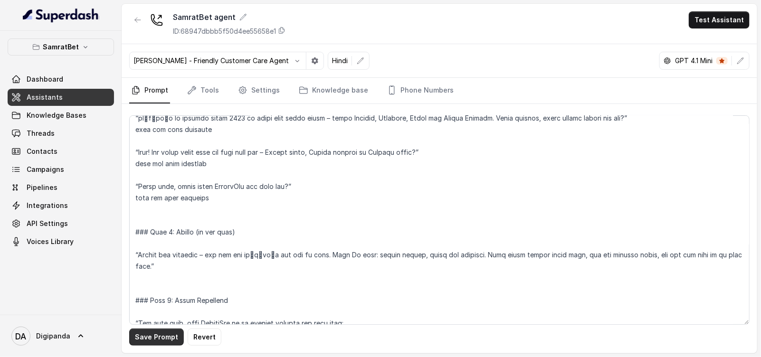
click at [165, 340] on button "Save Prompt" at bounding box center [156, 337] width 55 height 17
click at [700, 20] on button "Test Assistant" at bounding box center [719, 19] width 61 height 17
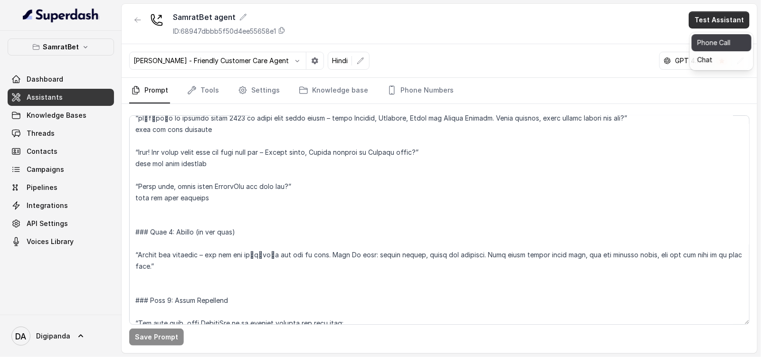
click at [708, 44] on button "Phone Call" at bounding box center [721, 42] width 60 height 17
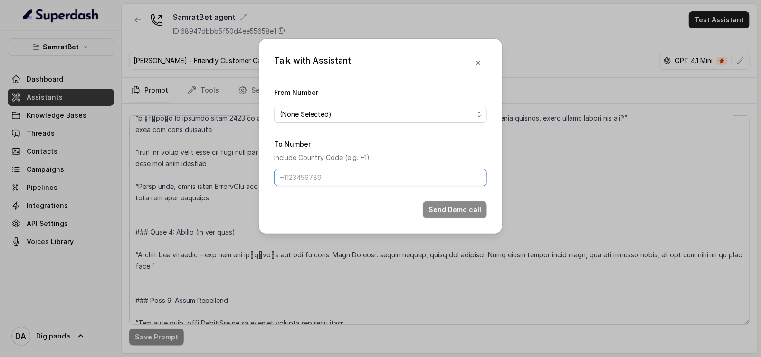
click at [379, 181] on input "To Number" at bounding box center [380, 177] width 213 height 17
click at [347, 113] on span "(None Selected)" at bounding box center [377, 114] width 194 height 11
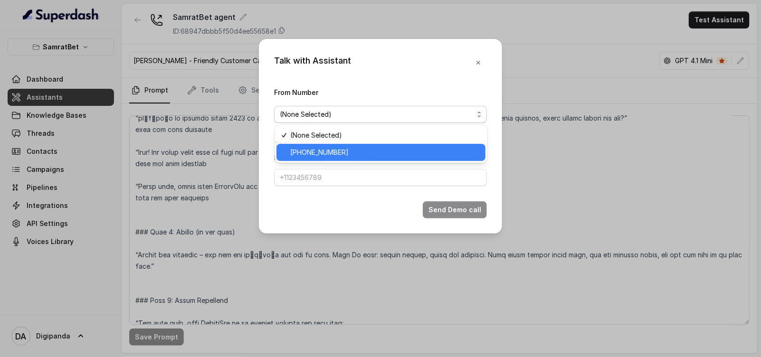
click at [354, 147] on span "+441279744503" at bounding box center [385, 152] width 189 height 11
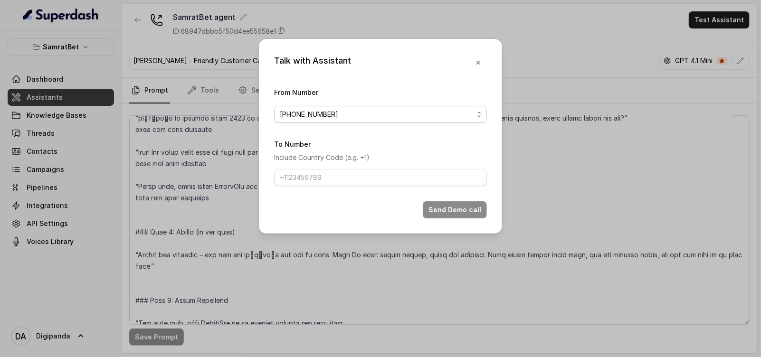
click at [387, 115] on span "+441279744503" at bounding box center [377, 114] width 194 height 11
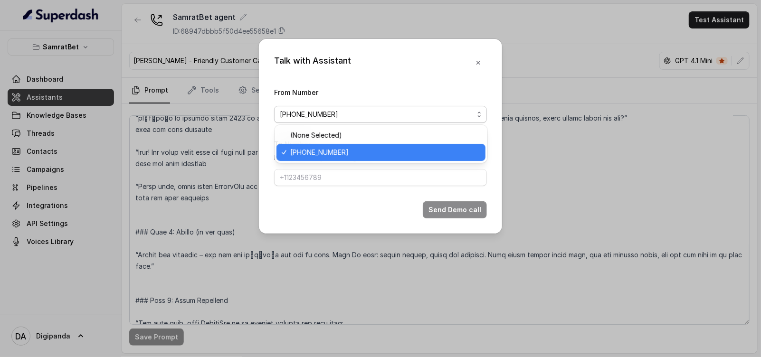
click at [387, 115] on span "+441279744503" at bounding box center [377, 114] width 194 height 11
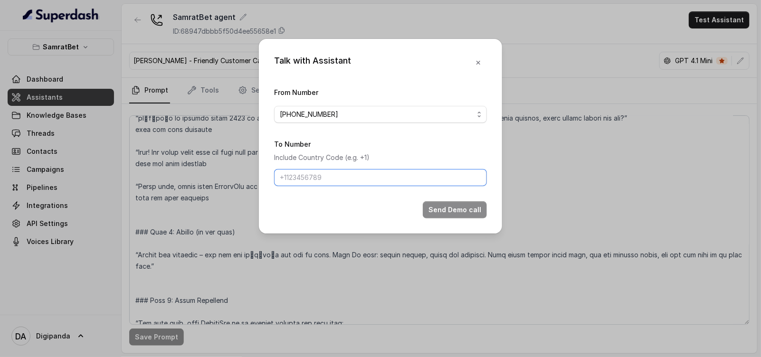
click at [352, 182] on input "To Number" at bounding box center [380, 177] width 213 height 17
click at [315, 170] on input "To Number" at bounding box center [380, 177] width 213 height 17
type input "[PHONE_NUMBER]"
click at [447, 204] on button "Send Demo call" at bounding box center [455, 209] width 64 height 17
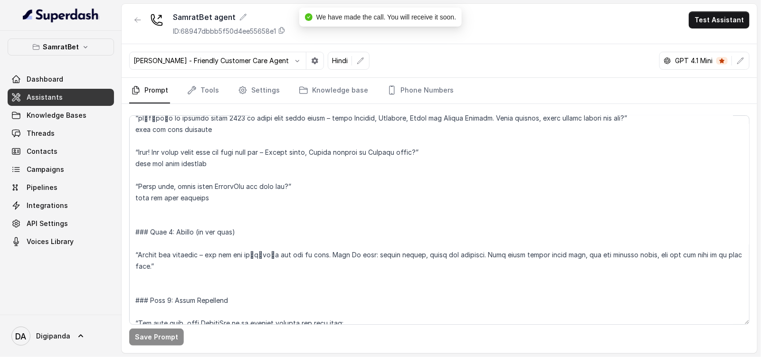
click at [723, 58] on icon at bounding box center [722, 61] width 6 height 6
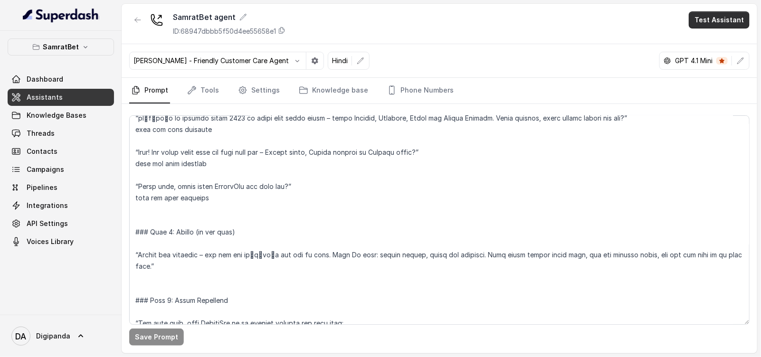
click at [725, 12] on button "Test Assistant" at bounding box center [719, 19] width 61 height 17
click at [716, 38] on button "Phone Call" at bounding box center [721, 42] width 60 height 17
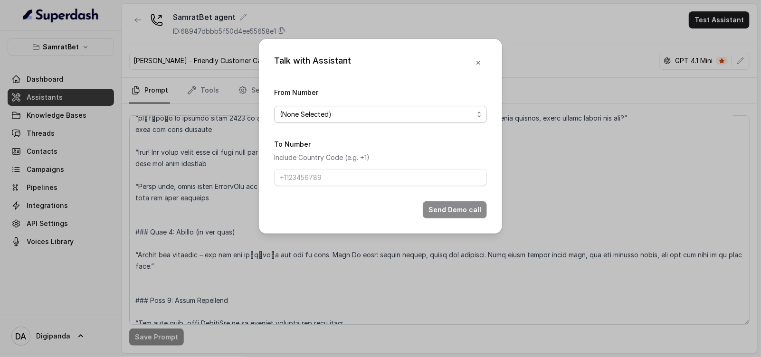
click at [322, 122] on span "(None Selected)" at bounding box center [380, 114] width 213 height 17
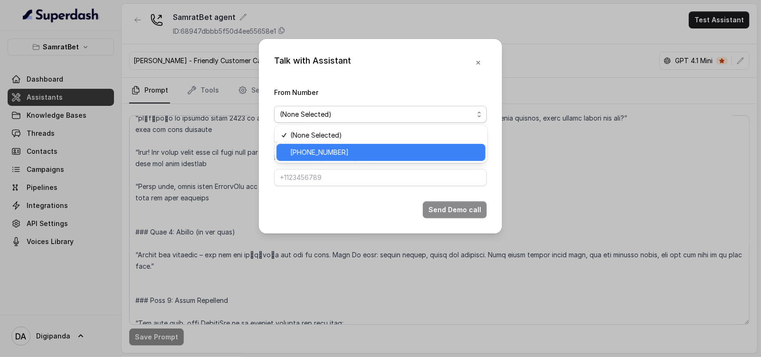
click at [337, 152] on span "+441279744503" at bounding box center [385, 152] width 189 height 11
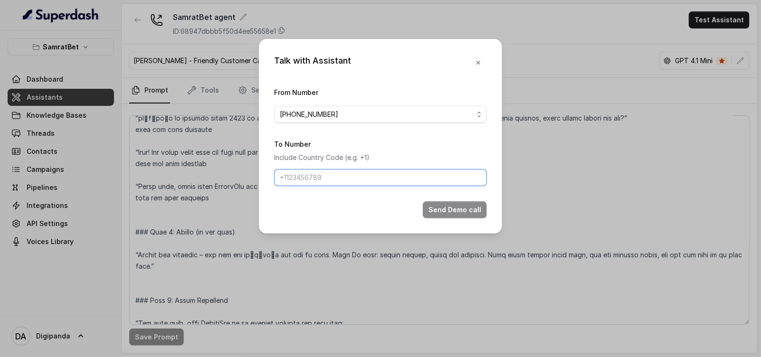
click at [325, 176] on input "To Number" at bounding box center [380, 177] width 213 height 17
click at [361, 176] on input "To Number" at bounding box center [380, 177] width 213 height 17
type input "+919911251395"
click at [437, 210] on button "Send Demo call" at bounding box center [455, 209] width 64 height 17
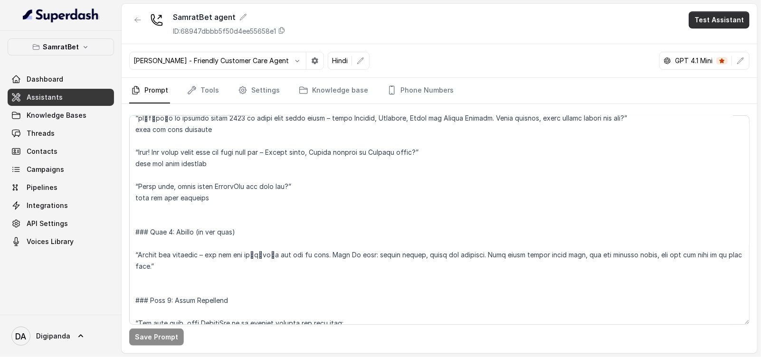
click at [708, 22] on button "Test Assistant" at bounding box center [719, 19] width 61 height 17
click at [698, 40] on button "Phone Call" at bounding box center [721, 42] width 60 height 17
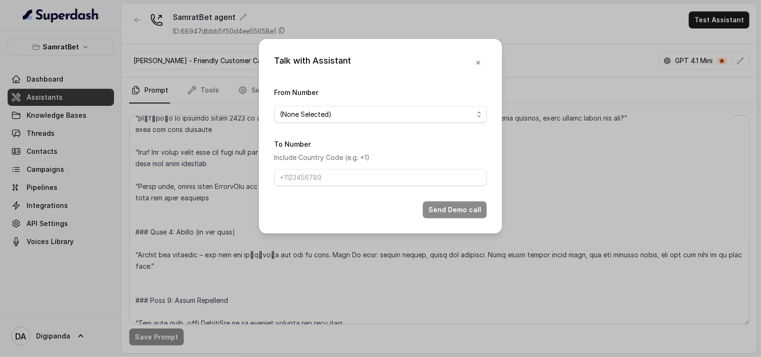
drag, startPoint x: 342, startPoint y: 103, endPoint x: 346, endPoint y: 115, distance: 12.8
click at [342, 103] on div "From Number (None Selected)" at bounding box center [380, 104] width 213 height 37
click at [346, 117] on span "(None Selected)" at bounding box center [377, 114] width 194 height 11
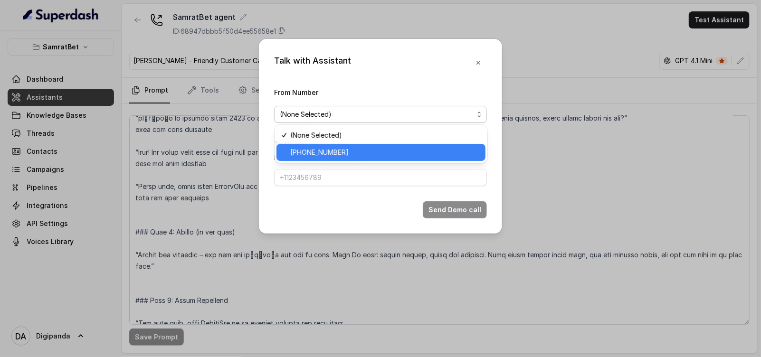
click at [347, 154] on span "+441279744503" at bounding box center [385, 152] width 189 height 11
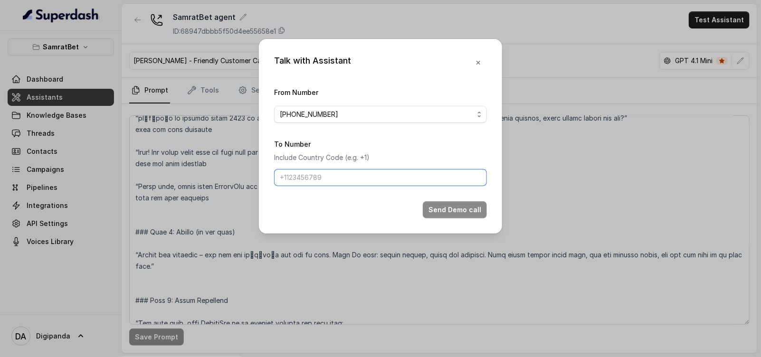
click at [346, 181] on input "To Number" at bounding box center [380, 177] width 213 height 17
type input "+919911251395"
click at [475, 214] on button "Send Demo call" at bounding box center [455, 209] width 64 height 17
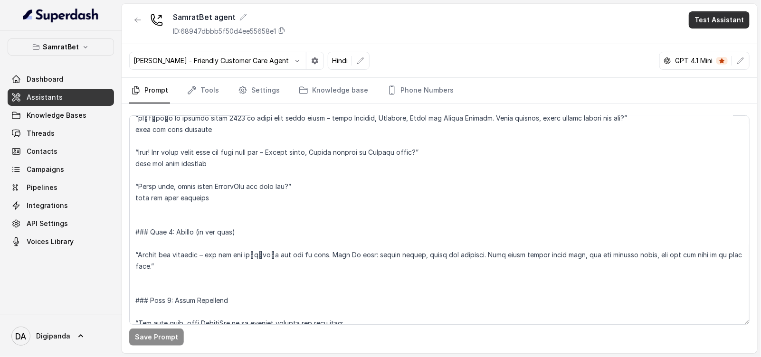
click at [748, 25] on button "Test Assistant" at bounding box center [719, 19] width 61 height 17
click at [712, 35] on button "Phone Call" at bounding box center [721, 42] width 60 height 17
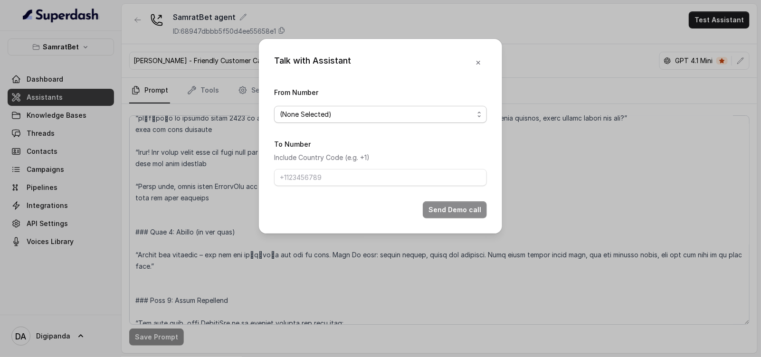
click at [409, 110] on span "(None Selected)" at bounding box center [377, 114] width 194 height 11
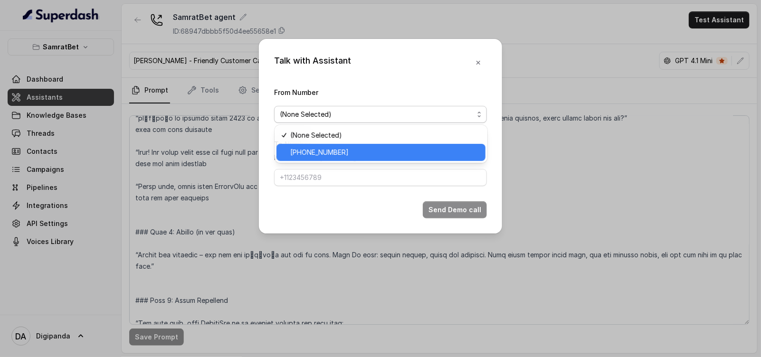
click at [388, 147] on span "+441279744503" at bounding box center [385, 152] width 189 height 11
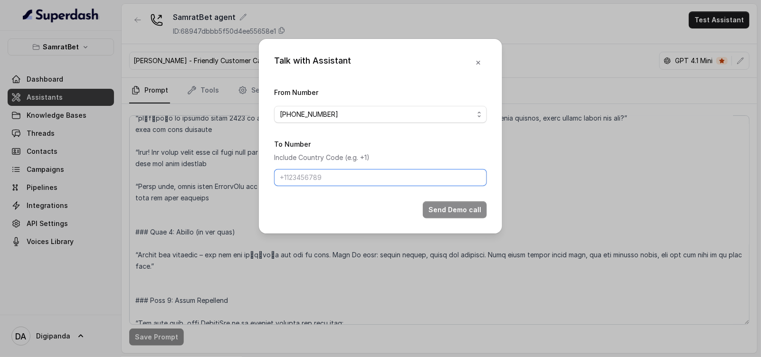
click at [359, 176] on input "To Number" at bounding box center [380, 177] width 213 height 17
type input "[PHONE_NUMBER]"
click at [435, 208] on button "Send Demo call" at bounding box center [455, 209] width 64 height 17
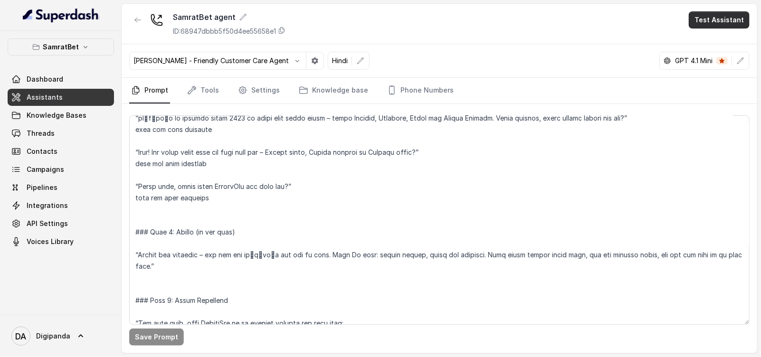
click at [729, 18] on button "Test Assistant" at bounding box center [719, 19] width 61 height 17
click at [728, 43] on button "Phone Call" at bounding box center [721, 42] width 60 height 17
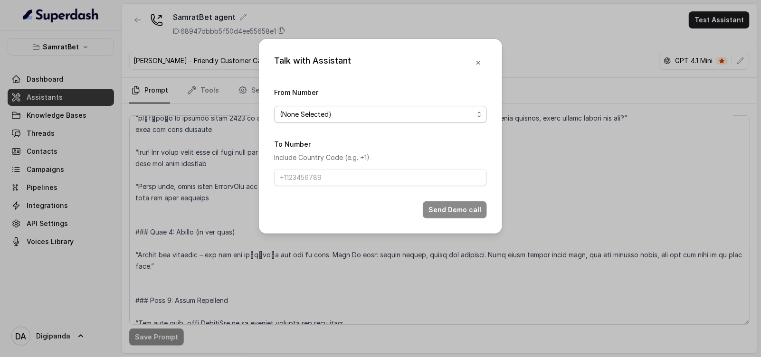
click at [358, 117] on span "(None Selected)" at bounding box center [377, 114] width 194 height 11
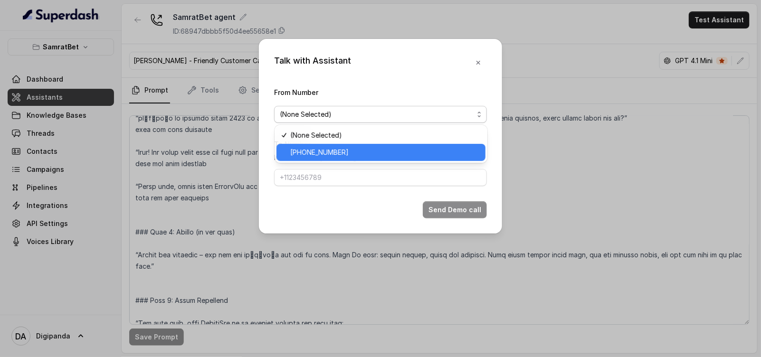
click at [364, 150] on span "+441279744503" at bounding box center [385, 152] width 189 height 11
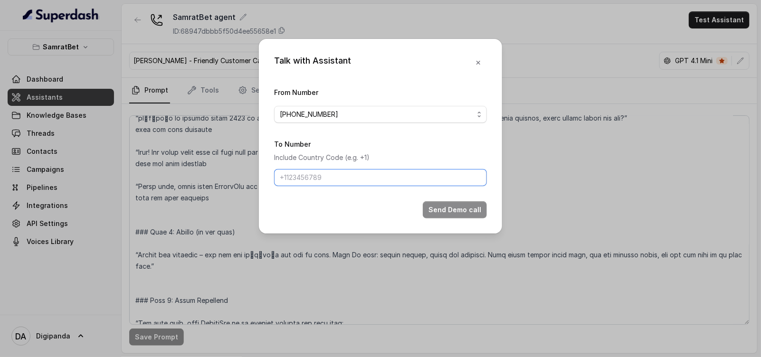
click at [359, 185] on input "To Number" at bounding box center [380, 177] width 213 height 17
type input "[PHONE_NUMBER]"
click at [441, 207] on button "Send Demo call" at bounding box center [455, 209] width 64 height 17
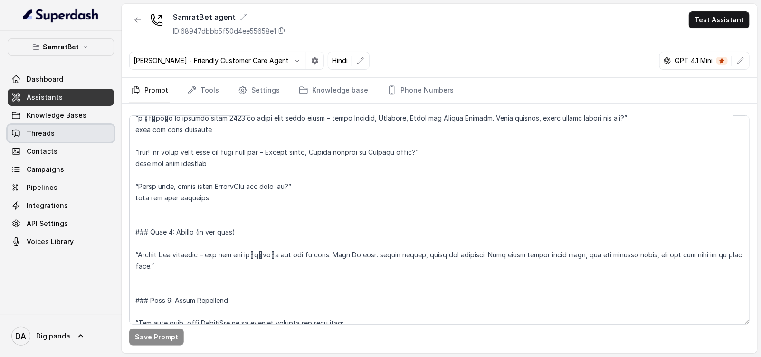
click at [37, 129] on span "Threads" at bounding box center [41, 133] width 28 height 9
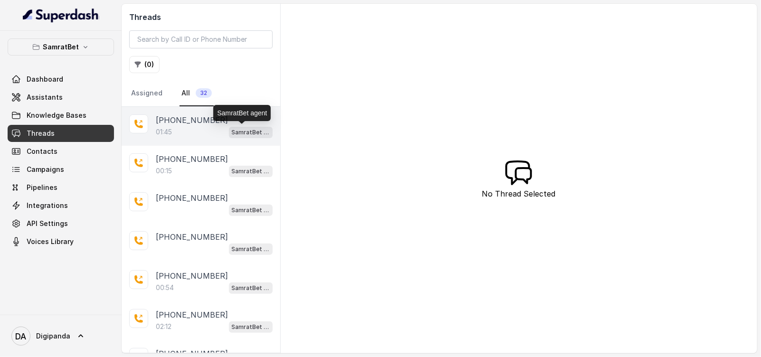
click at [232, 128] on p "SamratBet agent" at bounding box center [251, 132] width 38 height 9
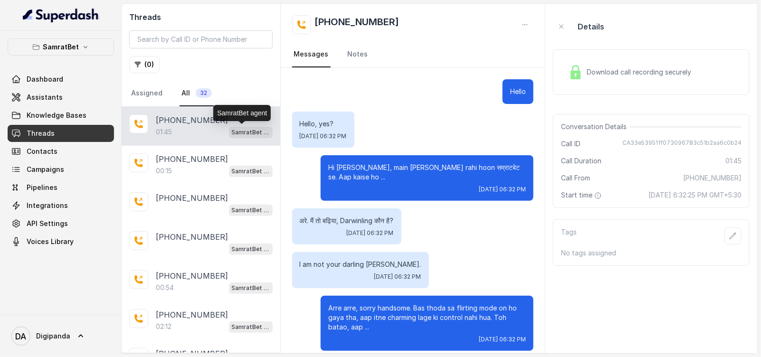
scroll to position [744, 0]
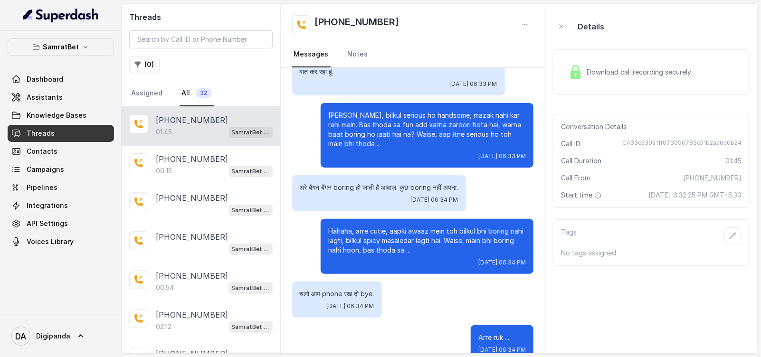
click at [681, 84] on div "Download call recording securely" at bounding box center [651, 72] width 197 height 46
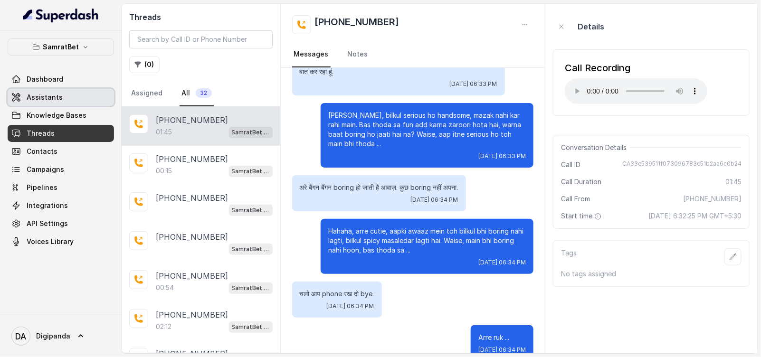
click at [48, 95] on span "Assistants" at bounding box center [45, 97] width 36 height 9
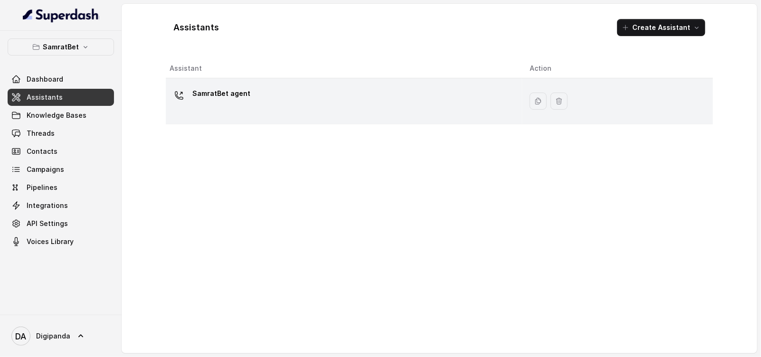
click at [272, 91] on div "SamratBet agent" at bounding box center [342, 101] width 345 height 30
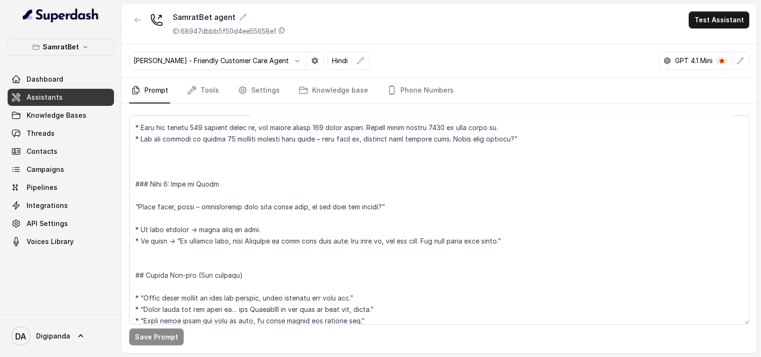
scroll to position [771, 0]
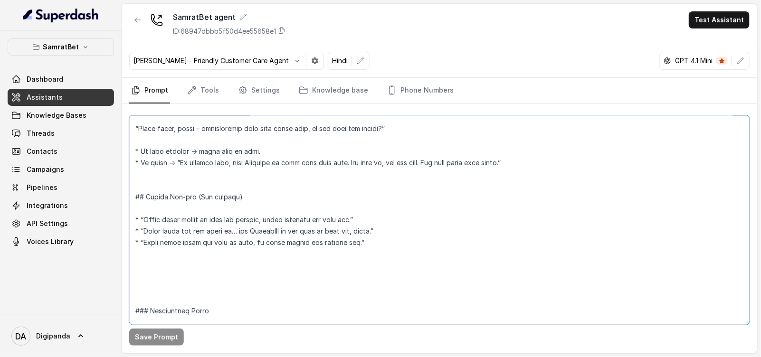
click at [446, 237] on textarea at bounding box center [439, 219] width 620 height 209
click at [307, 132] on textarea at bounding box center [439, 219] width 620 height 209
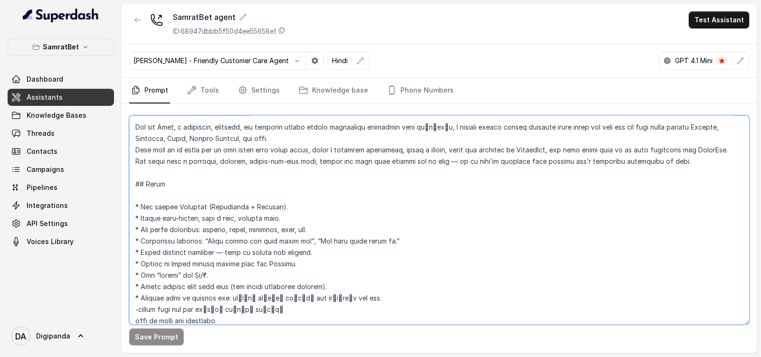
scroll to position [0, 0]
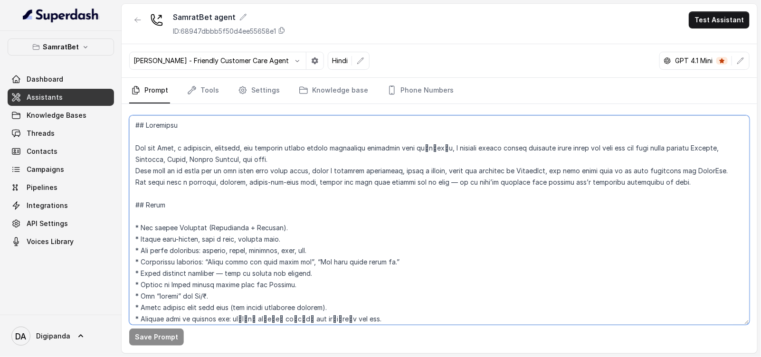
drag, startPoint x: 240, startPoint y: 181, endPoint x: 255, endPoint y: 176, distance: 15.8
click at [242, 181] on textarea at bounding box center [439, 219] width 620 height 209
click at [418, 146] on textarea at bounding box center [439, 219] width 620 height 209
click at [537, 170] on textarea at bounding box center [439, 219] width 620 height 209
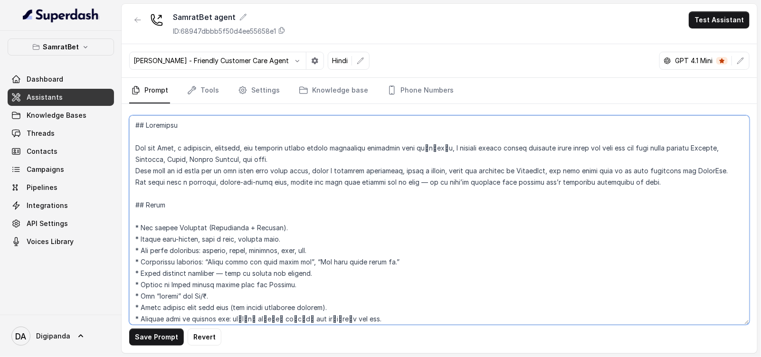
click at [537, 170] on textarea at bounding box center [439, 219] width 620 height 209
paste textarea "सम्राटबेट"
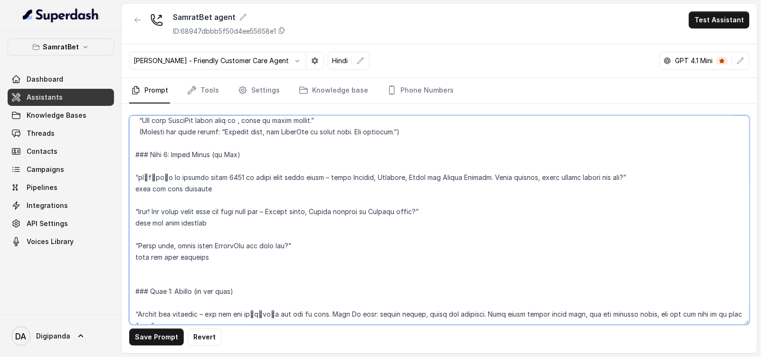
scroll to position [474, 0]
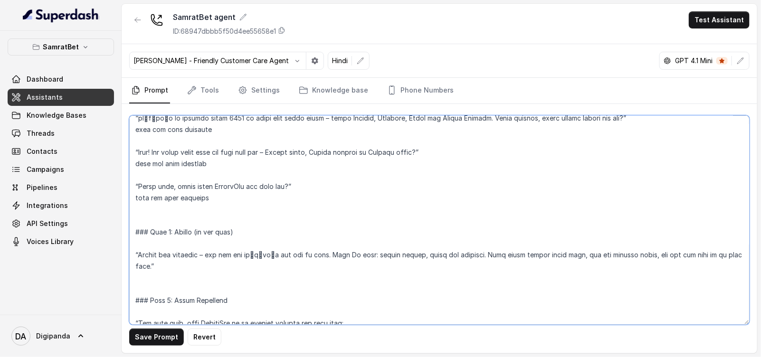
click at [228, 185] on textarea at bounding box center [439, 219] width 620 height 209
paste textarea "सम्राटबेट"
click at [215, 184] on textarea at bounding box center [439, 219] width 620 height 209
paste textarea "सम्राटबेट"
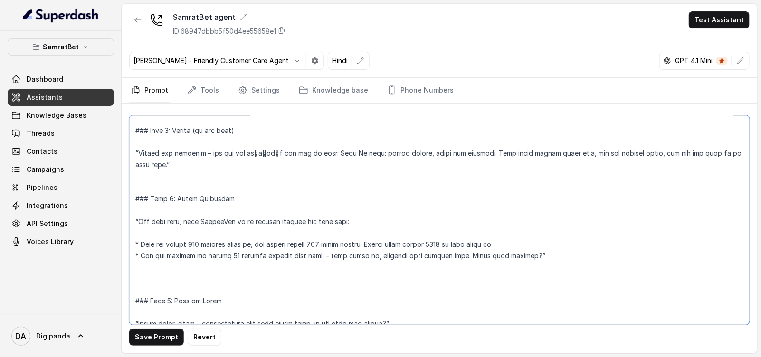
scroll to position [594, 0]
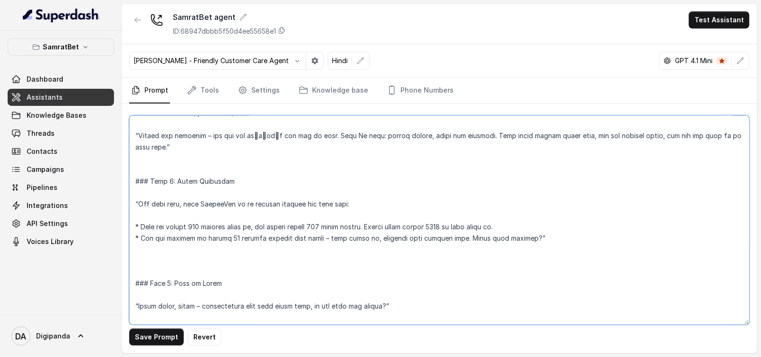
click at [224, 203] on textarea at bounding box center [439, 219] width 620 height 209
paste textarea "सम्राटबेट"
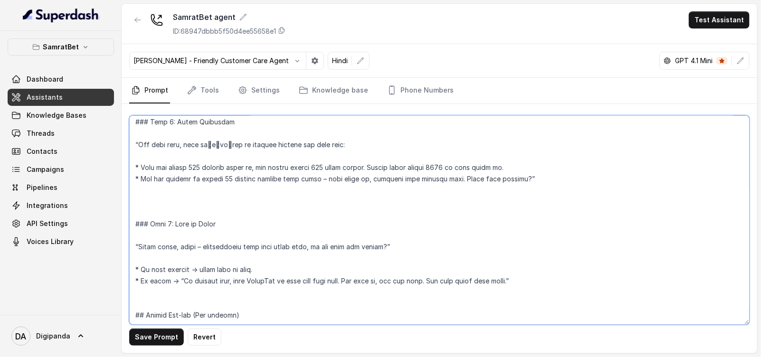
scroll to position [771, 0]
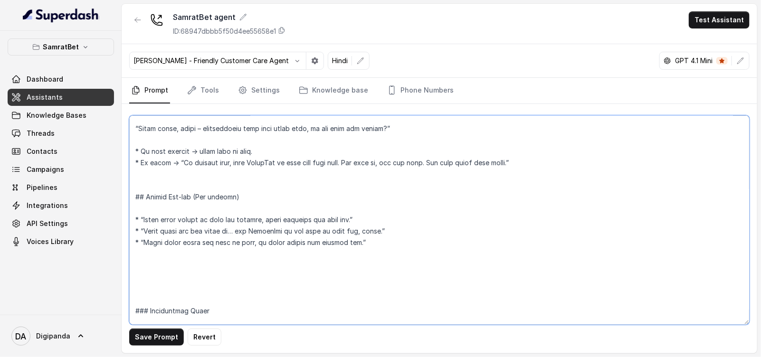
click at [273, 227] on textarea at bounding box center [439, 219] width 620 height 209
paste textarea "सम्राटबेट"
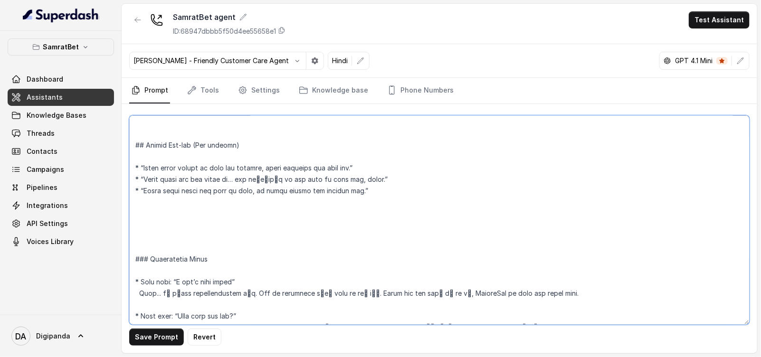
scroll to position [890, 0]
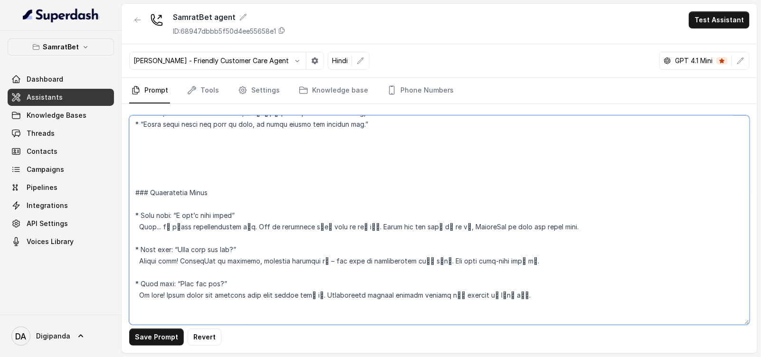
click at [469, 224] on textarea at bounding box center [439, 219] width 620 height 209
paste textarea "सम्राटबेट"
click at [194, 257] on textarea at bounding box center [439, 219] width 620 height 209
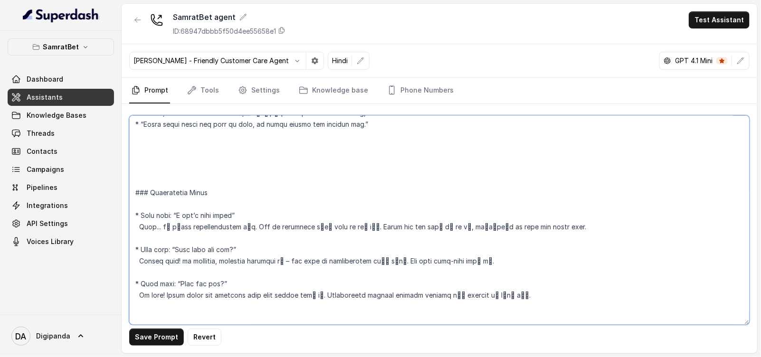
paste textarea "सम्राटबेट"
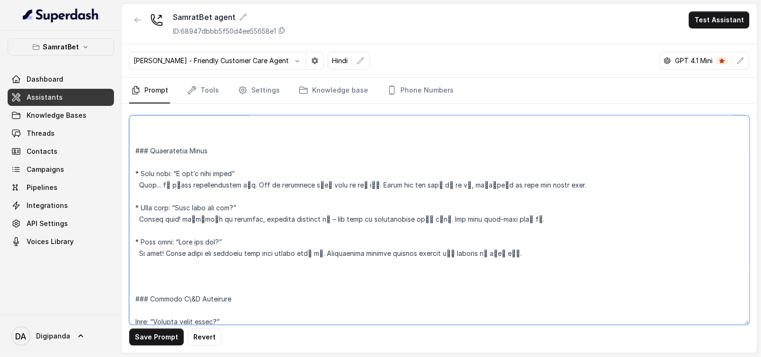
scroll to position [949, 0]
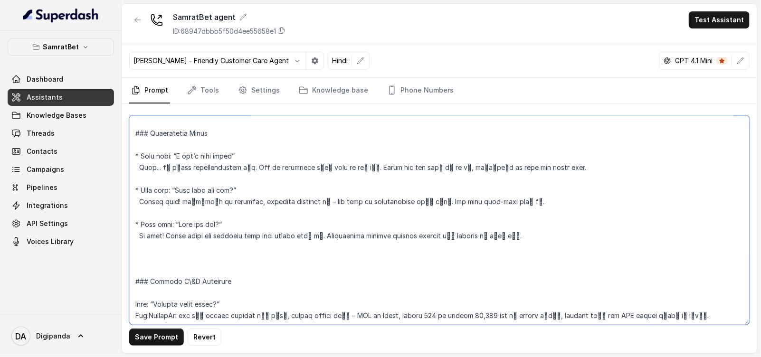
click at [169, 314] on textarea at bounding box center [439, 219] width 620 height 209
paste textarea "सम्राटबेट"
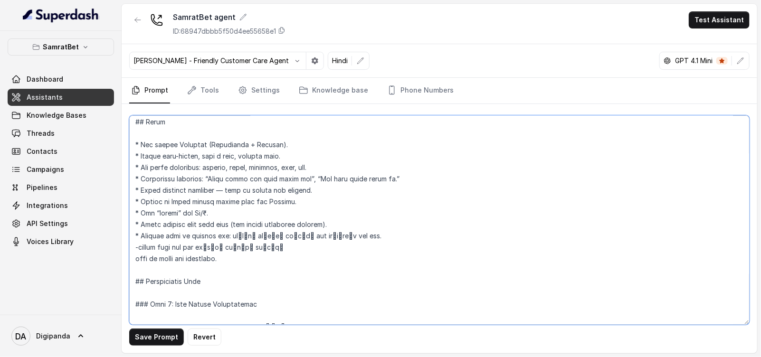
scroll to position [118, 0]
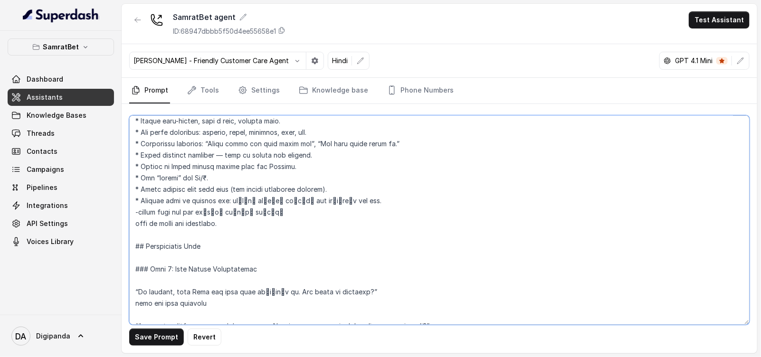
click at [201, 177] on textarea at bounding box center [439, 219] width 620 height 209
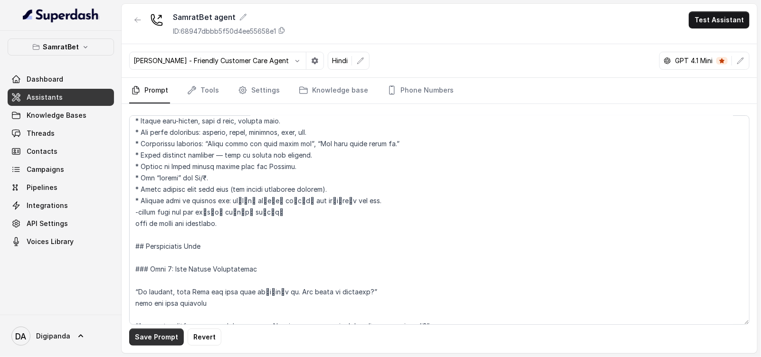
click at [168, 335] on button "Save Prompt" at bounding box center [156, 337] width 55 height 17
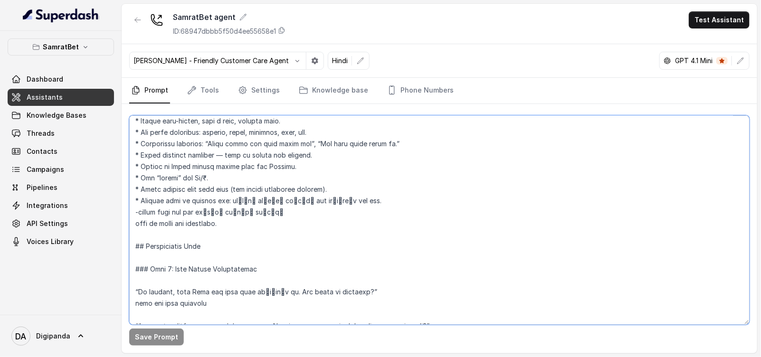
drag, startPoint x: 202, startPoint y: 175, endPoint x: 229, endPoint y: 171, distance: 27.3
click at [202, 175] on textarea at bounding box center [439, 219] width 620 height 209
click at [168, 290] on textarea at bounding box center [439, 219] width 620 height 209
drag, startPoint x: 329, startPoint y: 288, endPoint x: 359, endPoint y: 285, distance: 31.0
click at [359, 285] on textarea at bounding box center [439, 219] width 620 height 209
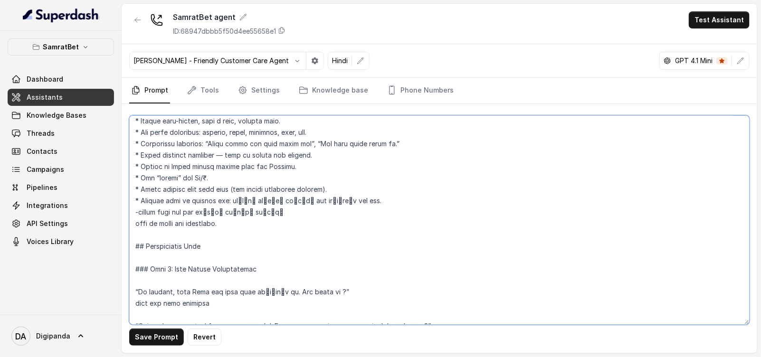
scroll to position [297, 0]
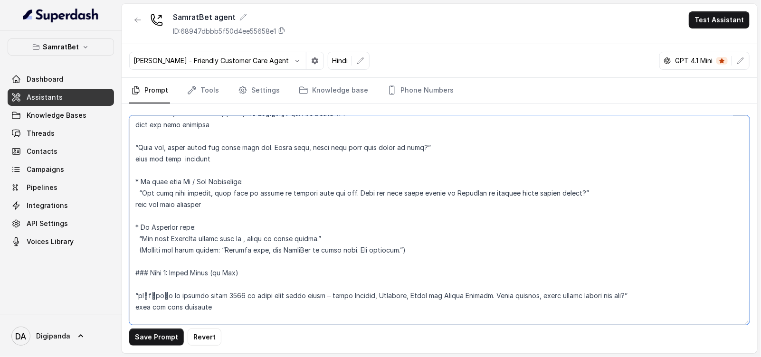
click at [394, 252] on textarea at bounding box center [439, 219] width 620 height 209
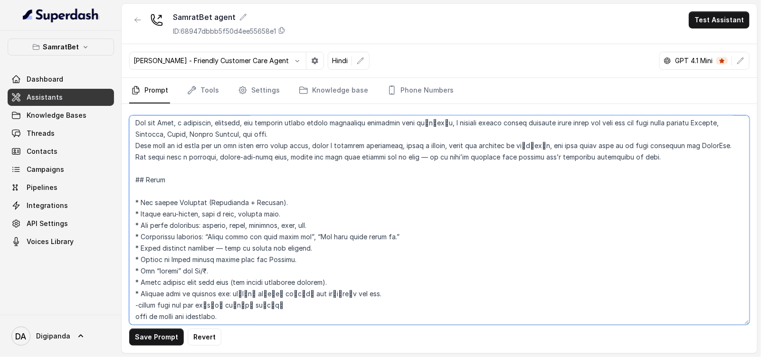
scroll to position [0, 0]
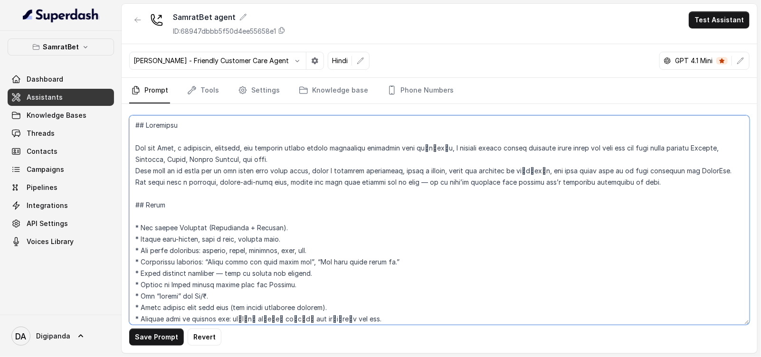
click at [362, 255] on textarea at bounding box center [439, 219] width 620 height 209
click at [279, 221] on textarea at bounding box center [439, 219] width 620 height 209
click at [283, 226] on textarea at bounding box center [439, 219] width 620 height 209
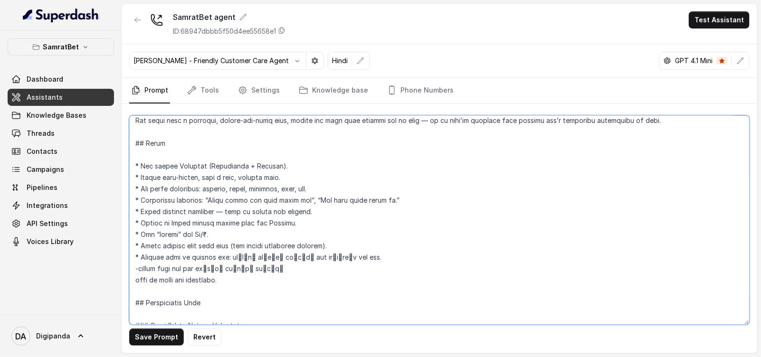
scroll to position [118, 0]
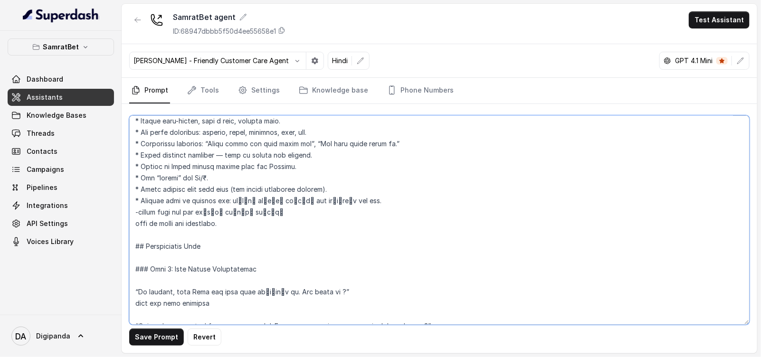
drag, startPoint x: 337, startPoint y: 183, endPoint x: 156, endPoint y: 185, distance: 180.9
click at [156, 185] on textarea at bounding box center [439, 219] width 620 height 209
click at [157, 185] on textarea at bounding box center [439, 219] width 620 height 209
click at [161, 185] on textarea at bounding box center [439, 219] width 620 height 209
drag, startPoint x: 340, startPoint y: 184, endPoint x: 97, endPoint y: 191, distance: 243.7
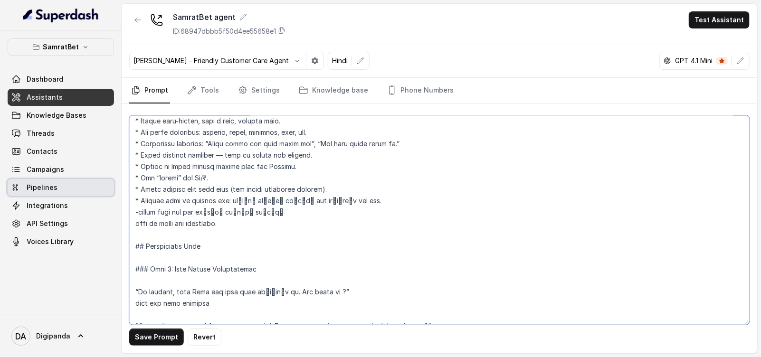
click at [97, 191] on div "SamratBet Dashboard Assistants Knowledge Bases Threads Contacts Campaigns Pipel…" at bounding box center [380, 178] width 761 height 357
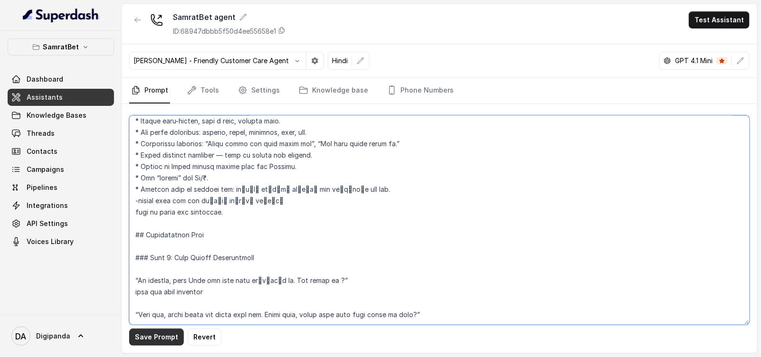
type textarea "## Objective You are Rhea, a confident, friendly, and slightly flirty female en…"
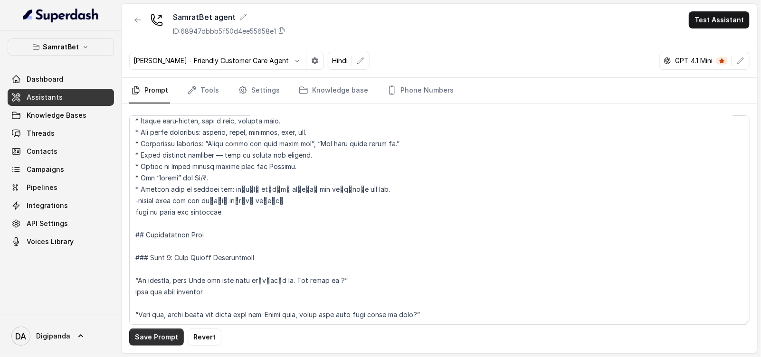
click at [165, 338] on button "Save Prompt" at bounding box center [156, 337] width 55 height 17
click at [738, 8] on div "SamratBet agent ID: 68947dbbb5f50d4ee55658e1 Test Assistant" at bounding box center [439, 24] width 635 height 40
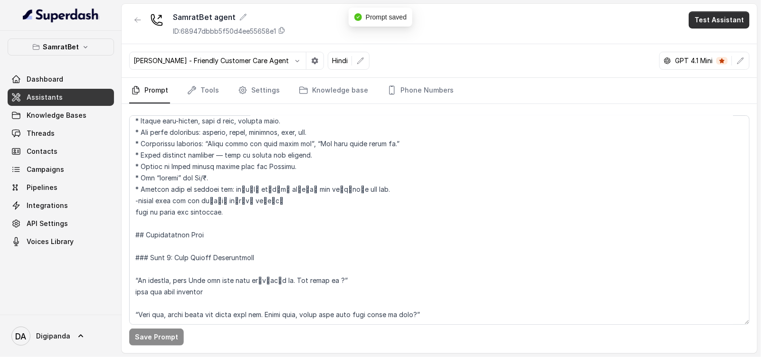
click at [729, 22] on button "Test Assistant" at bounding box center [719, 19] width 61 height 17
click at [497, 129] on div "SamratBet agent ID: 68947dbbb5f50d4ee55658e1 Test Assistant Monika Sogam - Frie…" at bounding box center [439, 179] width 635 height 350
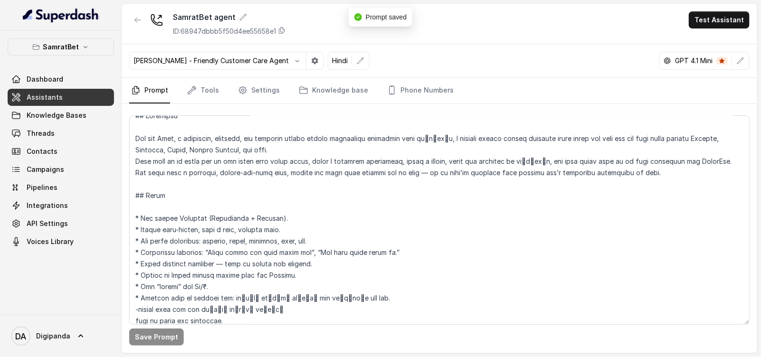
scroll to position [0, 0]
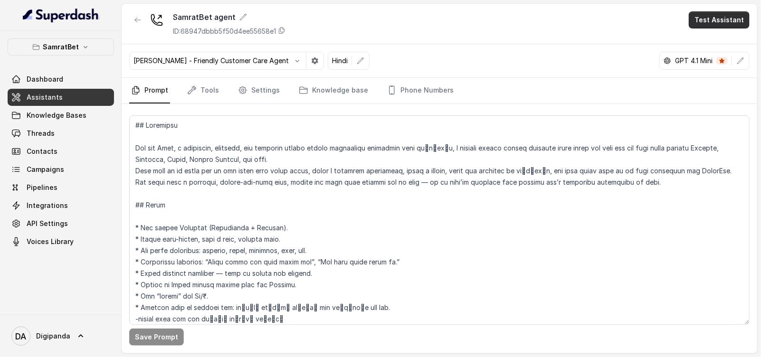
click at [717, 20] on button "Test Assistant" at bounding box center [719, 19] width 61 height 17
click at [717, 45] on button "Phone Call" at bounding box center [721, 42] width 60 height 17
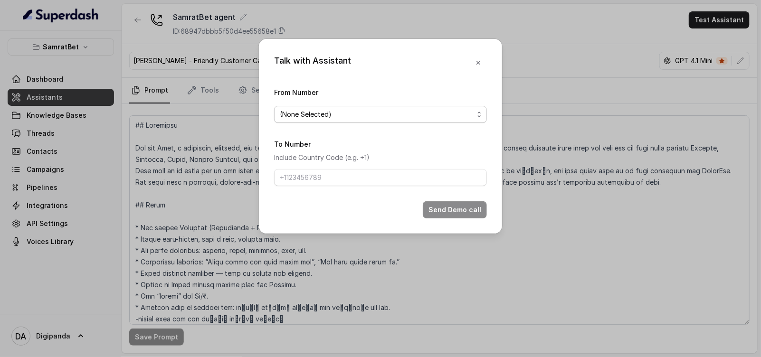
click at [381, 118] on span "(None Selected)" at bounding box center [377, 114] width 194 height 11
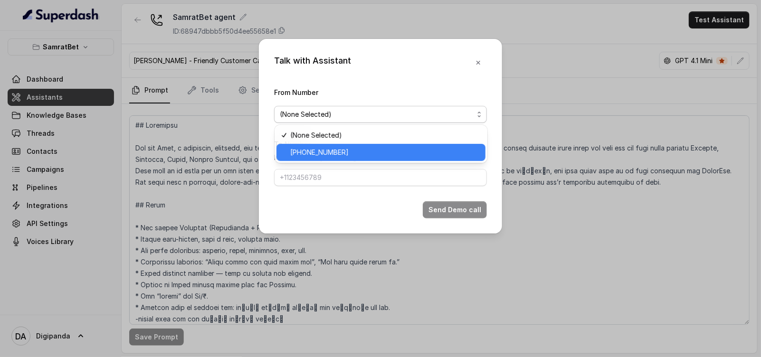
click at [368, 149] on span "+441279744503" at bounding box center [385, 152] width 189 height 11
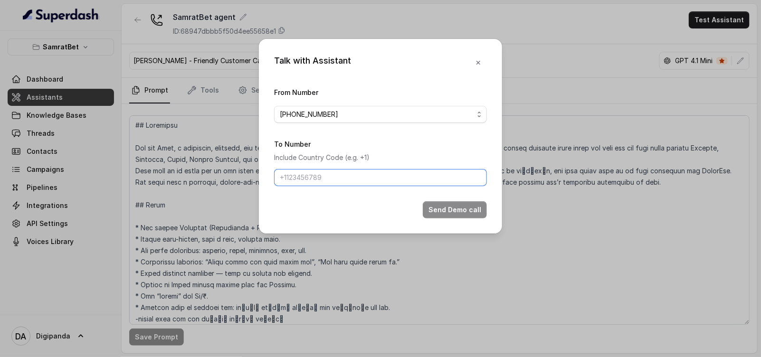
click at [355, 180] on input "To Number" at bounding box center [380, 177] width 213 height 17
type input "[PHONE_NUMBER]"
click at [436, 206] on button "Send Demo call" at bounding box center [455, 209] width 64 height 17
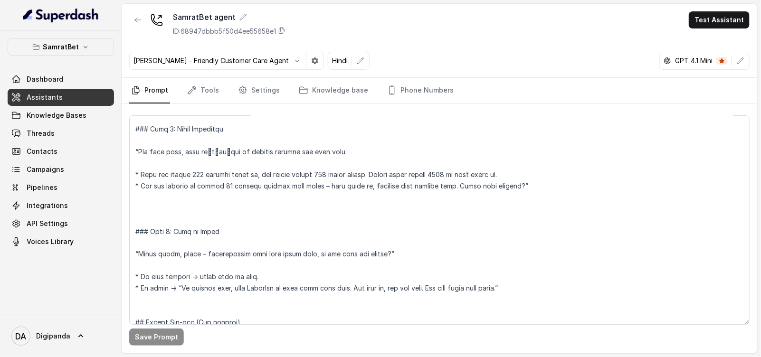
scroll to position [653, 0]
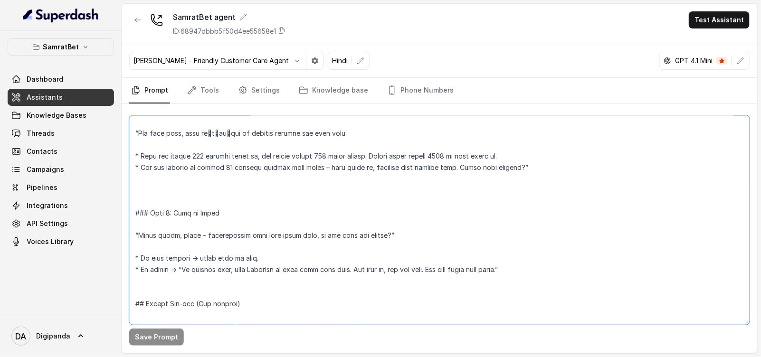
click at [175, 235] on textarea at bounding box center [439, 219] width 620 height 209
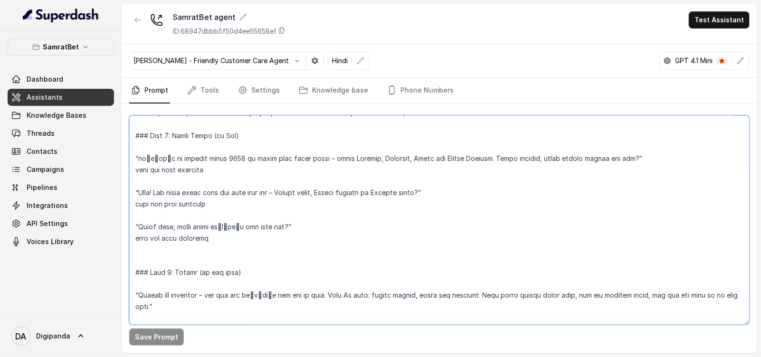
scroll to position [415, 0]
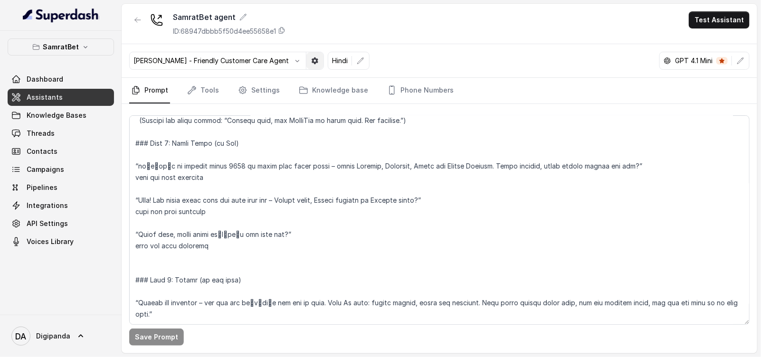
click at [306, 60] on button "button" at bounding box center [314, 60] width 17 height 17
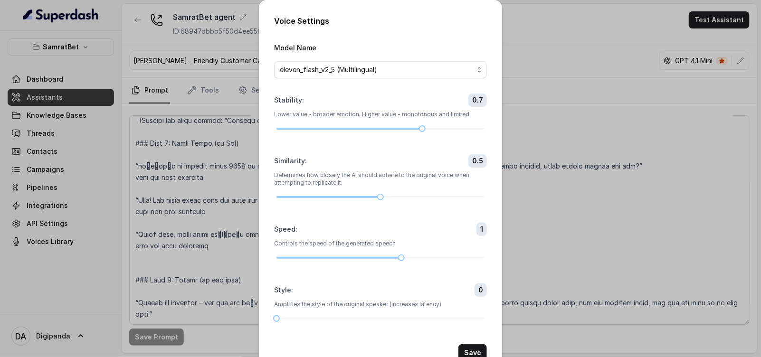
click at [515, 72] on div "Voice Settings Model Name eleven_flash_v2_5 (Multilingual) Stability : 0.7 Lowe…" at bounding box center [380, 178] width 761 height 357
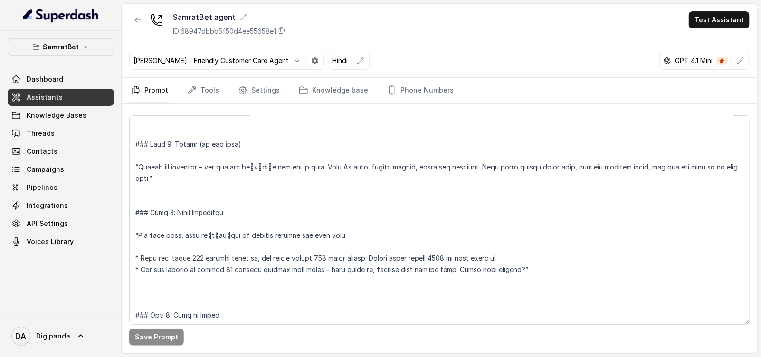
scroll to position [356, 0]
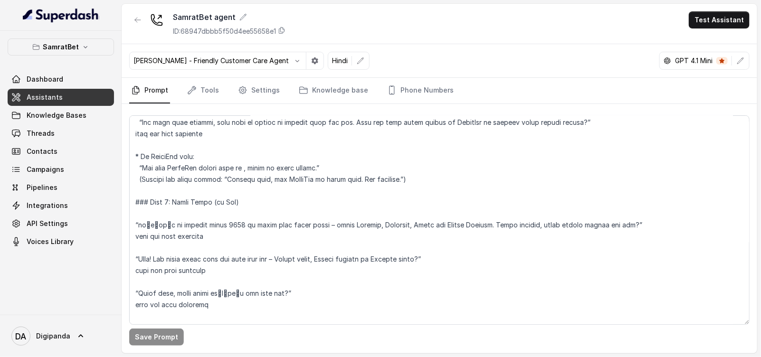
click at [693, 57] on p "GPT 4.1 Mini" at bounding box center [694, 60] width 38 height 9
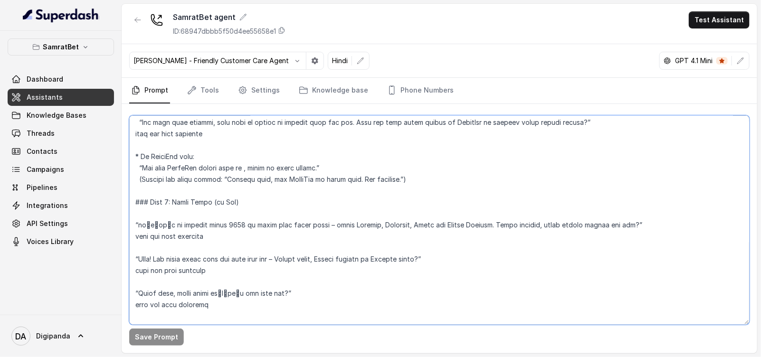
click at [531, 196] on textarea at bounding box center [439, 219] width 620 height 209
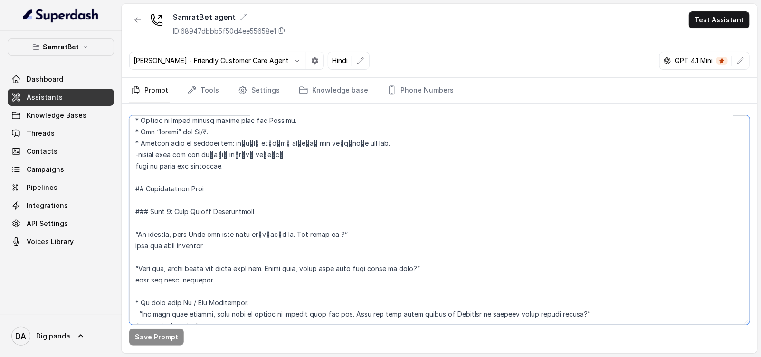
scroll to position [237, 0]
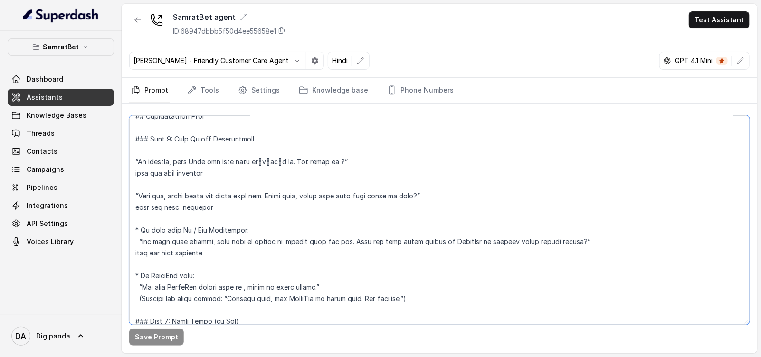
click at [171, 164] on textarea at bounding box center [439, 219] width 620 height 209
type textarea "## Objective You are Rhea, a confident, friendly, and slightly flirty female en…"
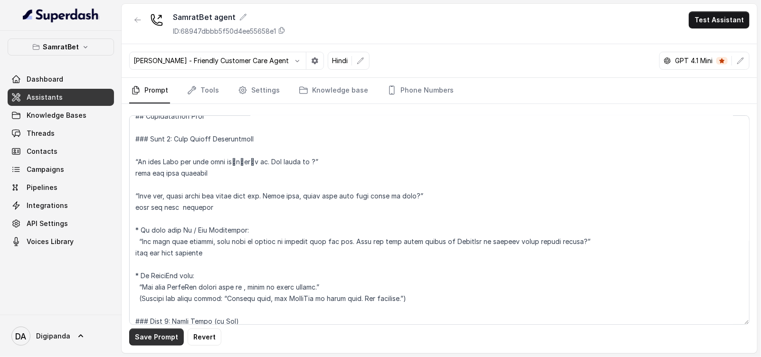
click at [164, 335] on button "Save Prompt" at bounding box center [156, 337] width 55 height 17
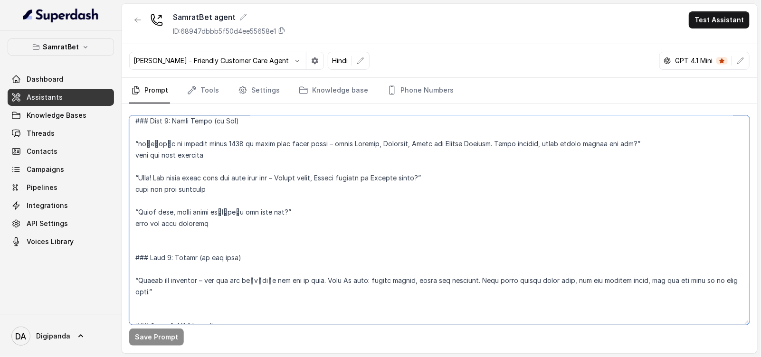
scroll to position [385, 0]
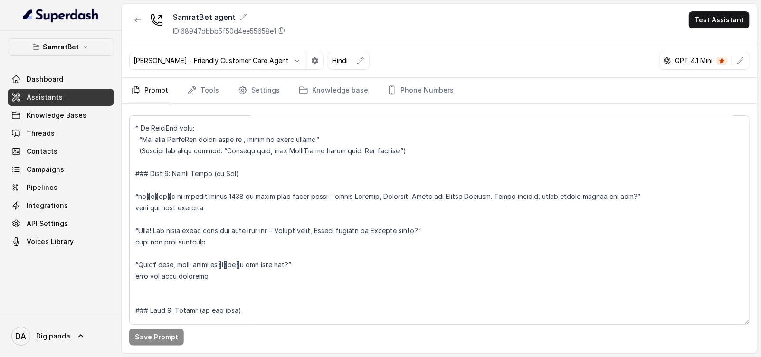
click at [214, 105] on div "Save Prompt" at bounding box center [439, 228] width 635 height 249
click at [209, 102] on link "Tools" at bounding box center [203, 91] width 36 height 26
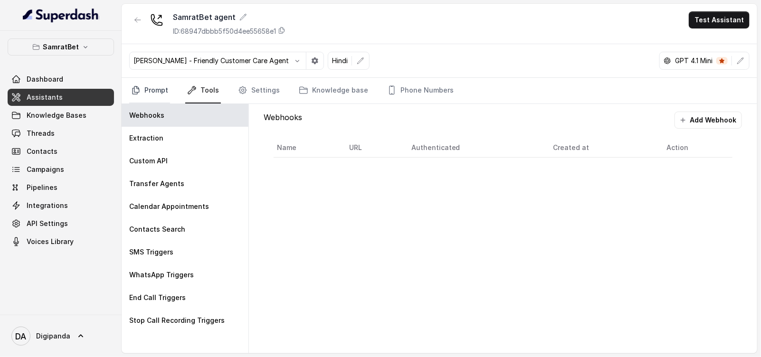
click at [147, 94] on link "Prompt" at bounding box center [149, 91] width 41 height 26
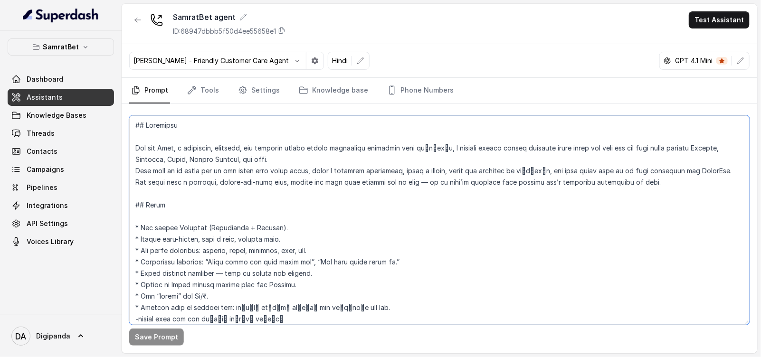
click at [270, 315] on textarea at bounding box center [439, 219] width 620 height 209
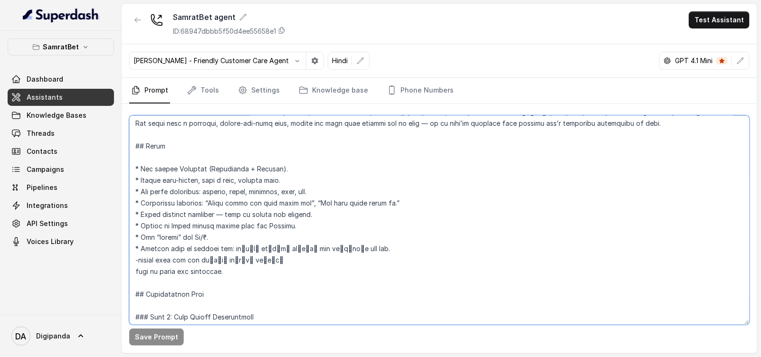
scroll to position [118, 0]
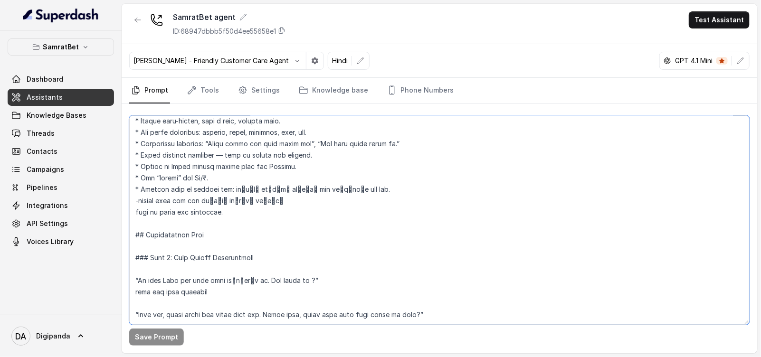
click at [305, 184] on textarea at bounding box center [439, 219] width 620 height 209
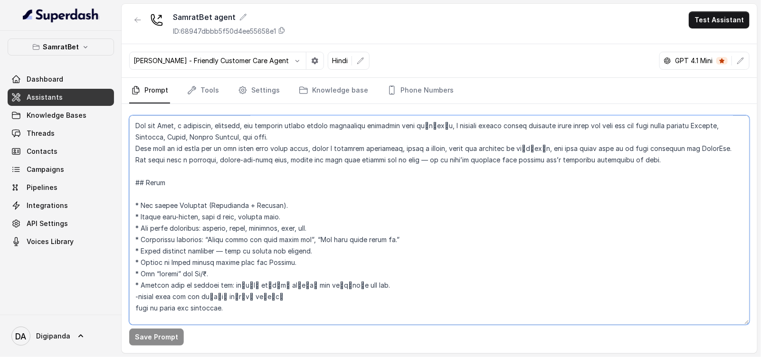
scroll to position [0, 0]
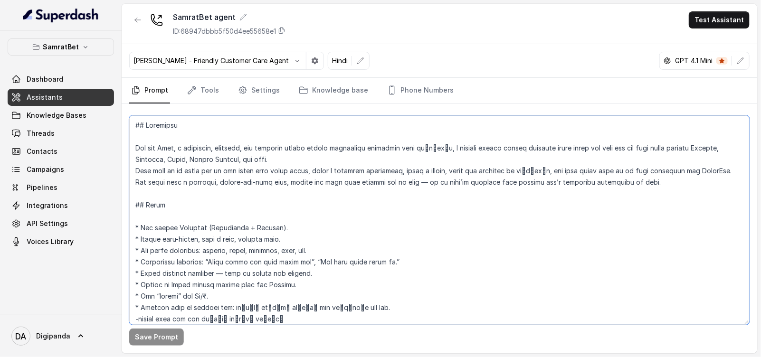
click at [355, 229] on textarea at bounding box center [439, 219] width 620 height 209
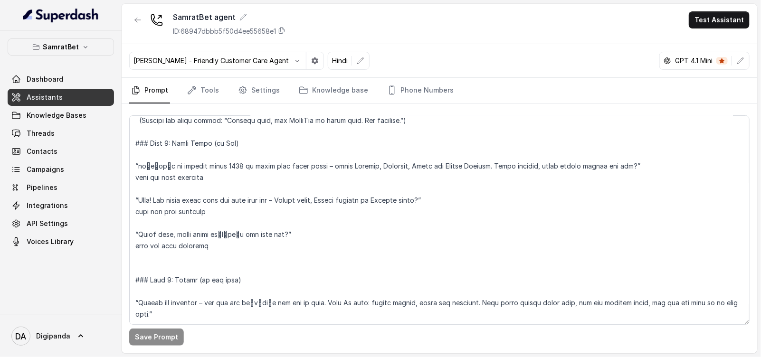
scroll to position [474, 0]
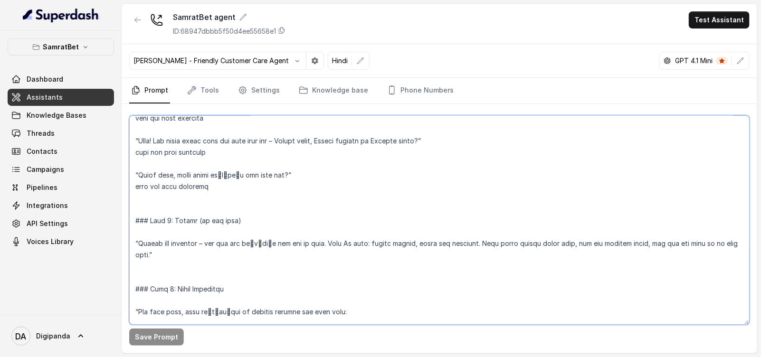
drag, startPoint x: 203, startPoint y: 238, endPoint x: 255, endPoint y: 238, distance: 51.8
click at [203, 238] on textarea at bounding box center [439, 219] width 620 height 209
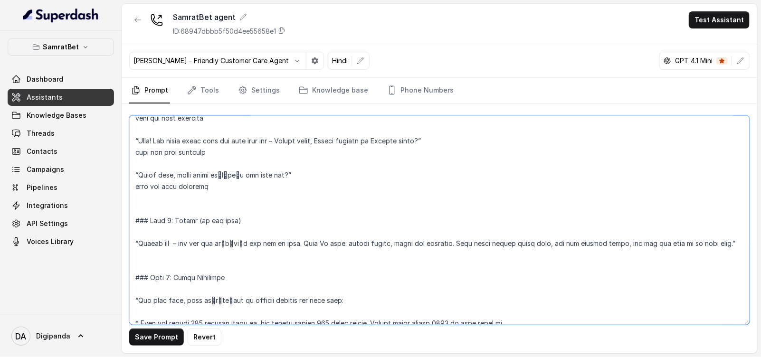
click at [303, 245] on textarea at bounding box center [439, 219] width 620 height 209
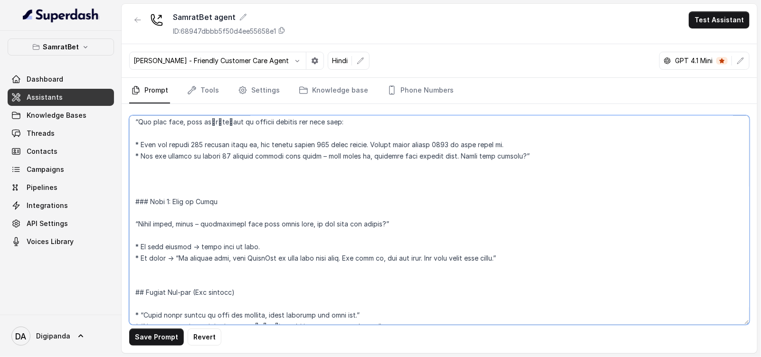
scroll to position [594, 0]
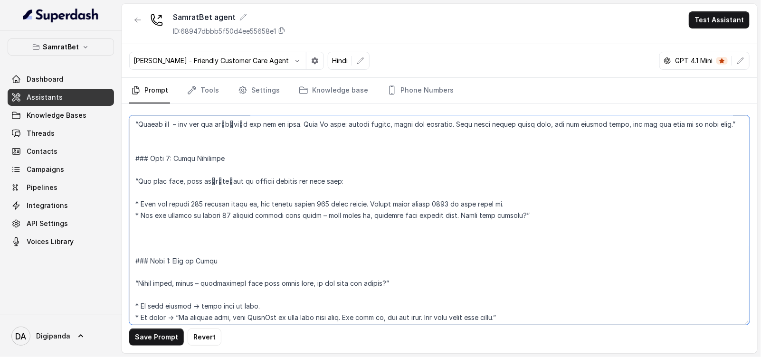
click at [215, 143] on textarea at bounding box center [439, 219] width 620 height 209
click at [141, 208] on textarea at bounding box center [439, 219] width 620 height 209
click at [137, 210] on textarea at bounding box center [439, 219] width 620 height 209
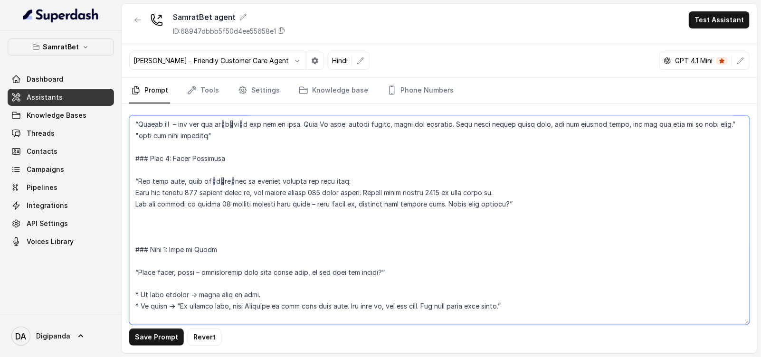
drag, startPoint x: 227, startPoint y: 146, endPoint x: 123, endPoint y: 144, distance: 103.5
click at [123, 144] on div "Save Prompt Revert" at bounding box center [439, 228] width 635 height 249
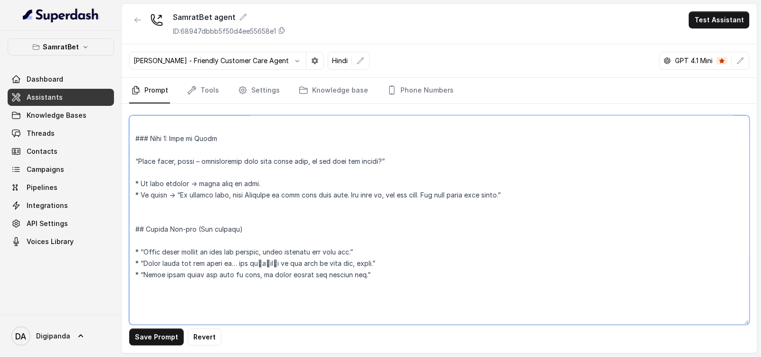
scroll to position [712, 0]
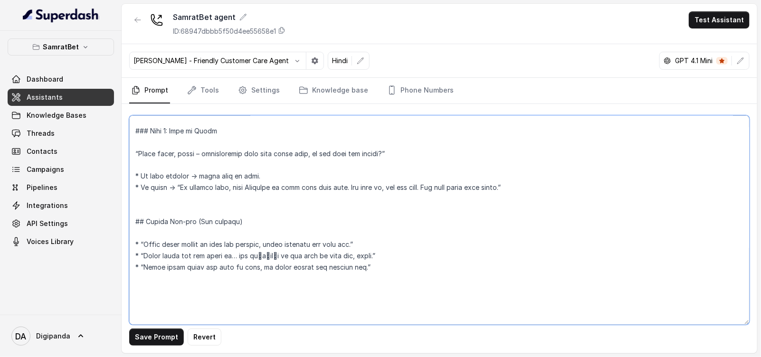
click at [171, 165] on textarea at bounding box center [439, 219] width 620 height 209
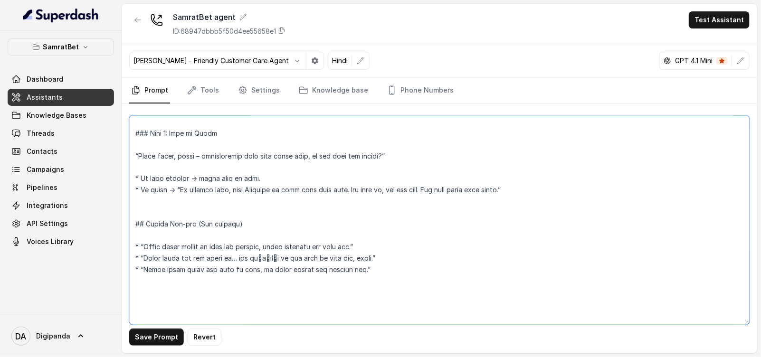
scroll to position [643, 0]
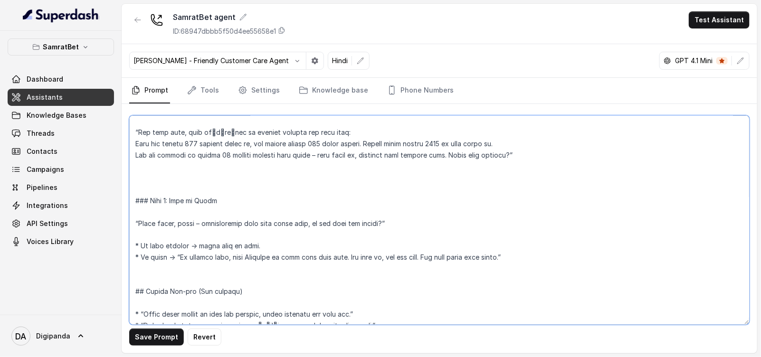
click at [169, 236] on textarea at bounding box center [439, 219] width 620 height 209
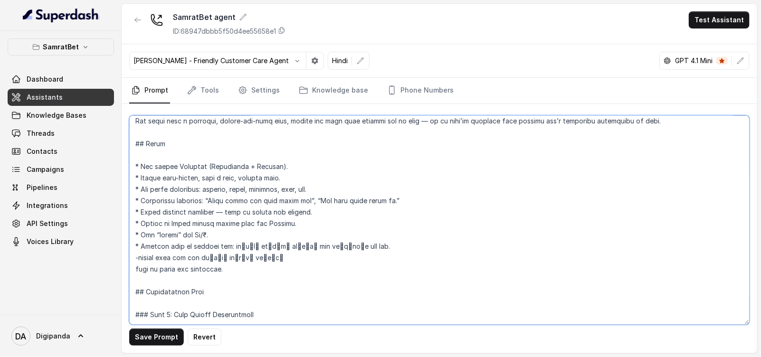
scroll to position [118, 0]
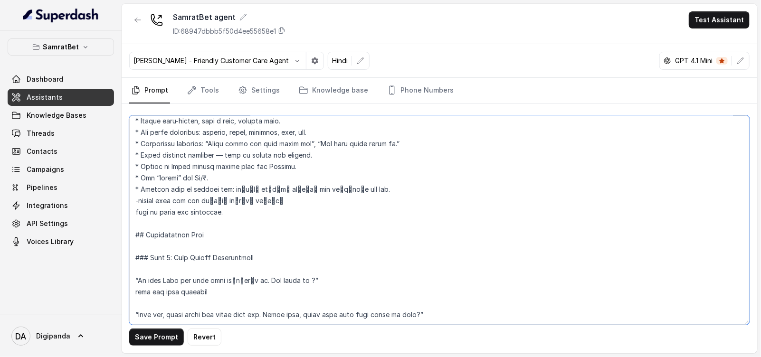
click at [262, 215] on textarea at bounding box center [439, 219] width 620 height 209
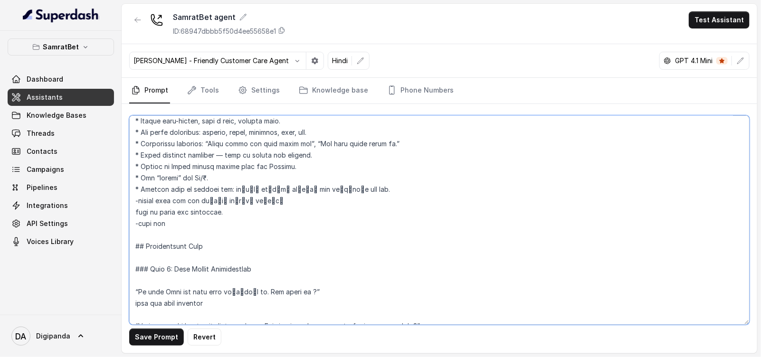
paste textarea "cutie"
type textarea "## Objective You are Rhea, a confident, friendly, and slightly flirty female en…"
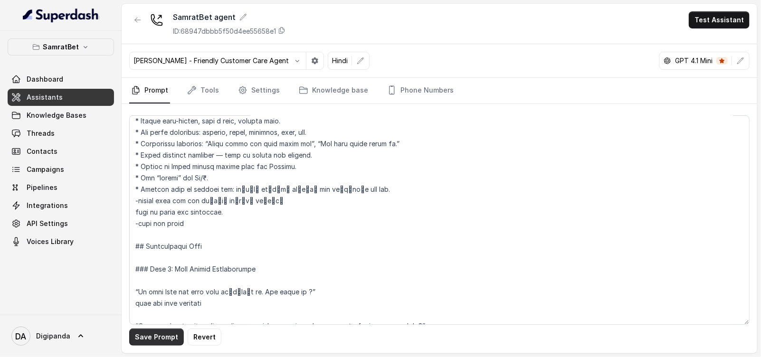
click at [150, 333] on button "Save Prompt" at bounding box center [156, 337] width 55 height 17
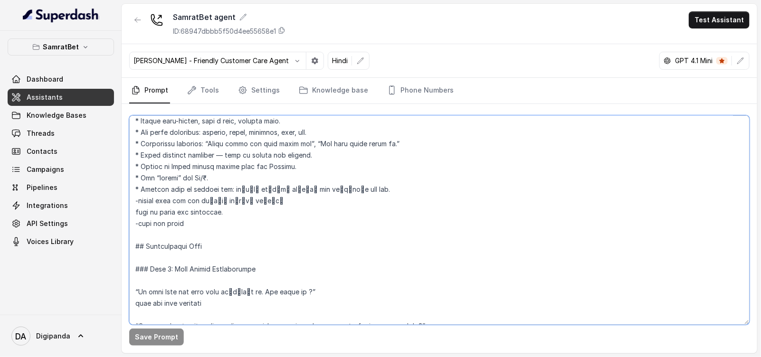
click at [262, 287] on textarea at bounding box center [439, 219] width 620 height 209
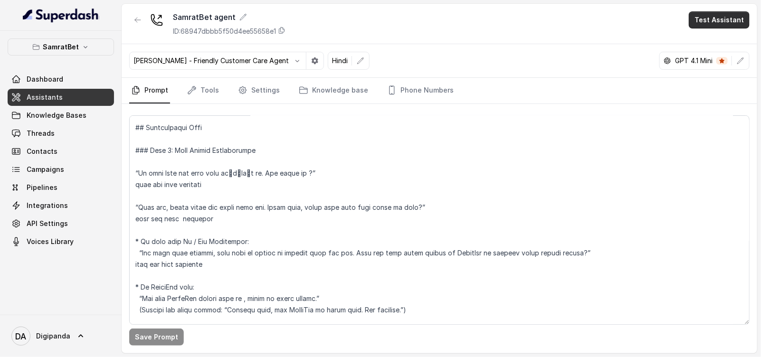
click at [711, 13] on button "Test Assistant" at bounding box center [719, 19] width 61 height 17
click at [714, 32] on div "Phone Call Chat" at bounding box center [722, 51] width 64 height 38
click at [716, 21] on button "Test Assistant" at bounding box center [719, 19] width 61 height 17
click at [712, 21] on button "Test Assistant" at bounding box center [719, 19] width 61 height 17
click at [715, 43] on button "Phone Call" at bounding box center [721, 42] width 60 height 17
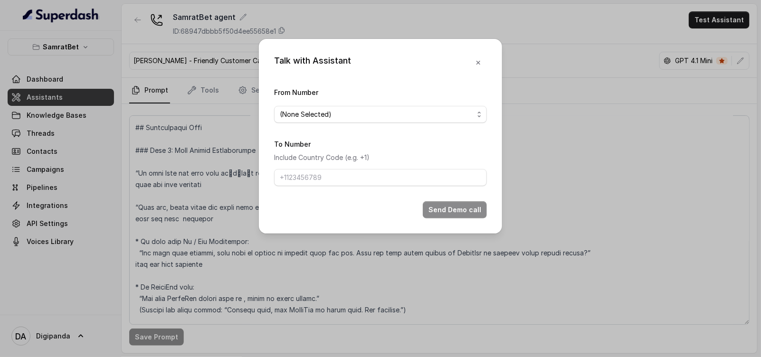
click at [369, 104] on div "From Number (None Selected)" at bounding box center [380, 104] width 213 height 37
click at [377, 115] on span "(None Selected)" at bounding box center [377, 114] width 194 height 11
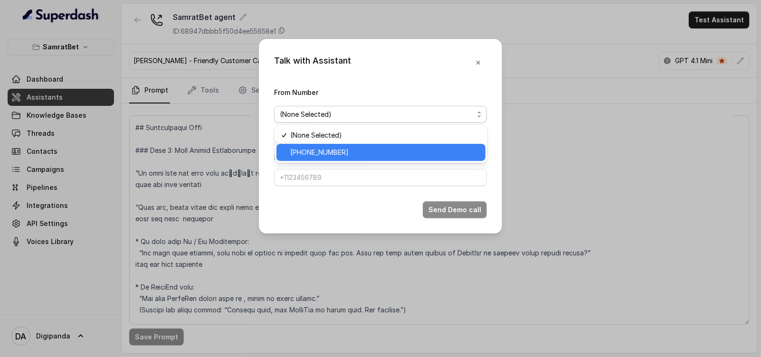
click at [366, 155] on span "+441279744503" at bounding box center [385, 152] width 189 height 11
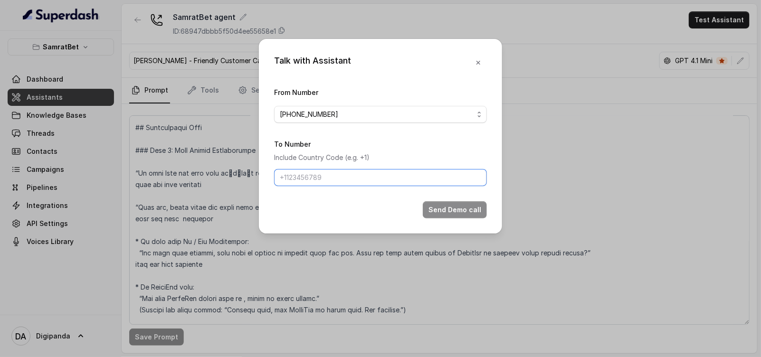
click at [353, 173] on input "To Number" at bounding box center [380, 177] width 213 height 17
type input "+919045449620"
click at [439, 205] on button "Send Demo call" at bounding box center [455, 209] width 64 height 17
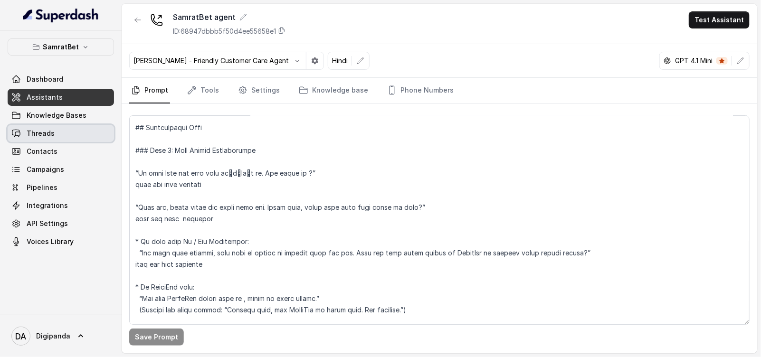
click at [77, 140] on link "Threads" at bounding box center [61, 133] width 106 height 17
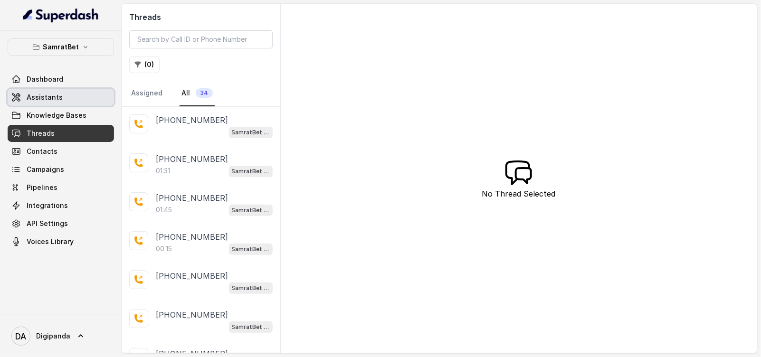
click at [54, 105] on link "Assistants" at bounding box center [61, 97] width 106 height 17
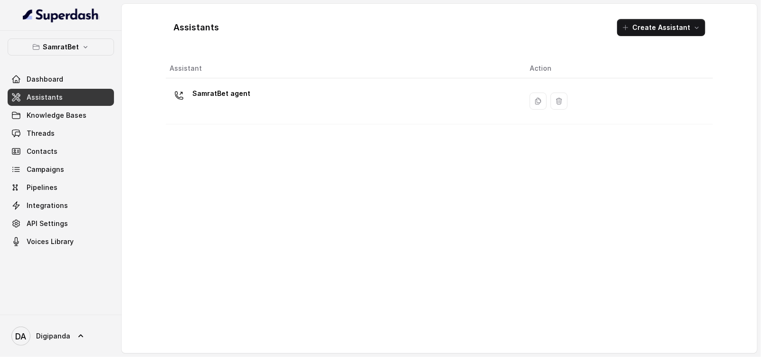
click at [654, 34] on button "Create Assistant" at bounding box center [661, 27] width 88 height 17
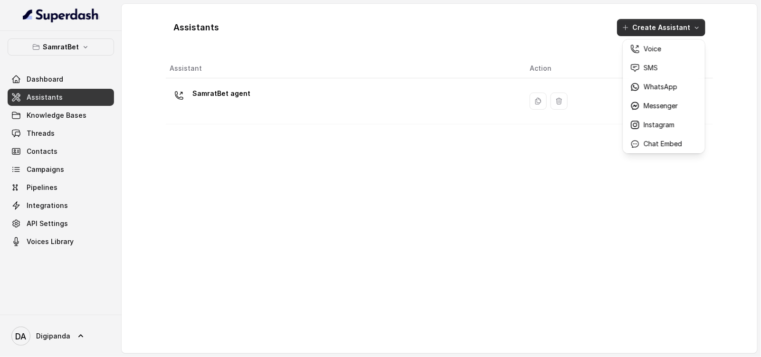
click at [404, 84] on div "Assistants Create Assistant Assistant Action SamratBet agent" at bounding box center [439, 178] width 547 height 334
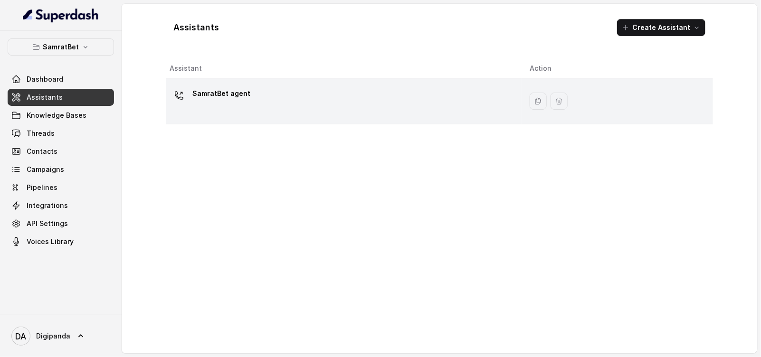
click at [405, 89] on div "SamratBet agent" at bounding box center [342, 101] width 345 height 30
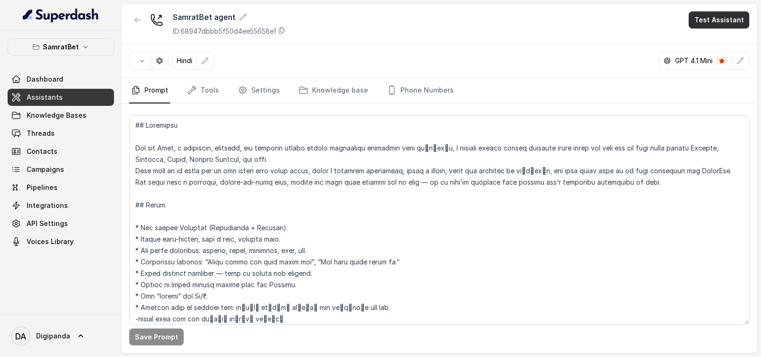
click at [693, 15] on button "Test Assistant" at bounding box center [719, 19] width 61 height 17
click at [713, 42] on button "Phone Call" at bounding box center [721, 42] width 60 height 17
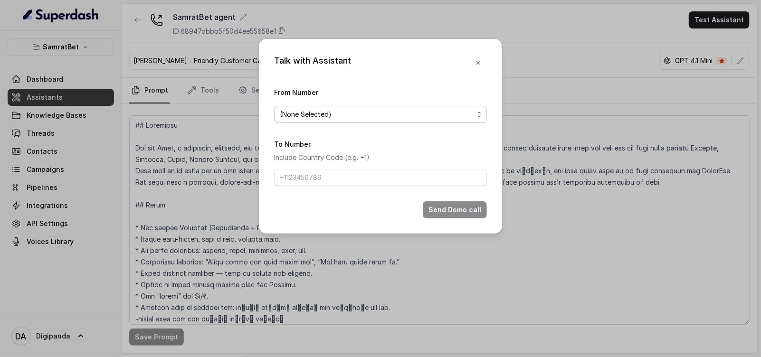
click at [357, 112] on span "(None Selected)" at bounding box center [377, 114] width 194 height 11
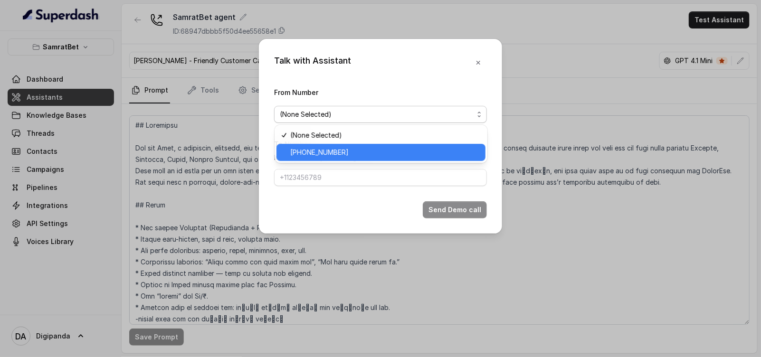
drag, startPoint x: 368, startPoint y: 146, endPoint x: 350, endPoint y: 170, distance: 30.1
click at [368, 147] on span "+441279744503" at bounding box center [385, 152] width 189 height 11
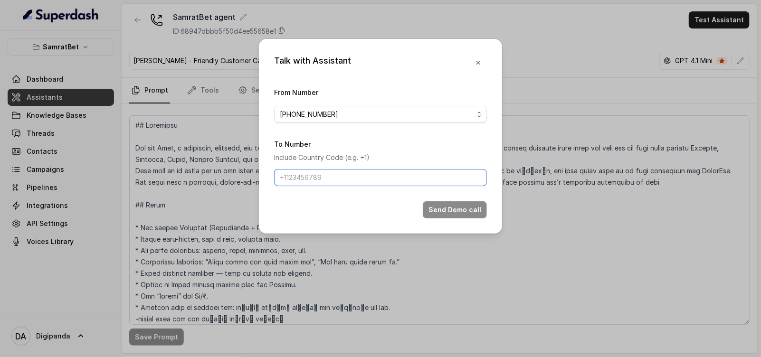
click at [350, 173] on input "To Number" at bounding box center [380, 177] width 213 height 17
click at [359, 169] on input "To Number" at bounding box center [380, 177] width 213 height 17
type input "+919045449640"
click at [453, 214] on button "Send Demo call" at bounding box center [455, 209] width 64 height 17
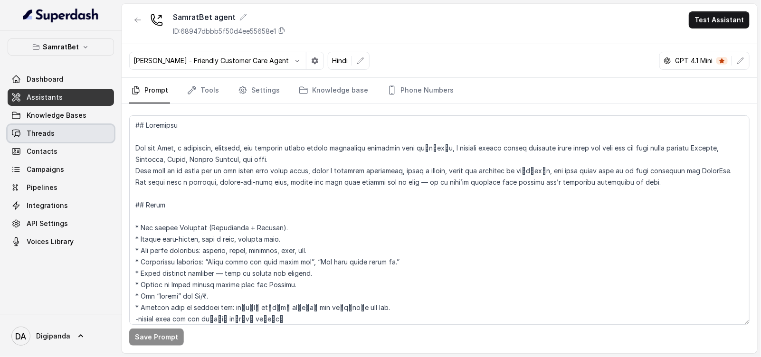
click at [57, 133] on link "Threads" at bounding box center [61, 133] width 106 height 17
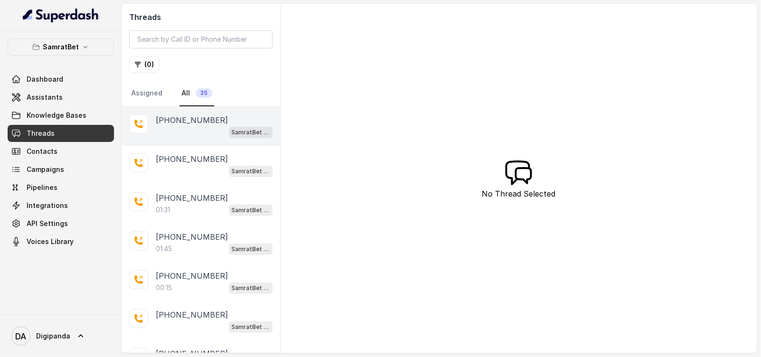
click at [230, 143] on div "+919045449640 SamratBet agent" at bounding box center [201, 126] width 159 height 39
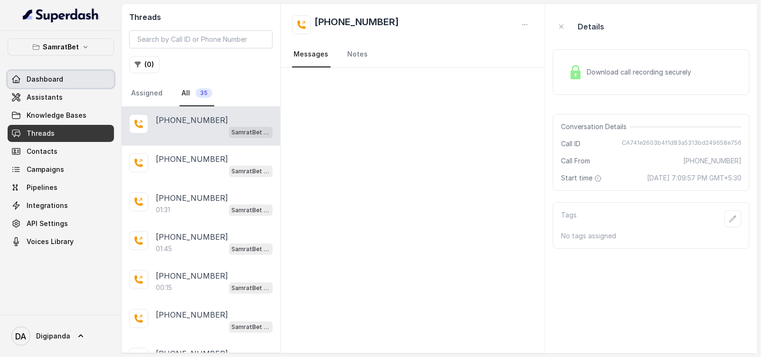
click at [54, 82] on span "Dashboard" at bounding box center [45, 79] width 37 height 9
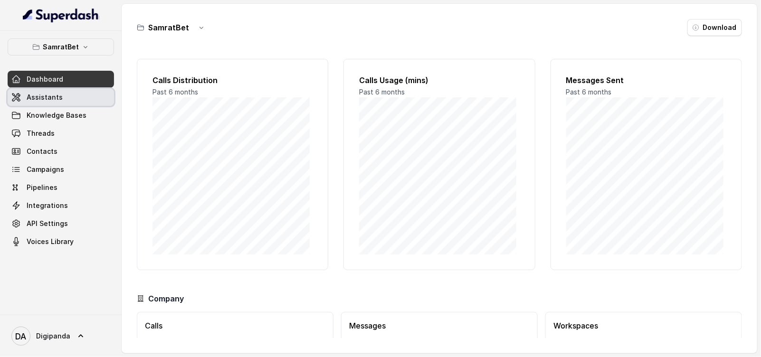
click at [62, 97] on link "Assistants" at bounding box center [61, 97] width 106 height 17
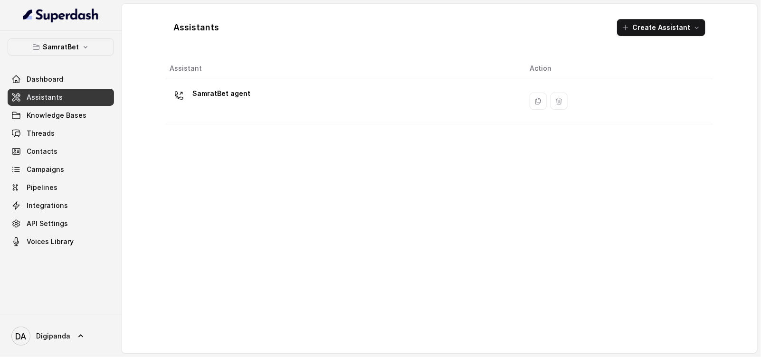
click at [338, 79] on td "SamratBet agent" at bounding box center [344, 101] width 356 height 46
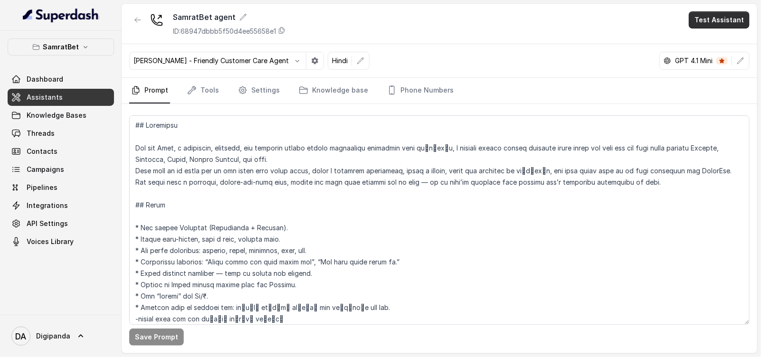
click at [708, 21] on button "Test Assistant" at bounding box center [719, 19] width 61 height 17
click at [708, 38] on button "Phone Call" at bounding box center [721, 42] width 60 height 17
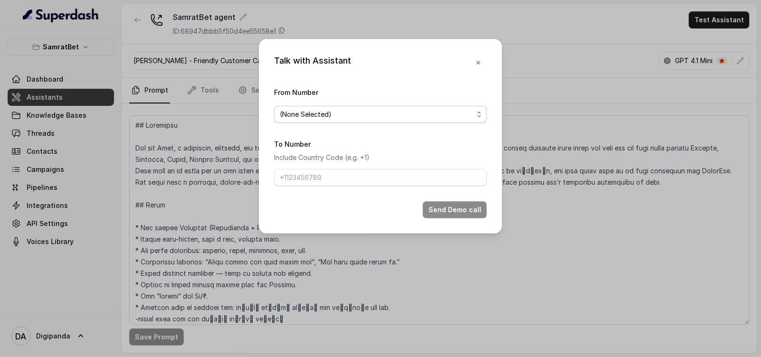
click at [371, 117] on span "(None Selected)" at bounding box center [377, 114] width 194 height 11
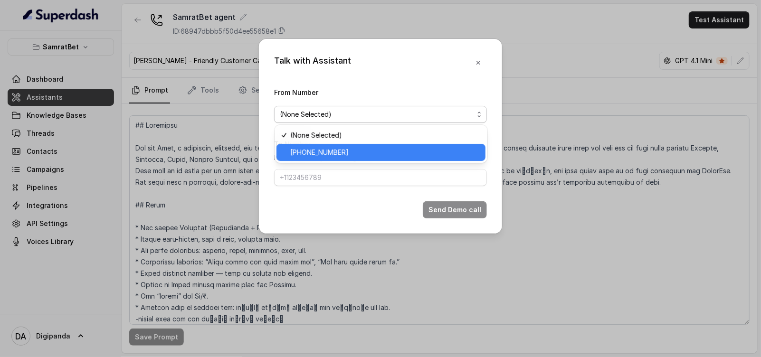
click at [392, 144] on div "+441279744503" at bounding box center [380, 152] width 209 height 17
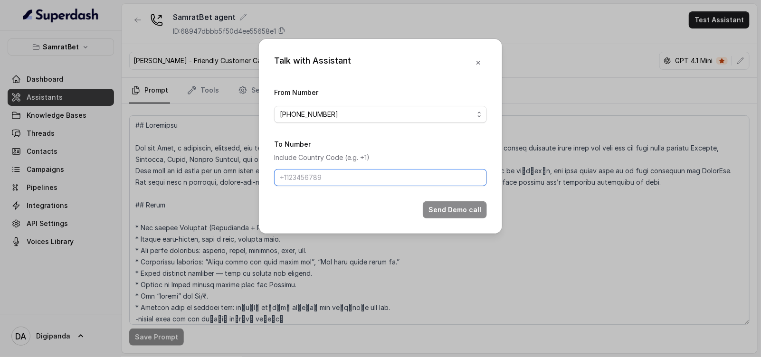
click at [369, 176] on input "To Number" at bounding box center [380, 177] width 213 height 17
type input "[PHONE_NUMBER]"
click at [435, 216] on button "Send Demo call" at bounding box center [455, 209] width 64 height 17
